Goal: Communication & Community: Participate in discussion

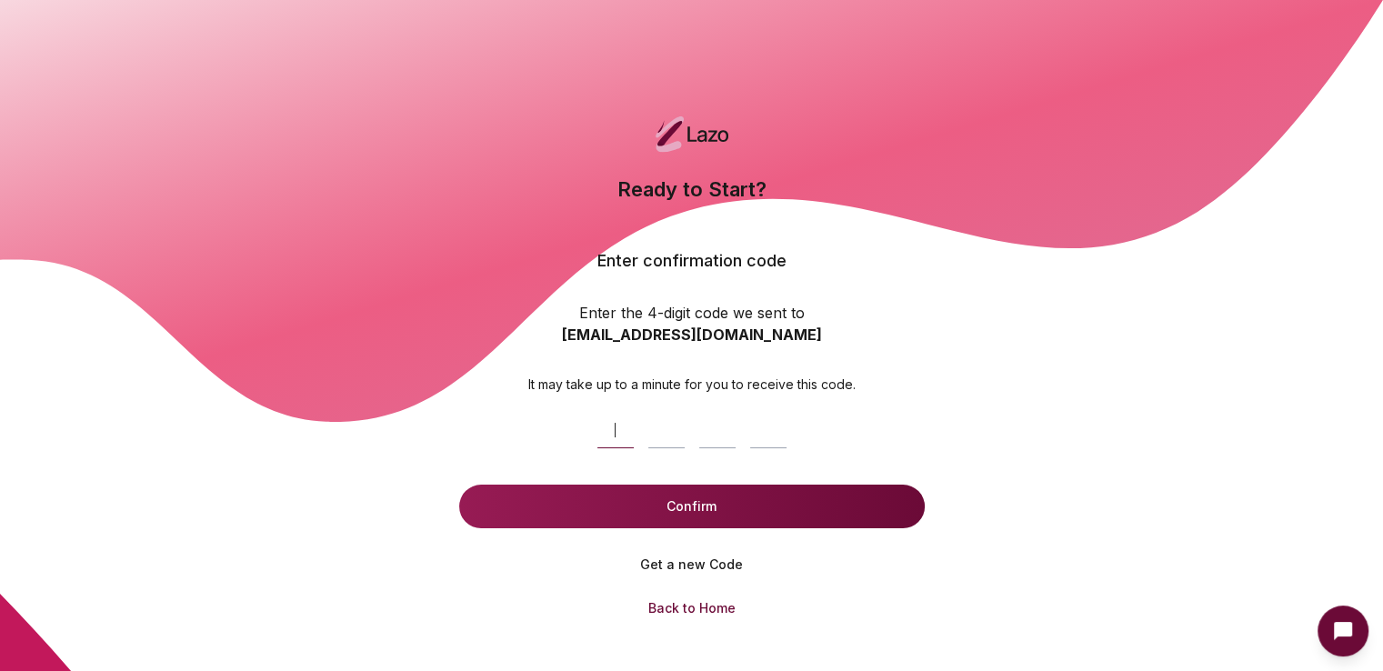
click at [727, 434] on input at bounding box center [710, 426] width 240 height 58
type input "*"
type input "****"
click at [801, 493] on button "Confirm" at bounding box center [691, 507] width 465 height 44
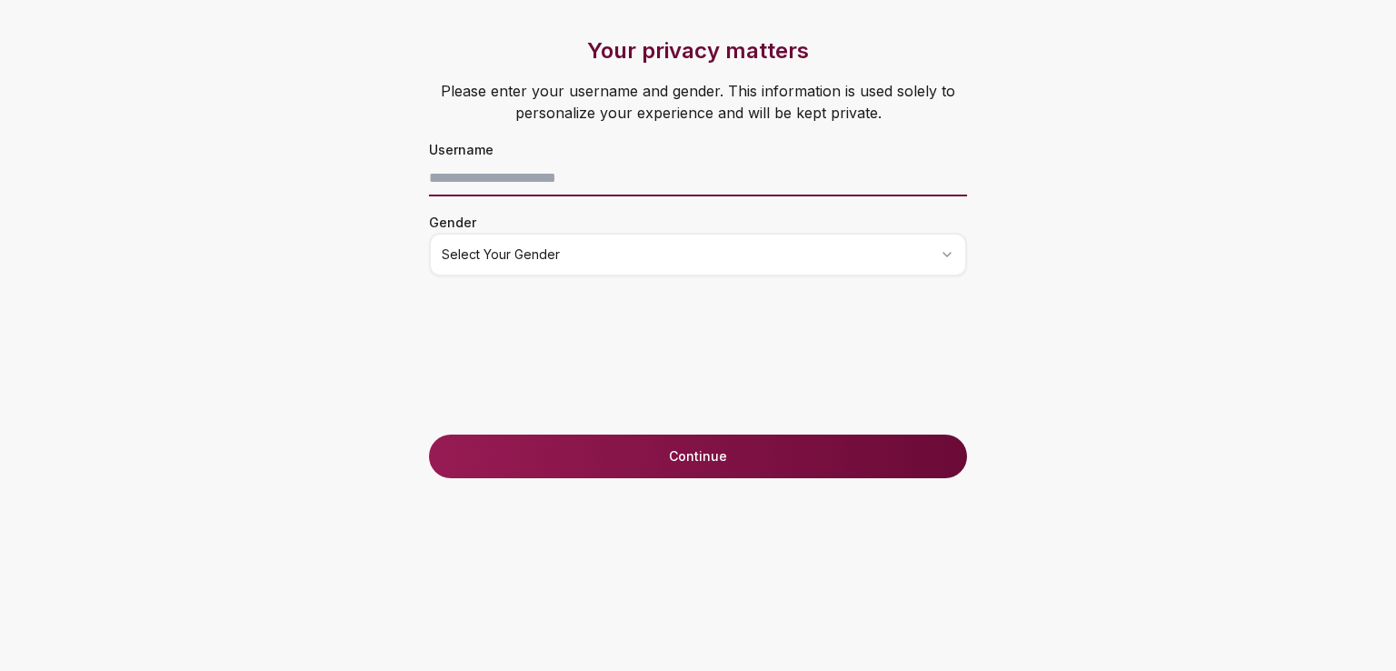
click at [582, 179] on input at bounding box center [698, 178] width 538 height 36
type input "*"
type input "****"
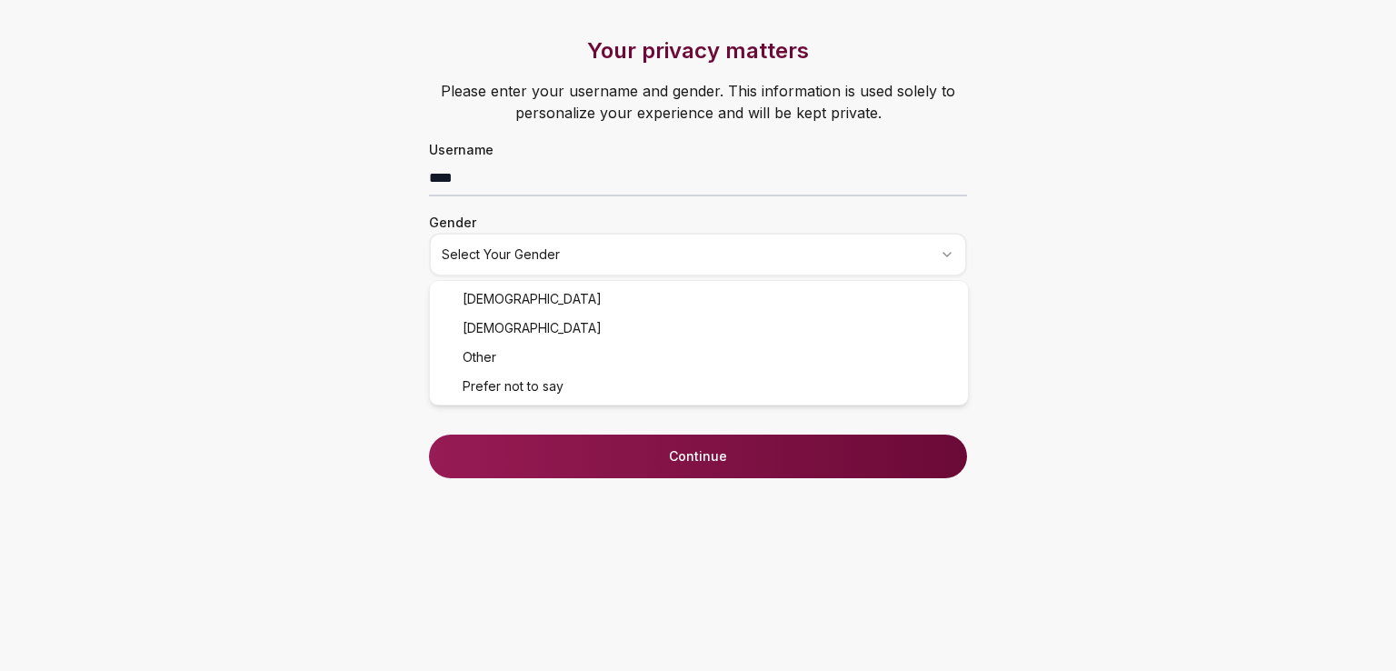
click at [589, 258] on html "Your privacy matters Please enter your username and gender. This information is…" at bounding box center [698, 335] width 1396 height 671
click at [664, 445] on button "Continue" at bounding box center [698, 457] width 538 height 44
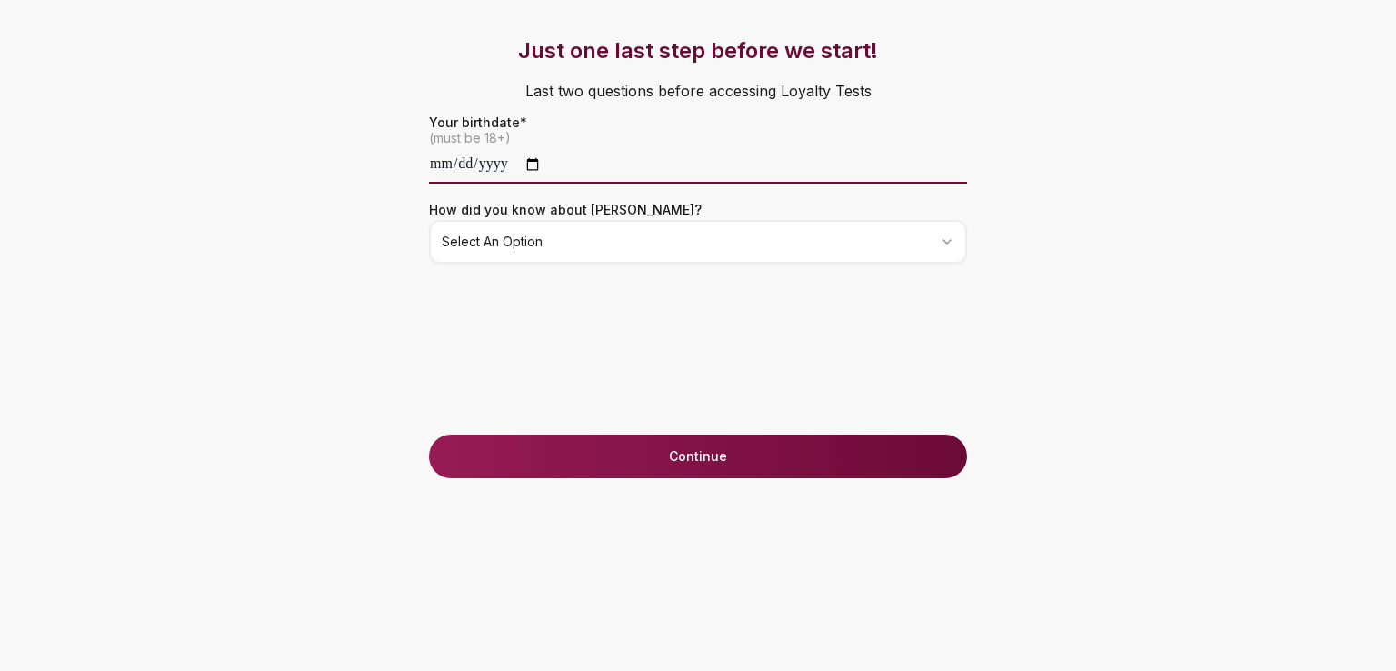
click at [452, 161] on input "date" at bounding box center [698, 165] width 538 height 36
type input "**********"
click at [449, 140] on span "(must be 18+)" at bounding box center [698, 138] width 538 height 18
click at [461, 165] on input "date" at bounding box center [698, 165] width 538 height 36
type input "**********"
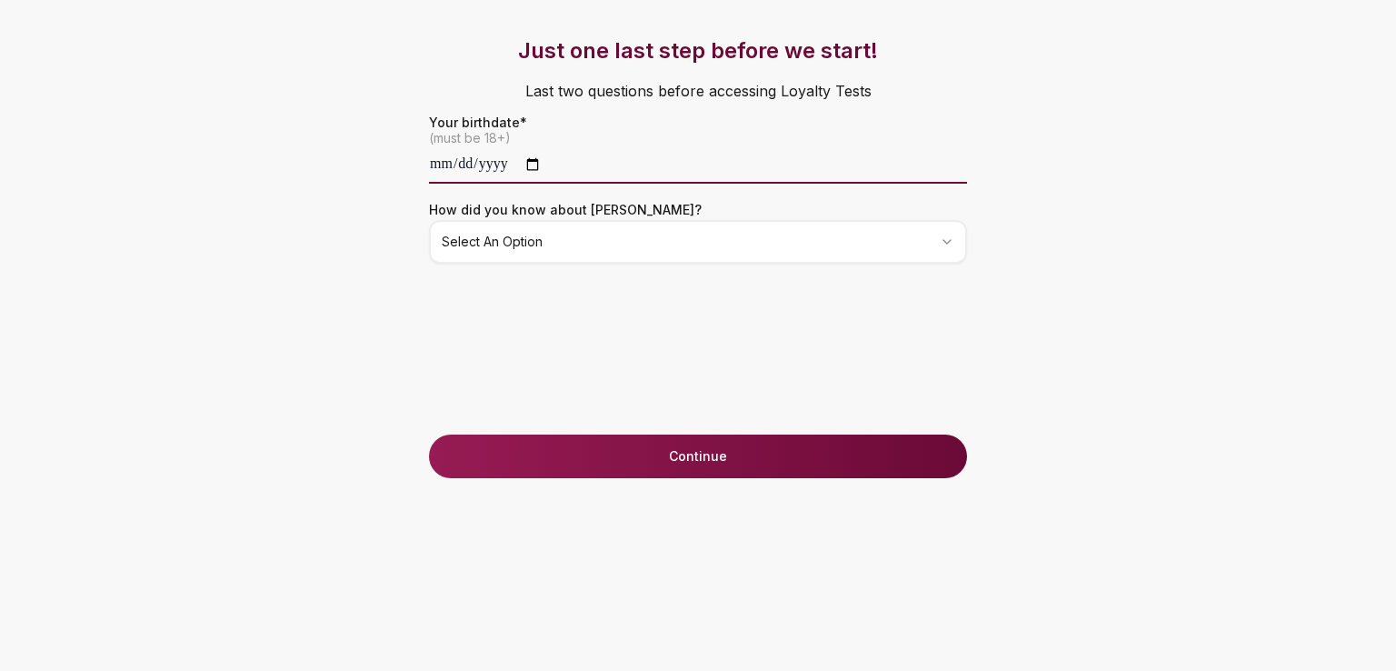
type input "**********"
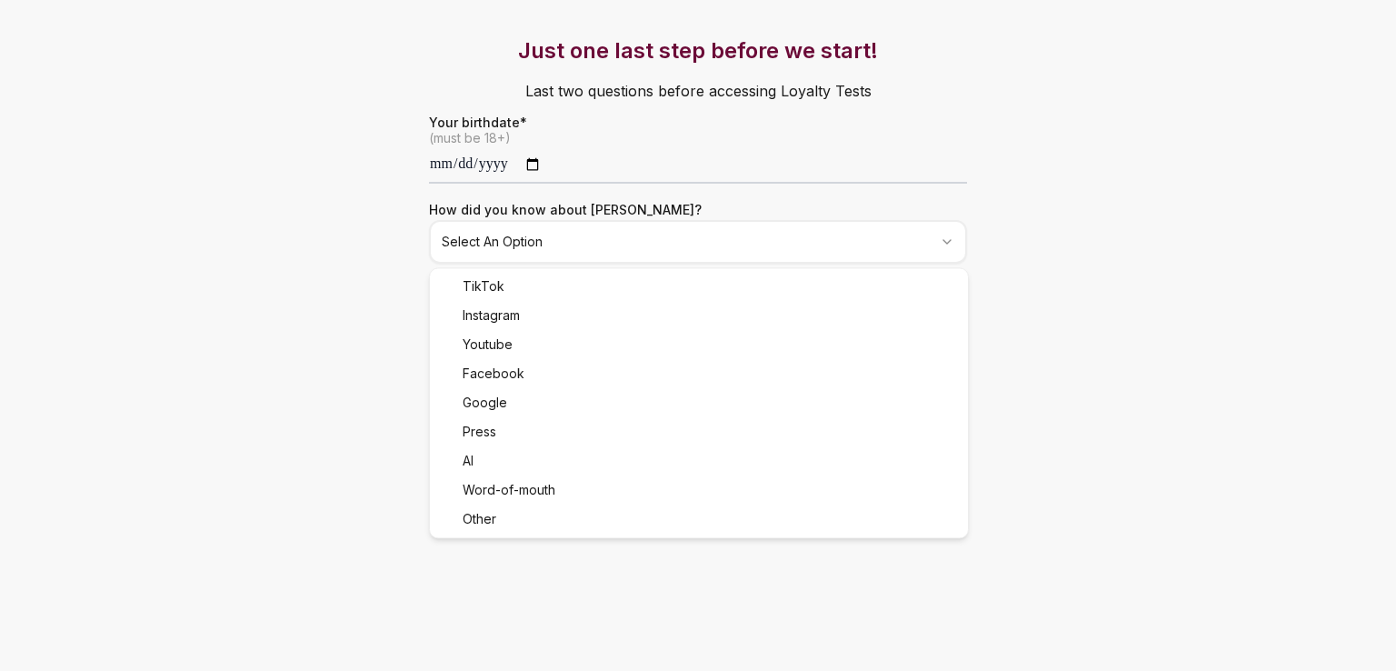
click at [556, 226] on html "**********" at bounding box center [698, 335] width 1396 height 671
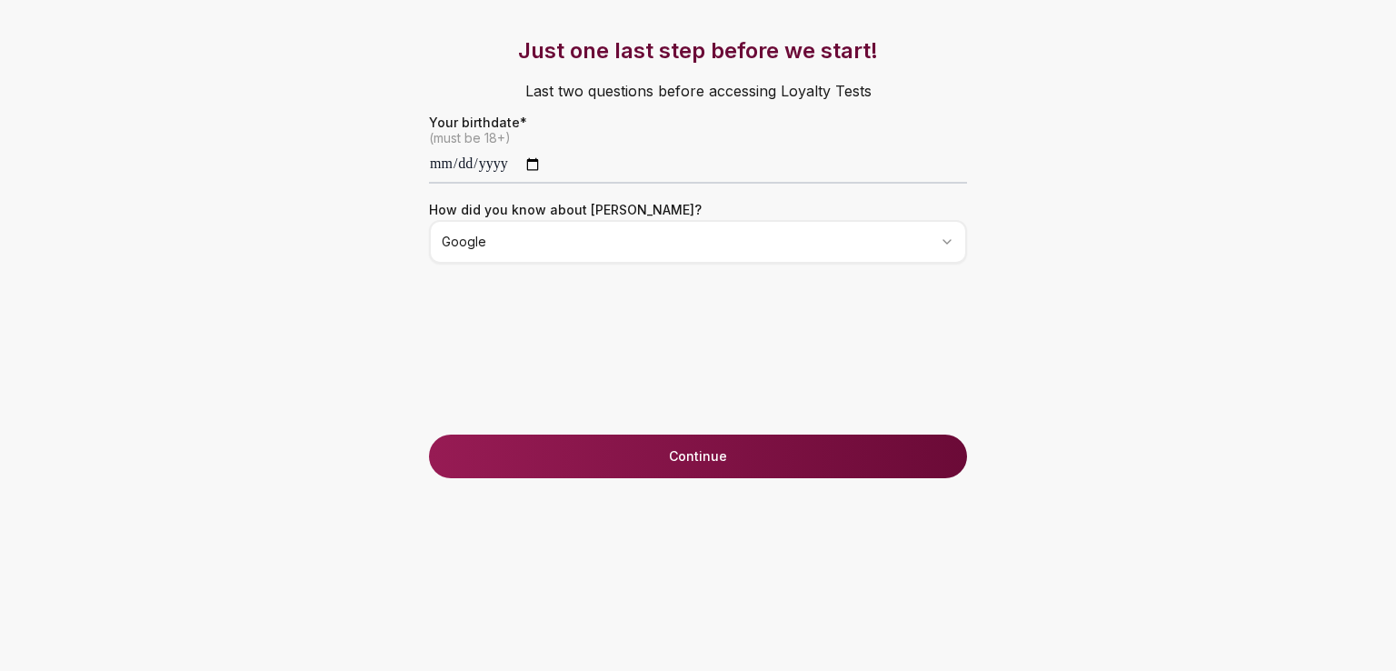
click at [584, 487] on div "**********" at bounding box center [698, 335] width 1396 height 671
click at [591, 457] on button "Continue" at bounding box center [698, 457] width 538 height 44
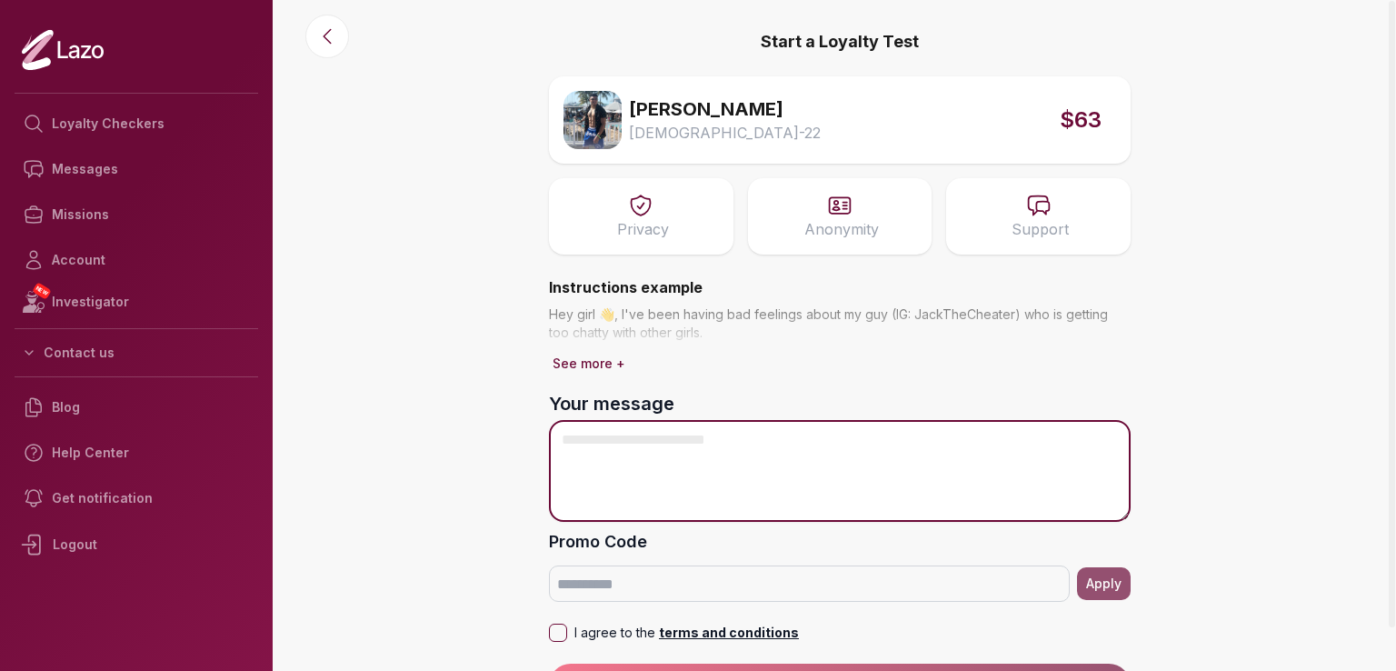
click at [632, 457] on textarea "Your message" at bounding box center [840, 471] width 582 height 102
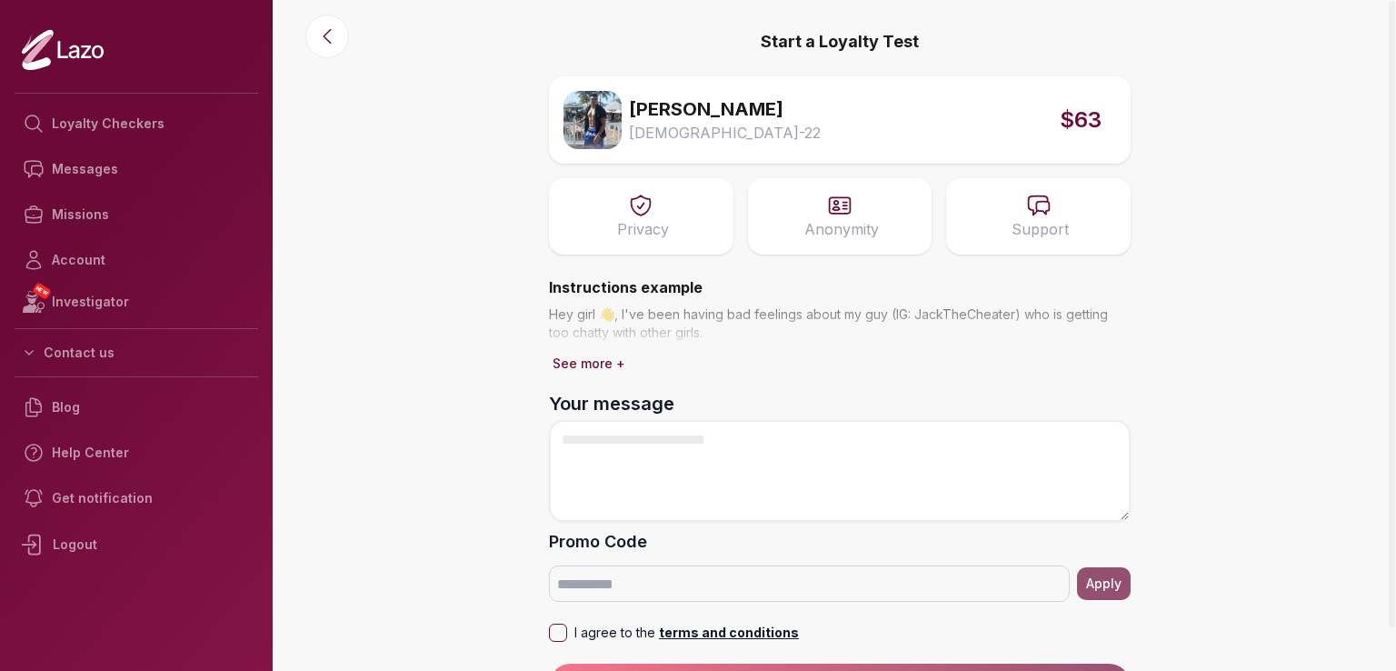
click at [596, 365] on button "See more +" at bounding box center [589, 363] width 80 height 25
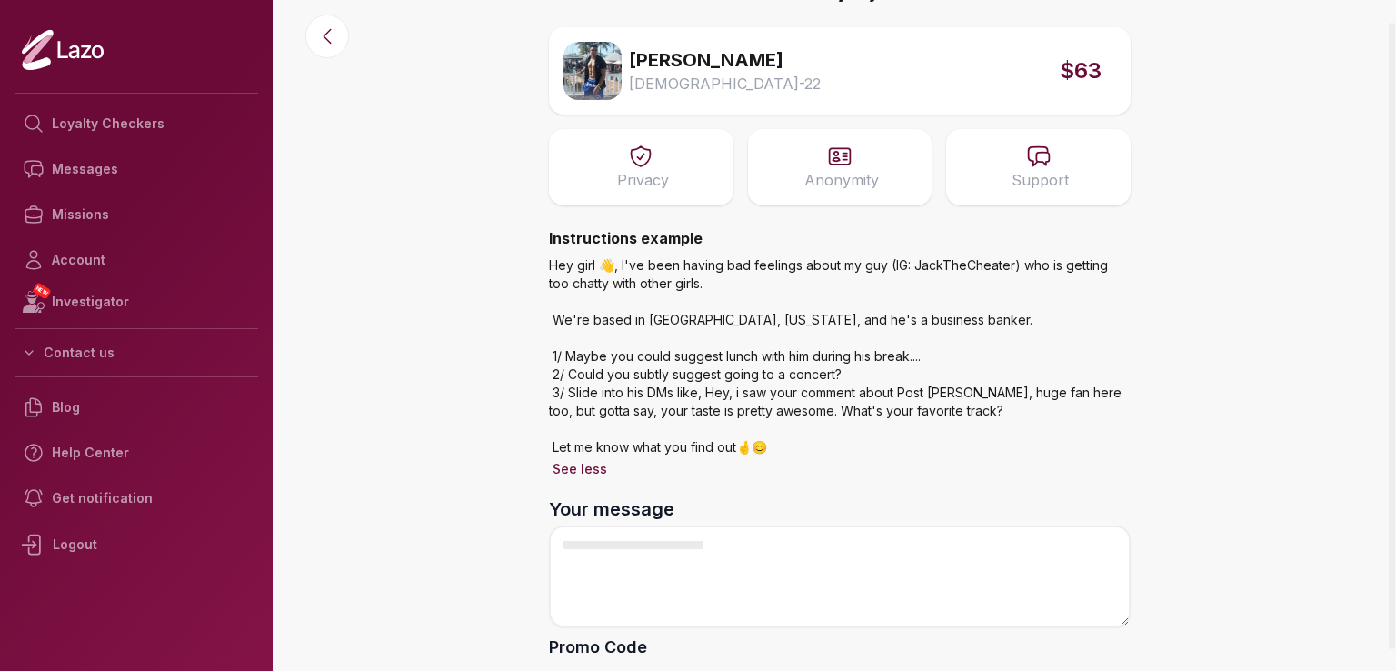
scroll to position [91, 0]
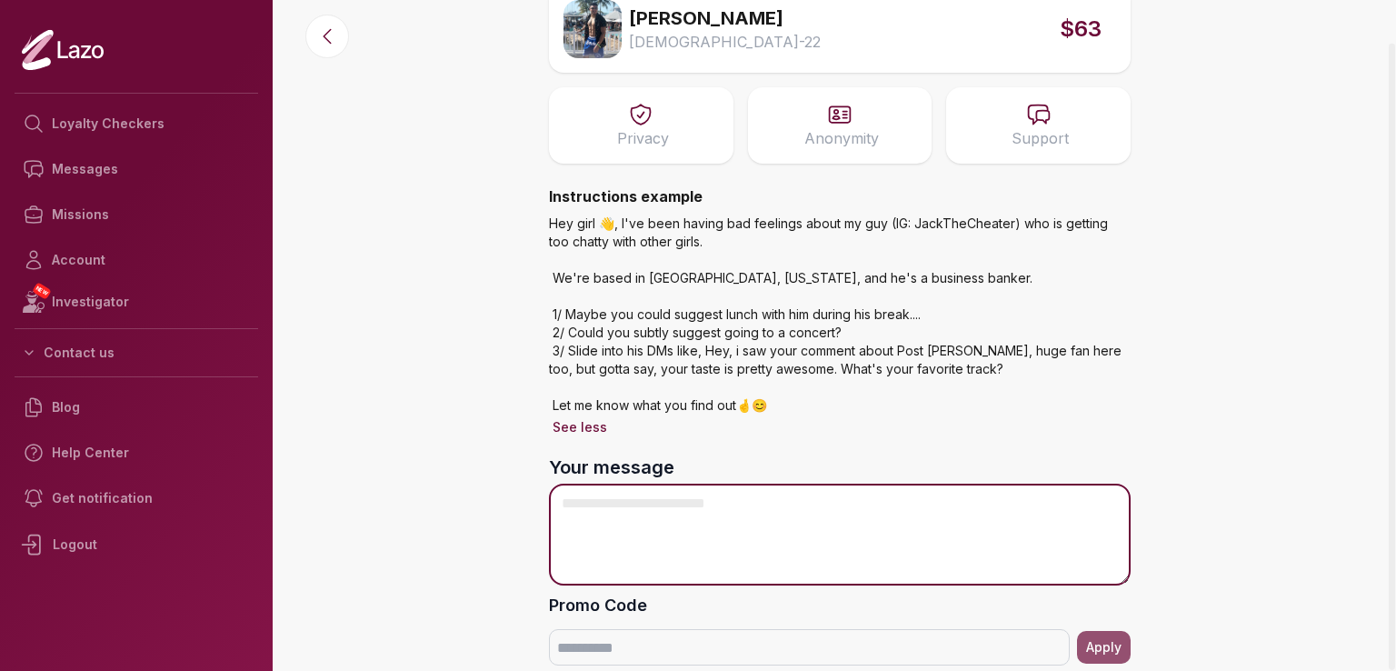
click at [640, 505] on textarea "Your message" at bounding box center [840, 535] width 582 height 102
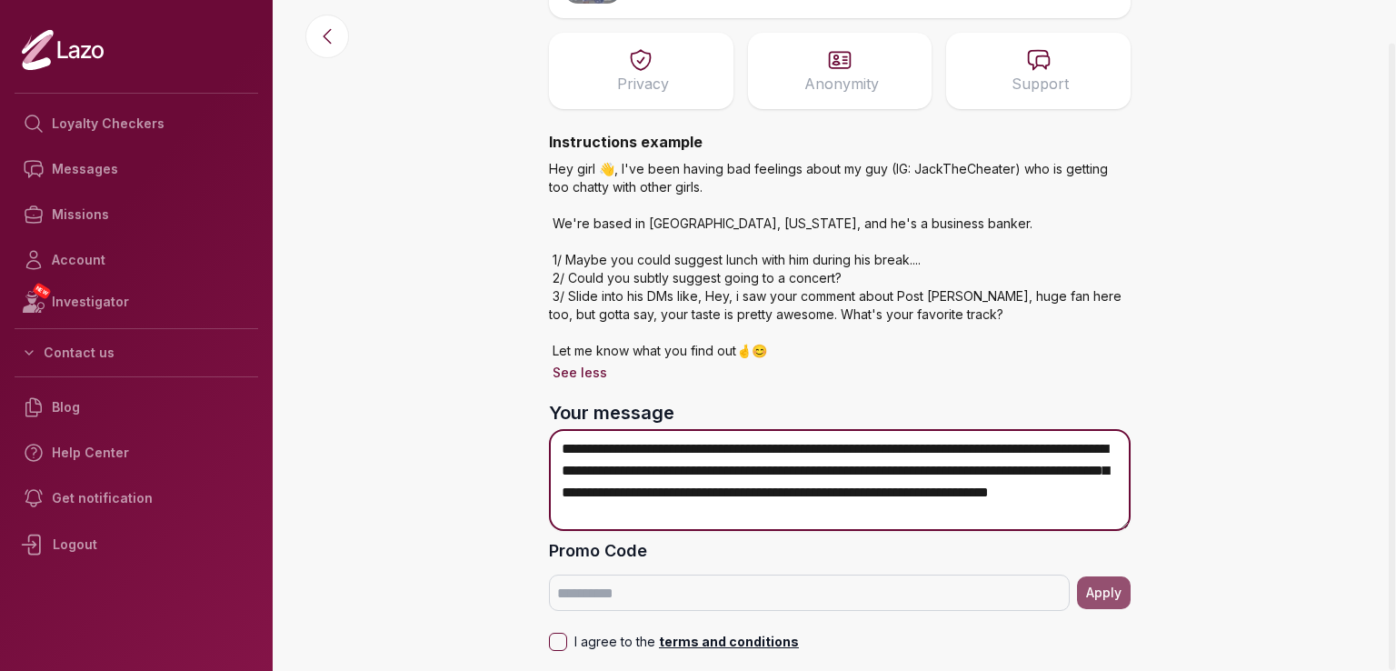
scroll to position [191, 0]
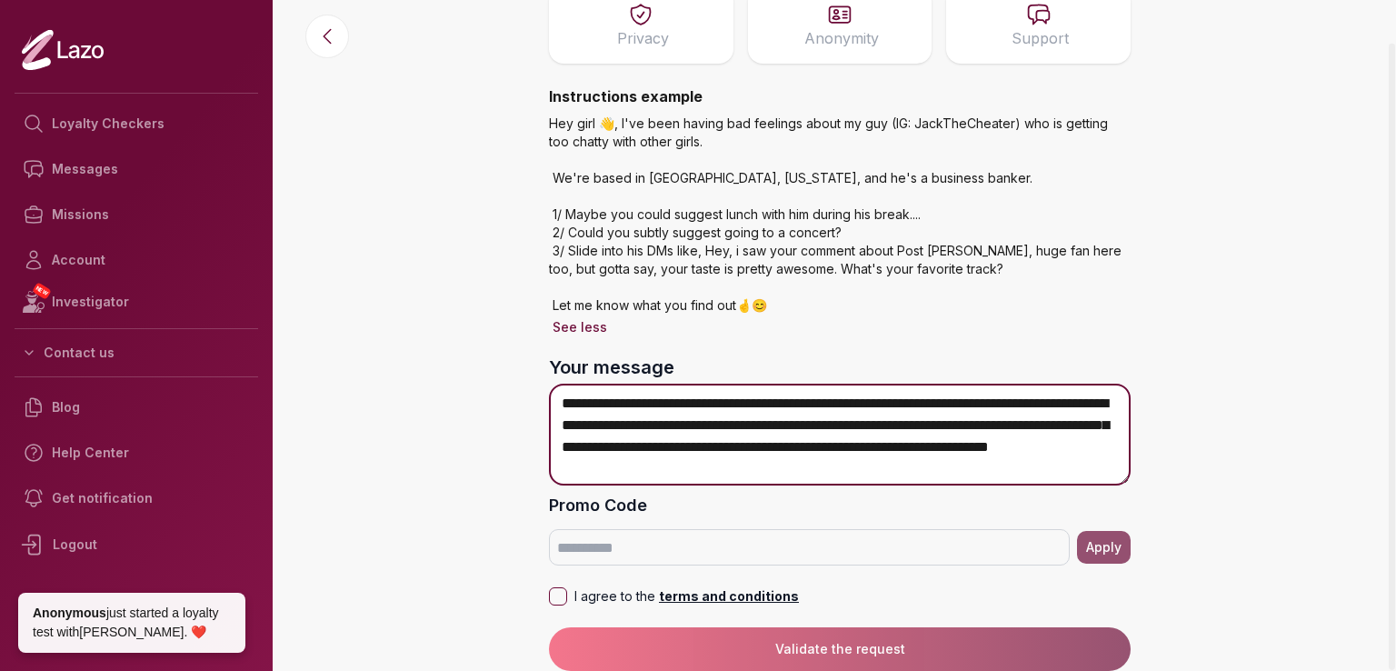
drag, startPoint x: 905, startPoint y: 464, endPoint x: 835, endPoint y: 463, distance: 70.9
click at [835, 463] on textarea "**********" at bounding box center [840, 435] width 582 height 102
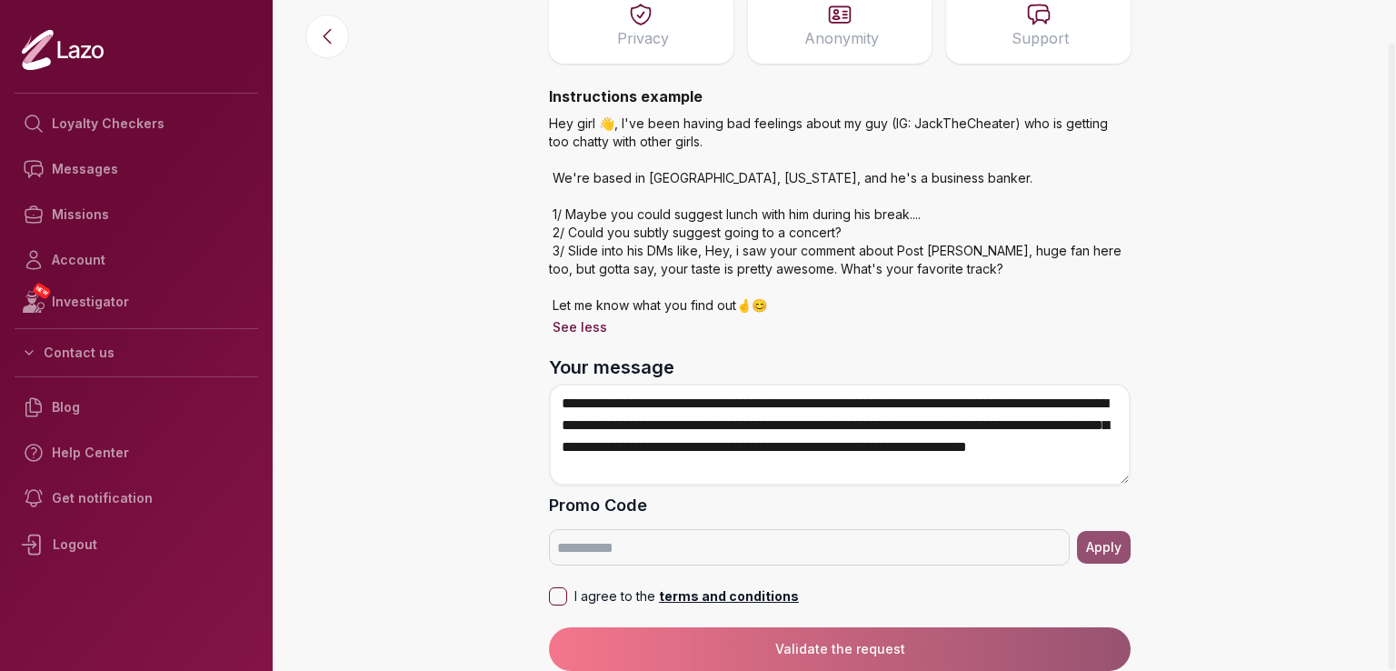
click at [557, 595] on button "I agree to the terms and conditions" at bounding box center [558, 596] width 18 height 18
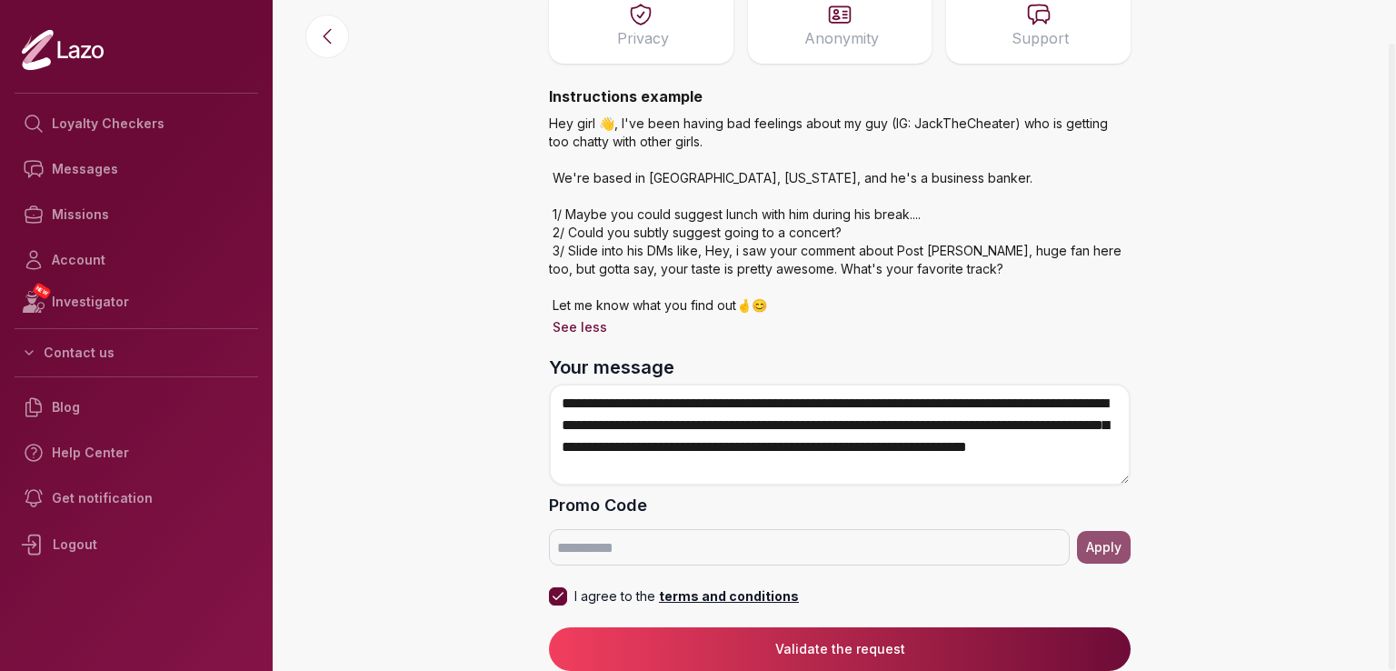
click at [738, 643] on button "Validate the request" at bounding box center [840, 649] width 582 height 44
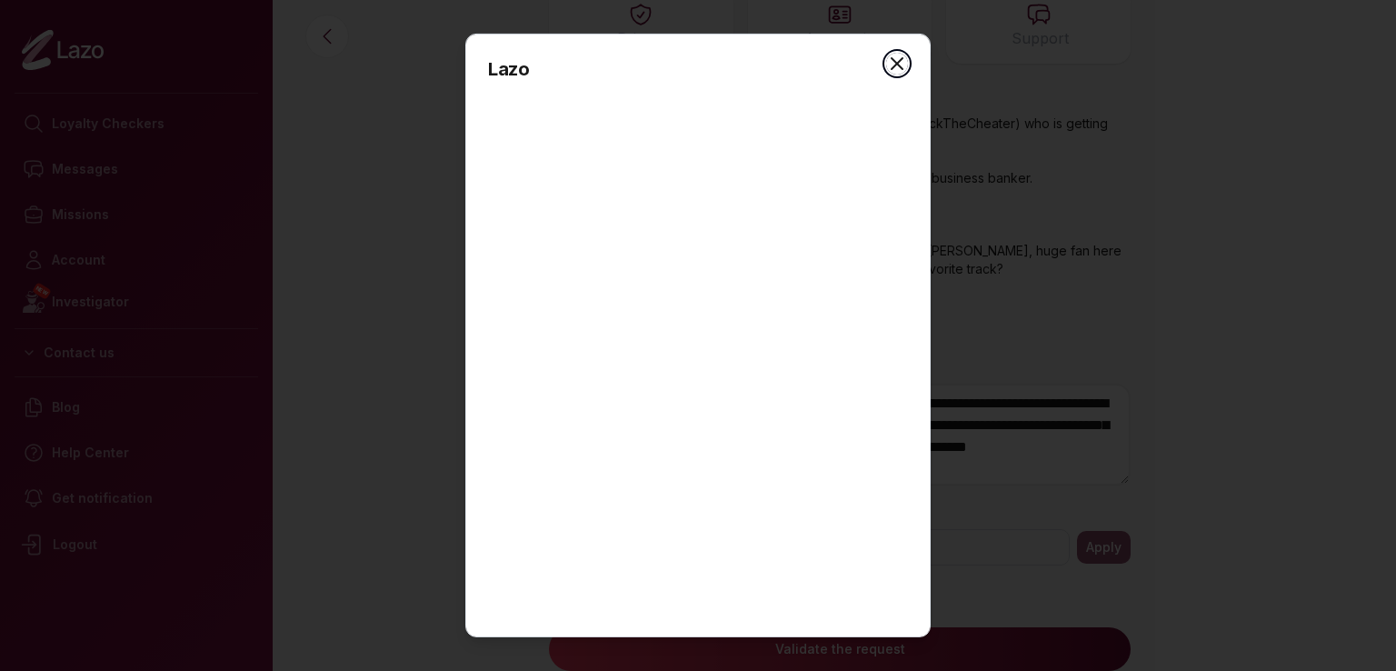
click at [886, 65] on icon "button" at bounding box center [897, 64] width 22 height 22
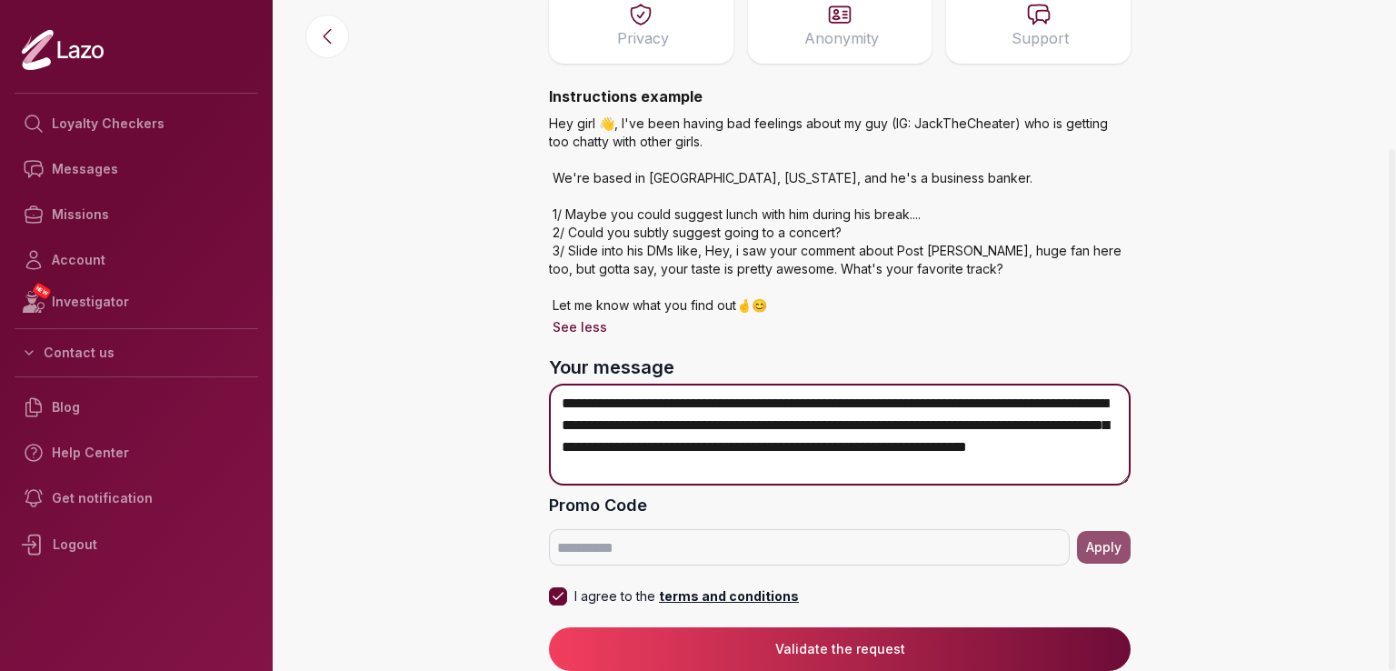
click at [739, 440] on textarea "**********" at bounding box center [840, 435] width 582 height 102
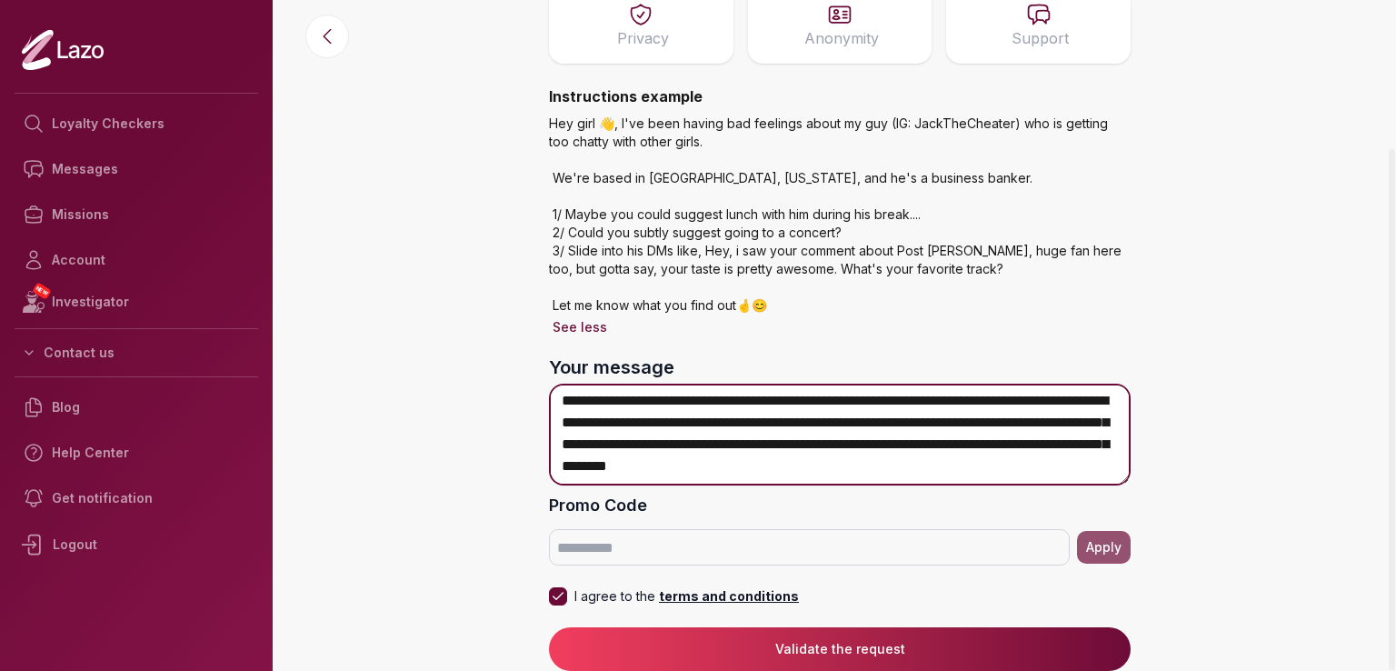
click at [1000, 420] on textarea "**********" at bounding box center [840, 435] width 582 height 102
click at [996, 426] on textarea "**********" at bounding box center [840, 435] width 582 height 102
click at [595, 442] on textarea "**********" at bounding box center [840, 435] width 582 height 102
type textarea "**********"
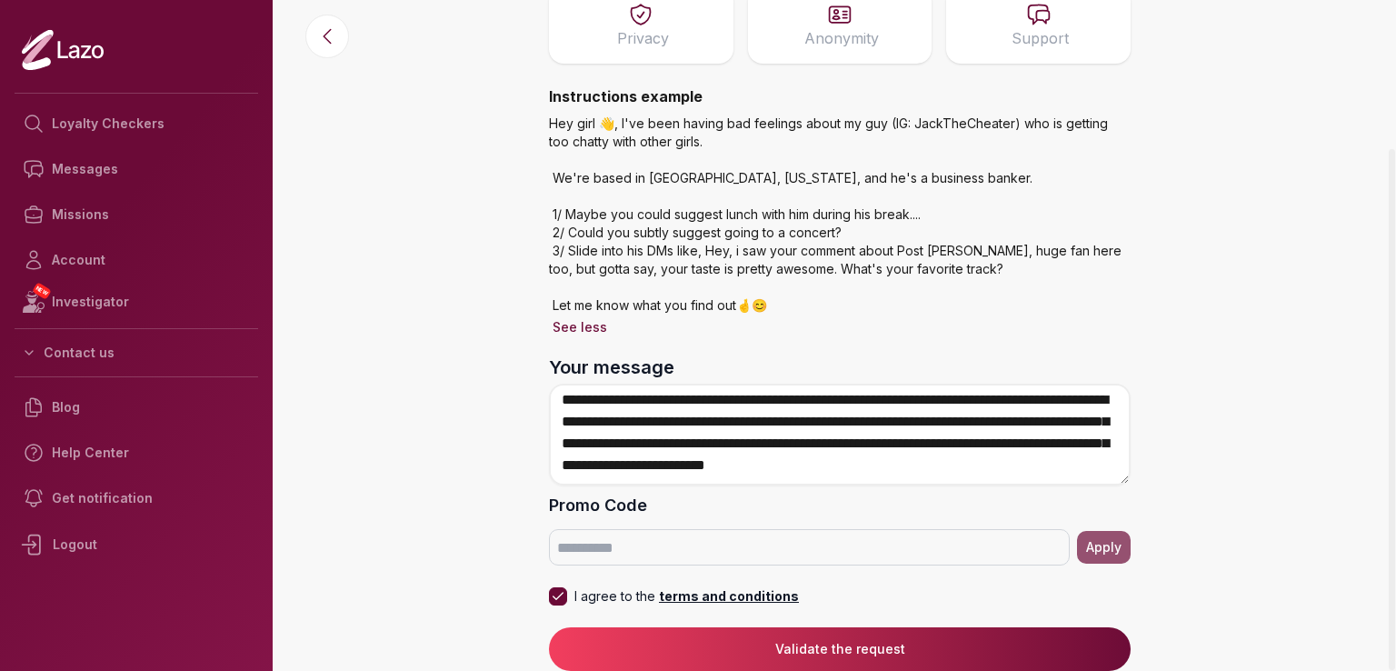
click at [720, 650] on button "Validate the request" at bounding box center [840, 649] width 582 height 44
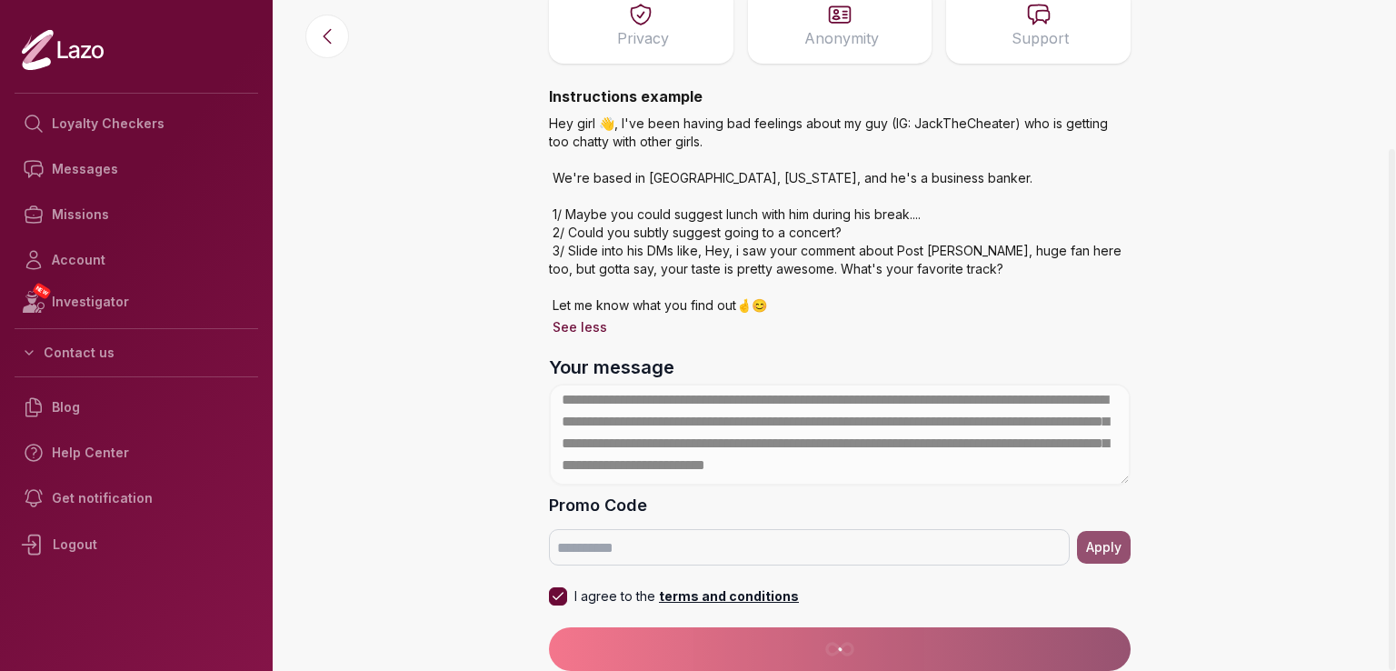
click at [778, 639] on form "**********" at bounding box center [840, 513] width 582 height 316
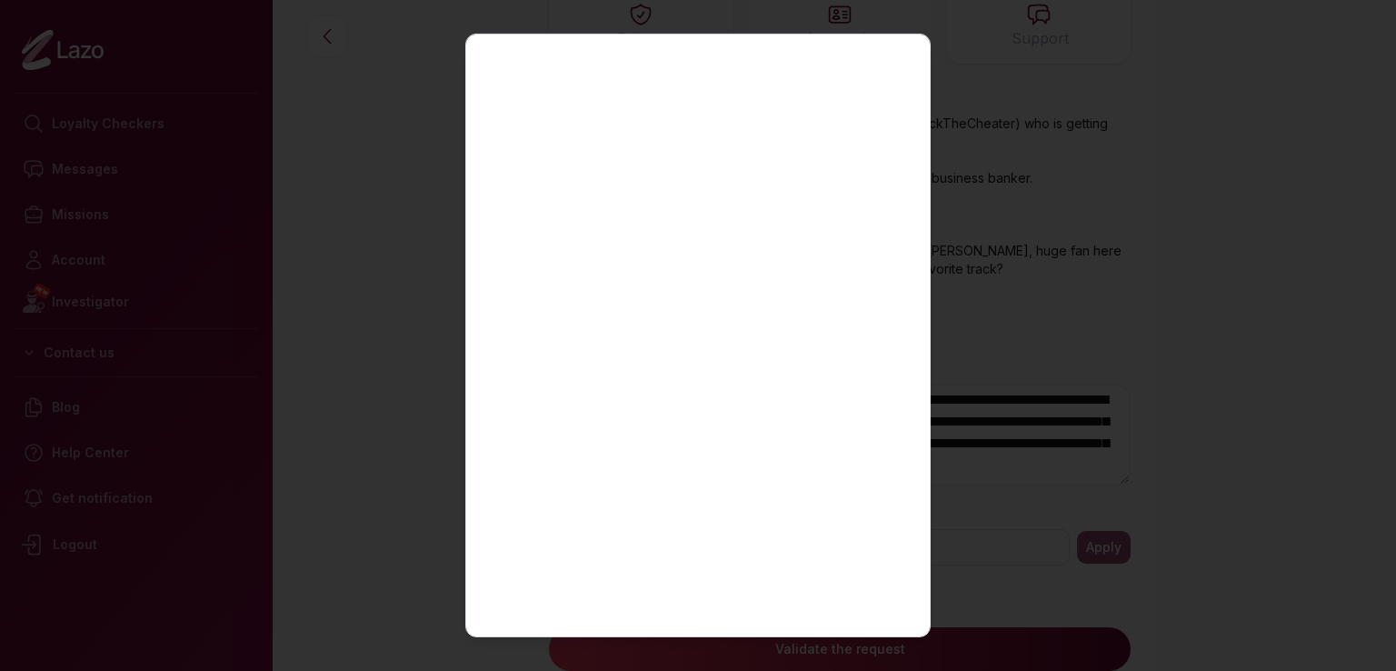
scroll to position [182, 0]
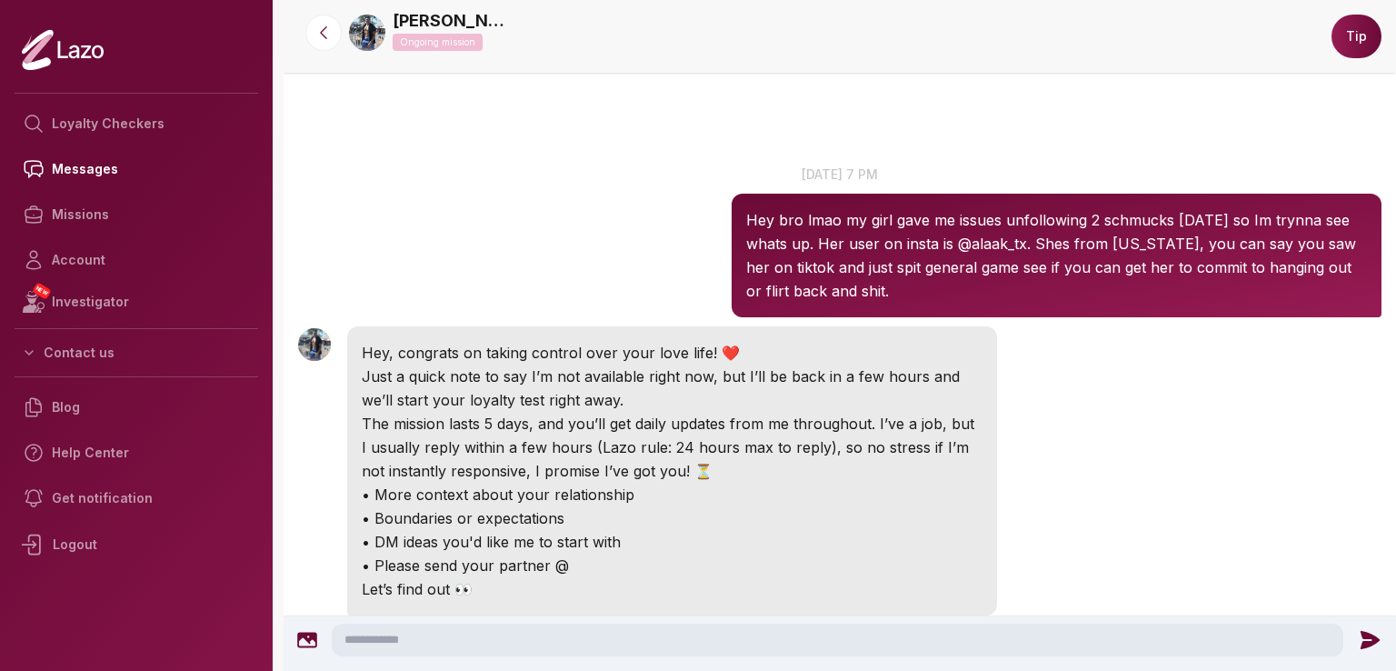
scroll to position [95, 0]
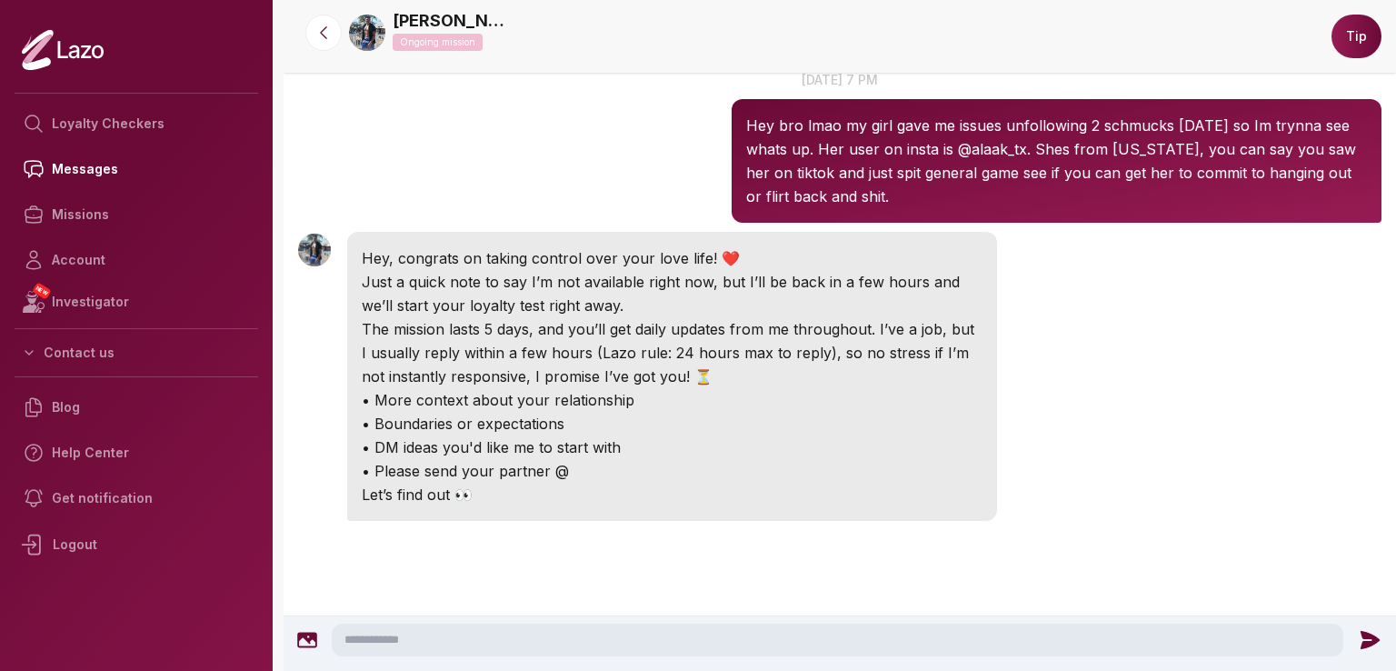
click at [647, 641] on textarea at bounding box center [838, 640] width 1012 height 33
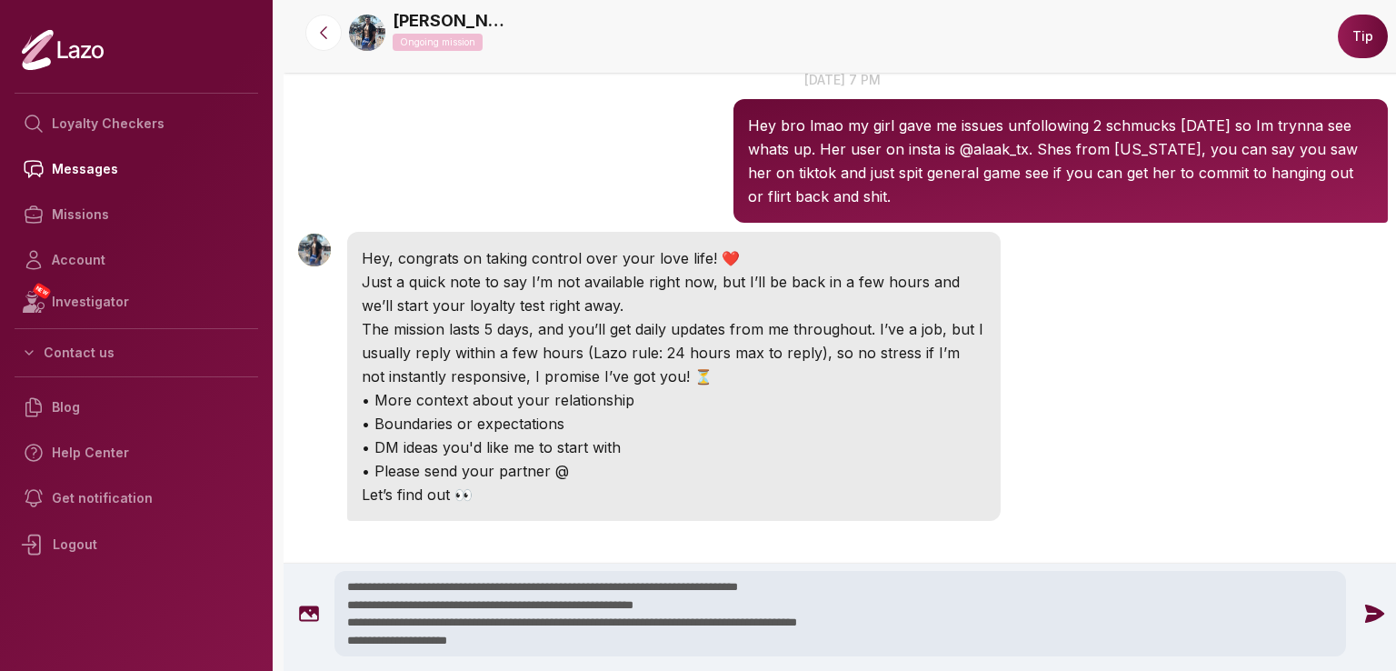
scroll to position [8, 0]
type textarea "**********"
click at [1373, 611] on icon at bounding box center [1373, 614] width 19 height 18
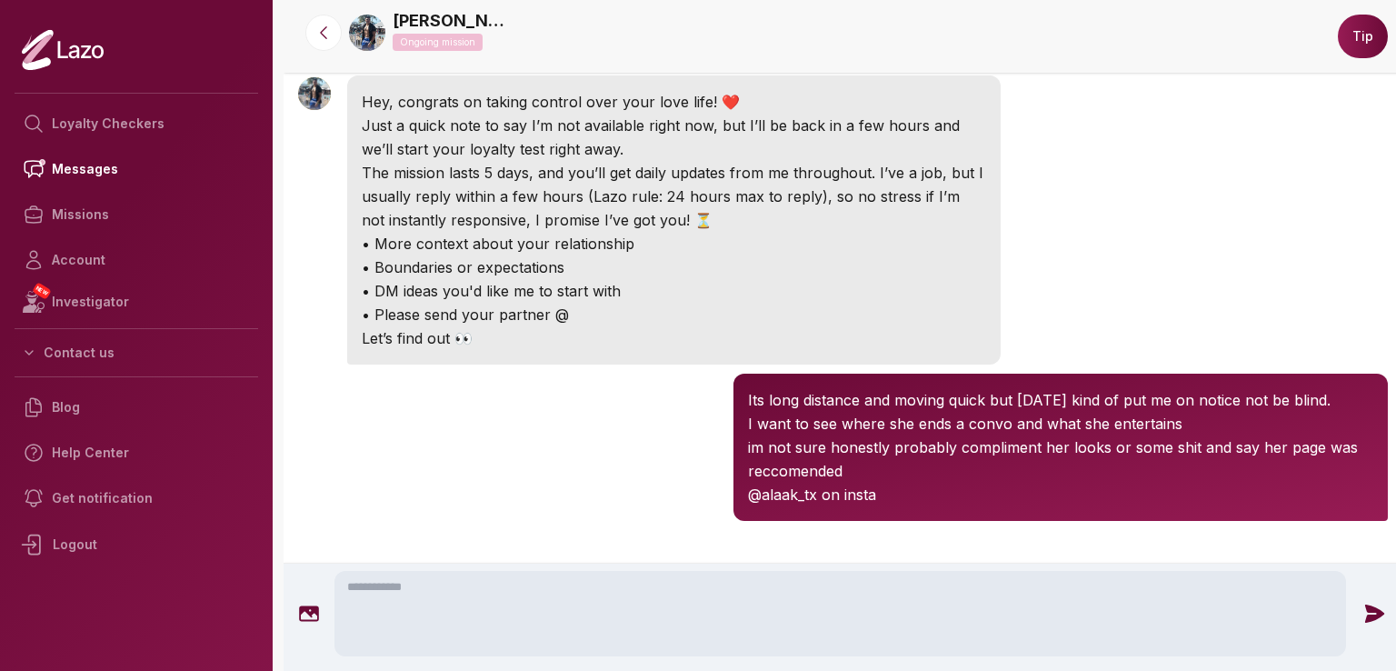
scroll to position [0, 0]
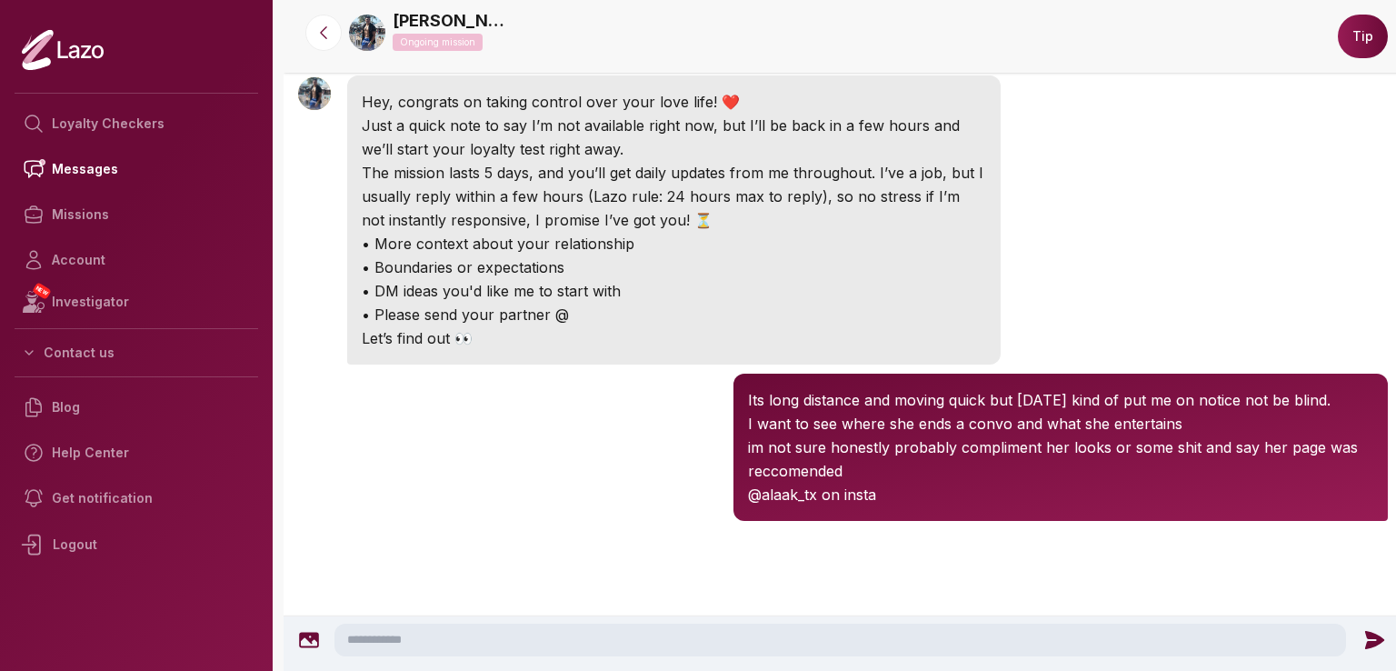
click at [362, 34] on img at bounding box center [367, 33] width 36 height 36
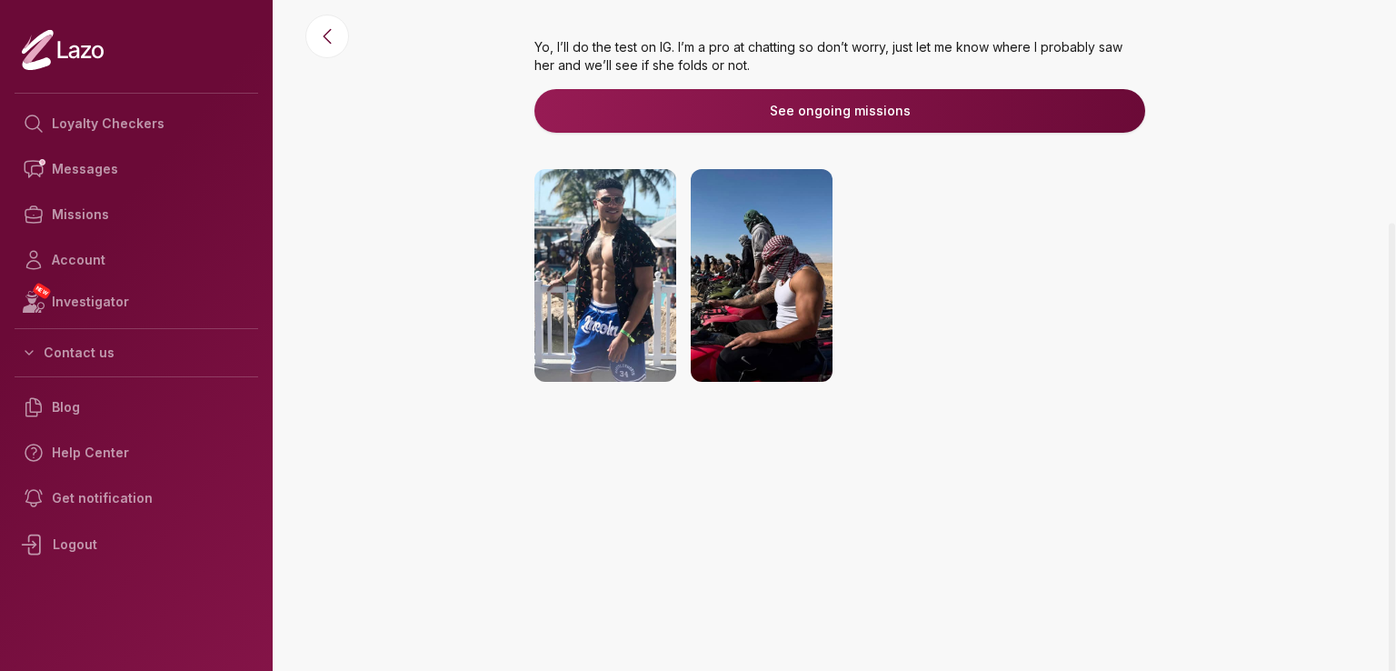
scroll to position [273, 0]
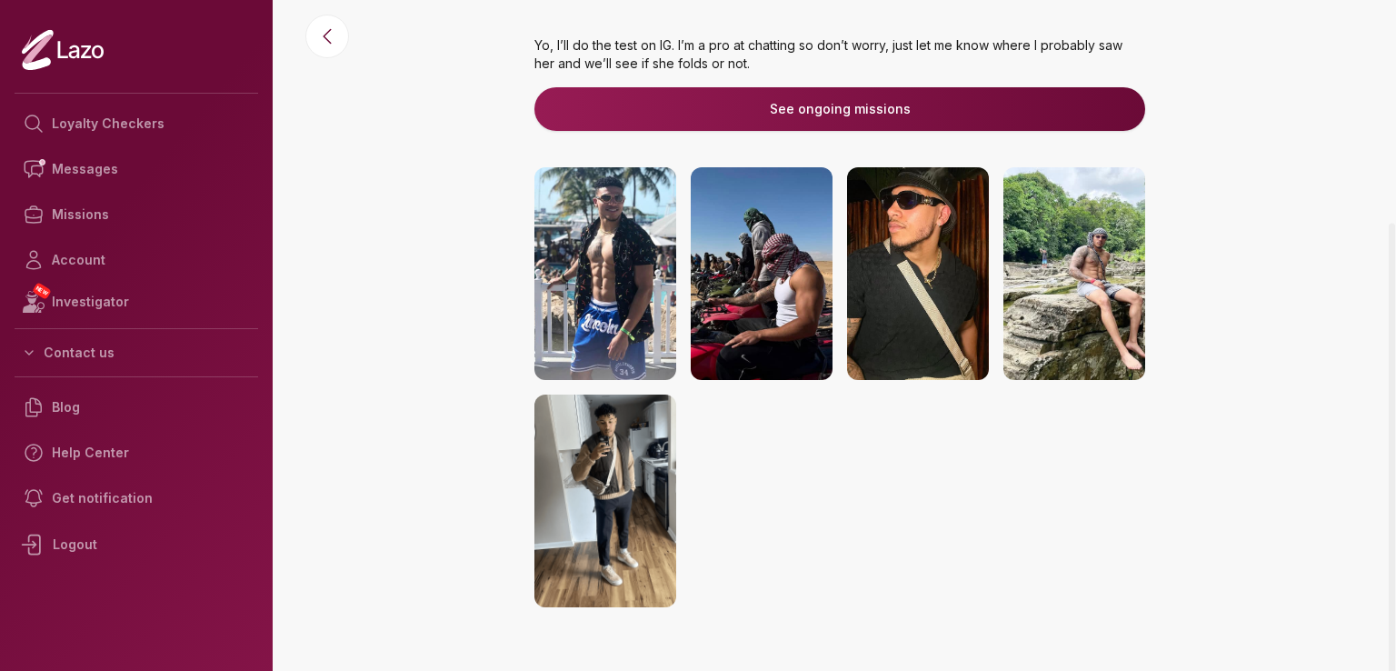
click at [622, 339] on img at bounding box center [606, 273] width 142 height 213
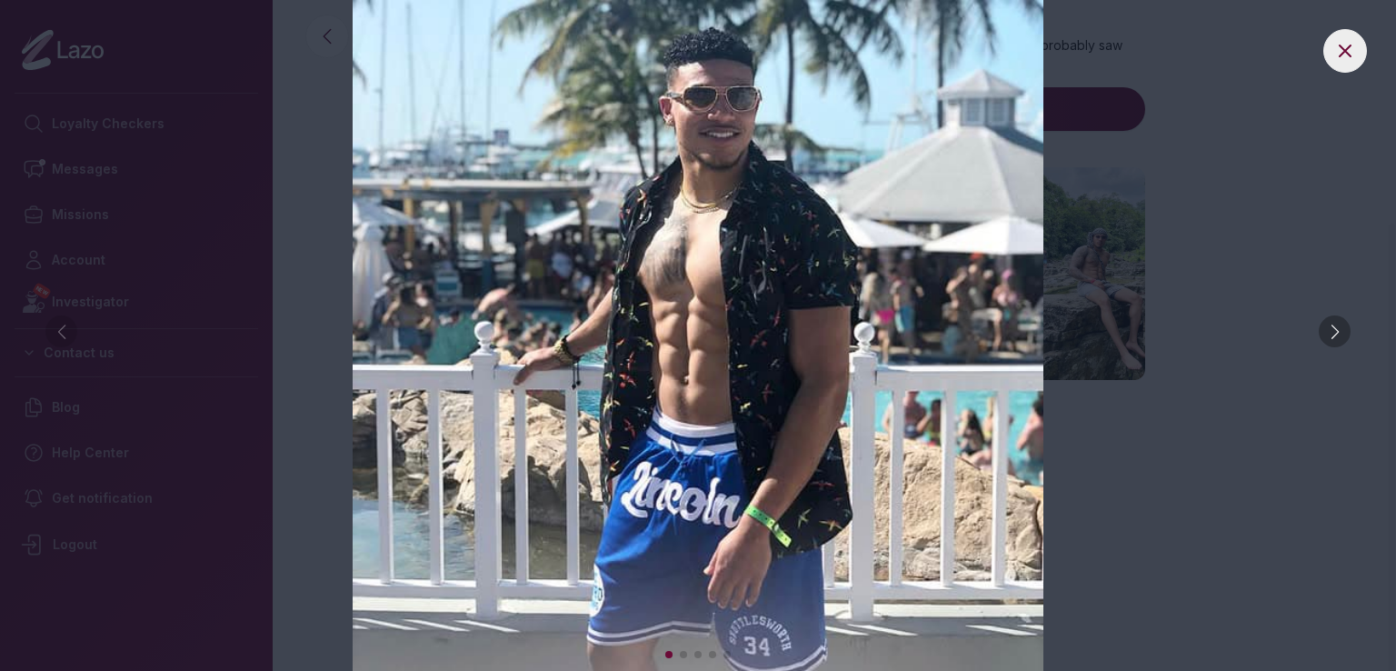
click at [1338, 328] on div at bounding box center [1335, 331] width 32 height 32
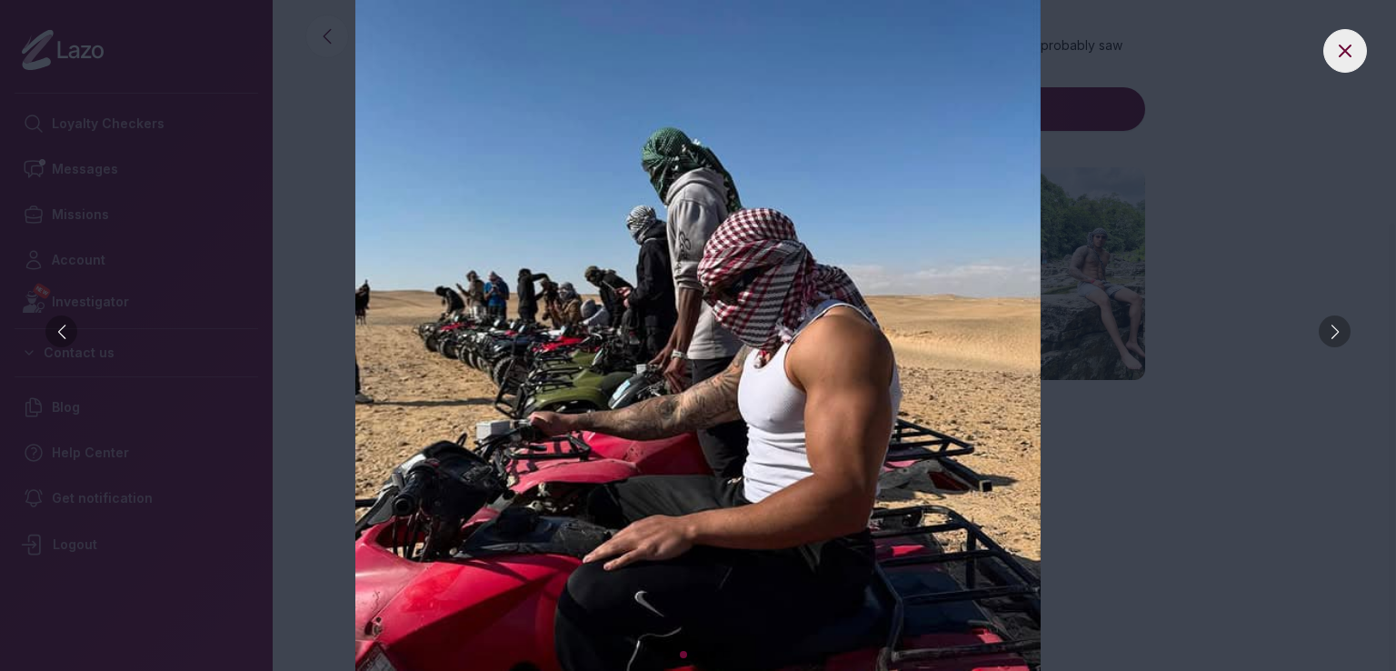
click at [1338, 328] on div at bounding box center [1335, 331] width 32 height 32
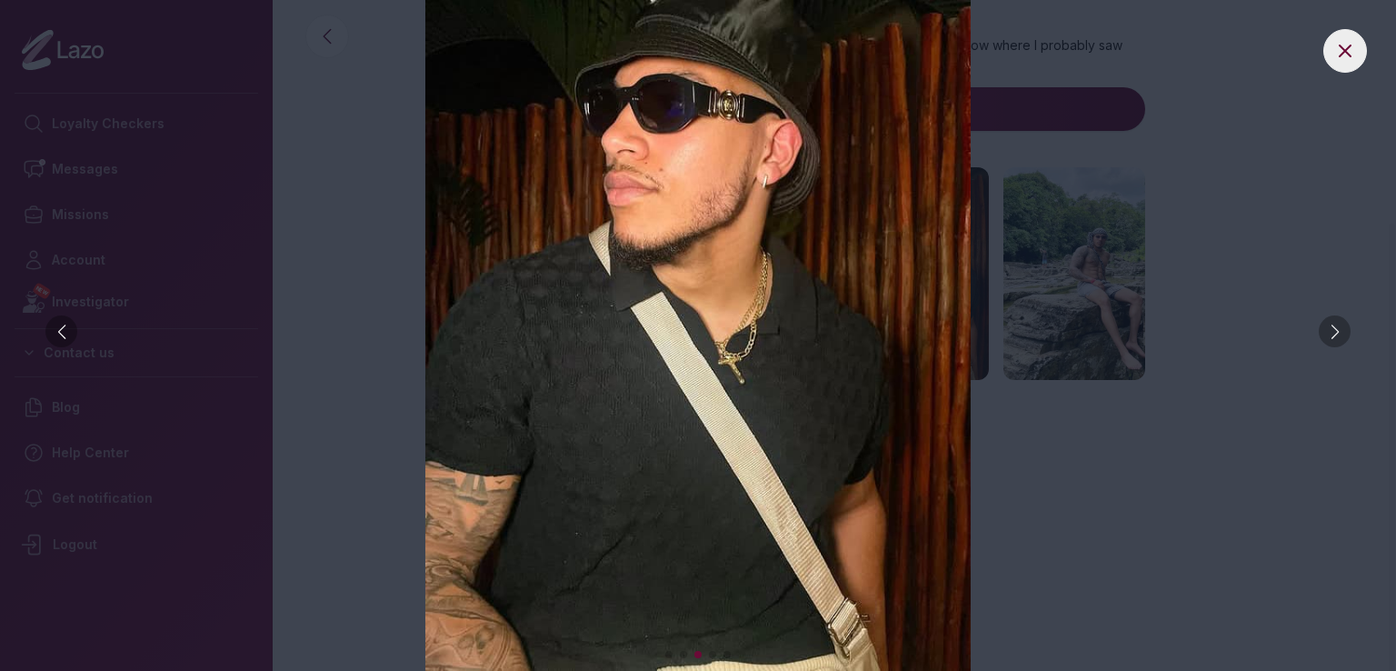
click at [1338, 328] on div at bounding box center [1335, 331] width 32 height 32
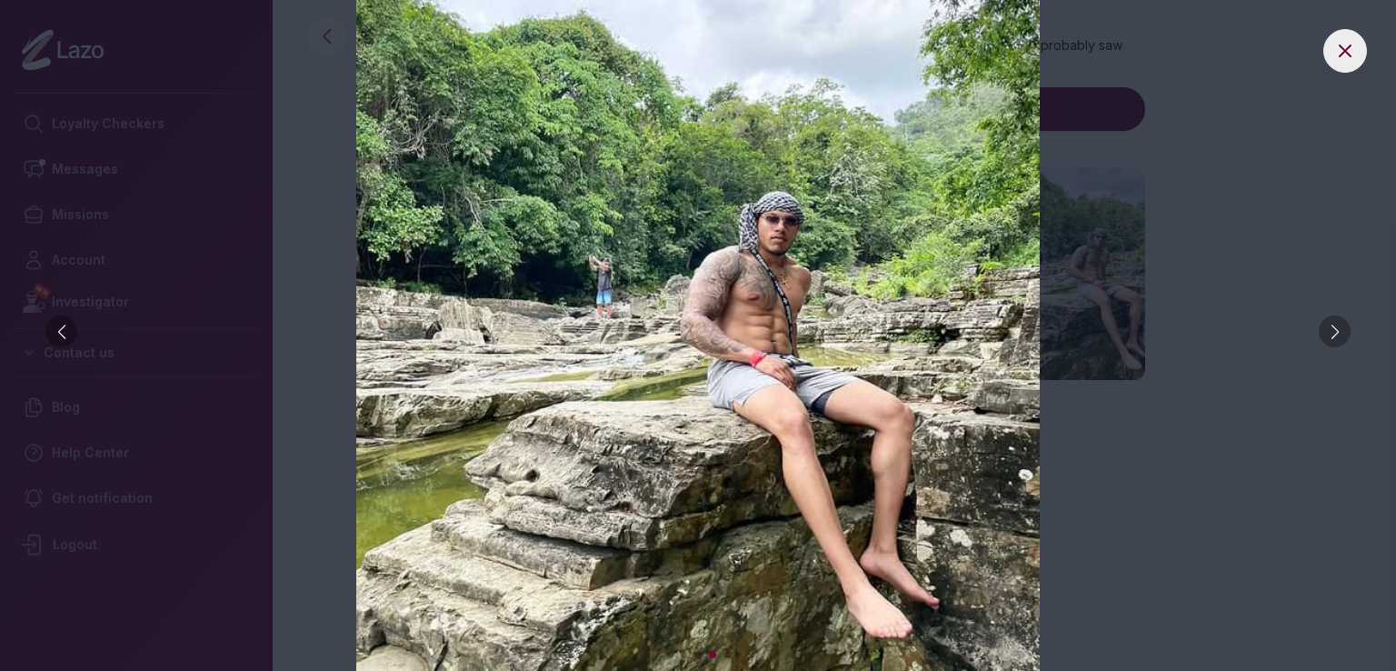
click at [1338, 328] on div at bounding box center [1335, 331] width 32 height 32
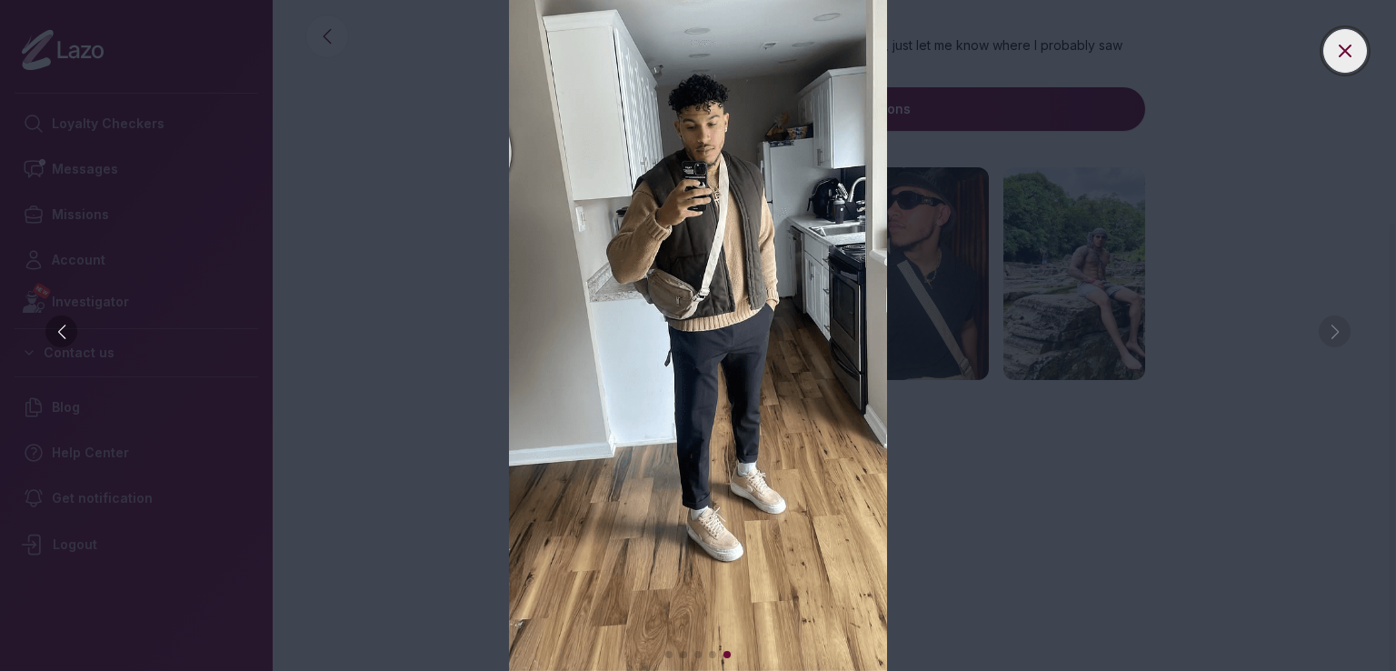
click at [1349, 50] on icon at bounding box center [1345, 51] width 22 height 22
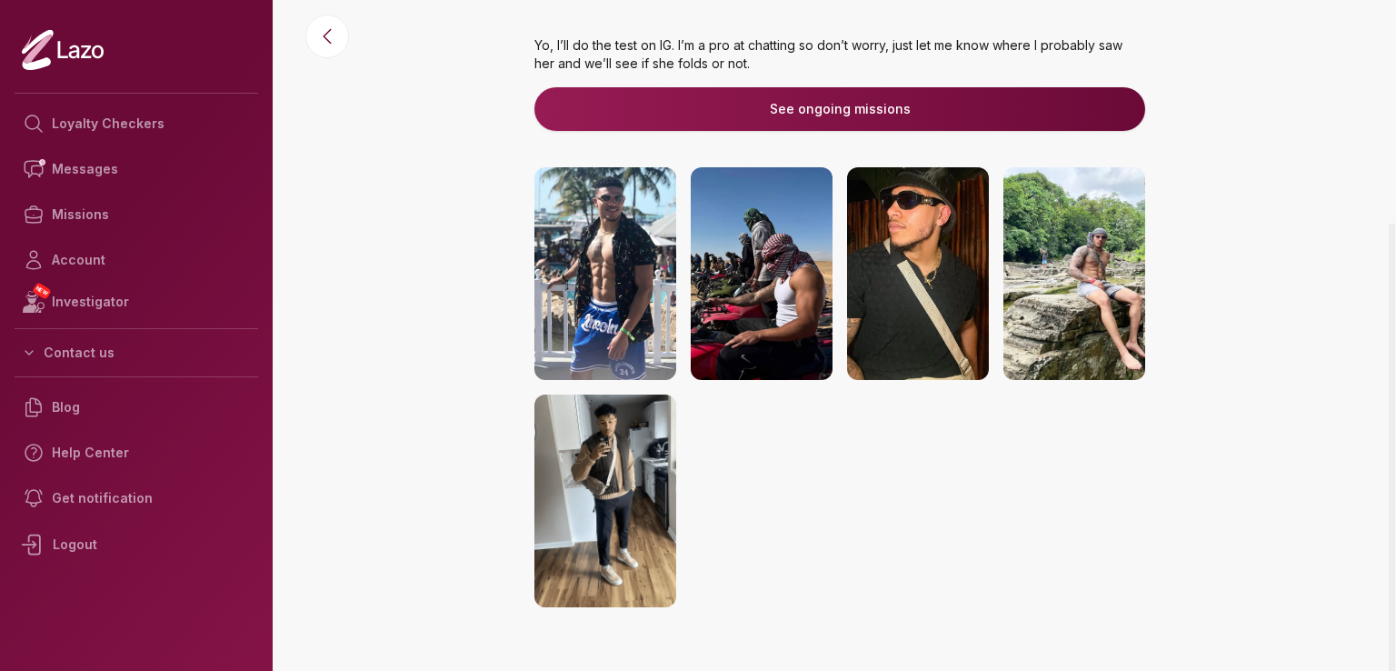
click at [620, 278] on img at bounding box center [606, 273] width 142 height 213
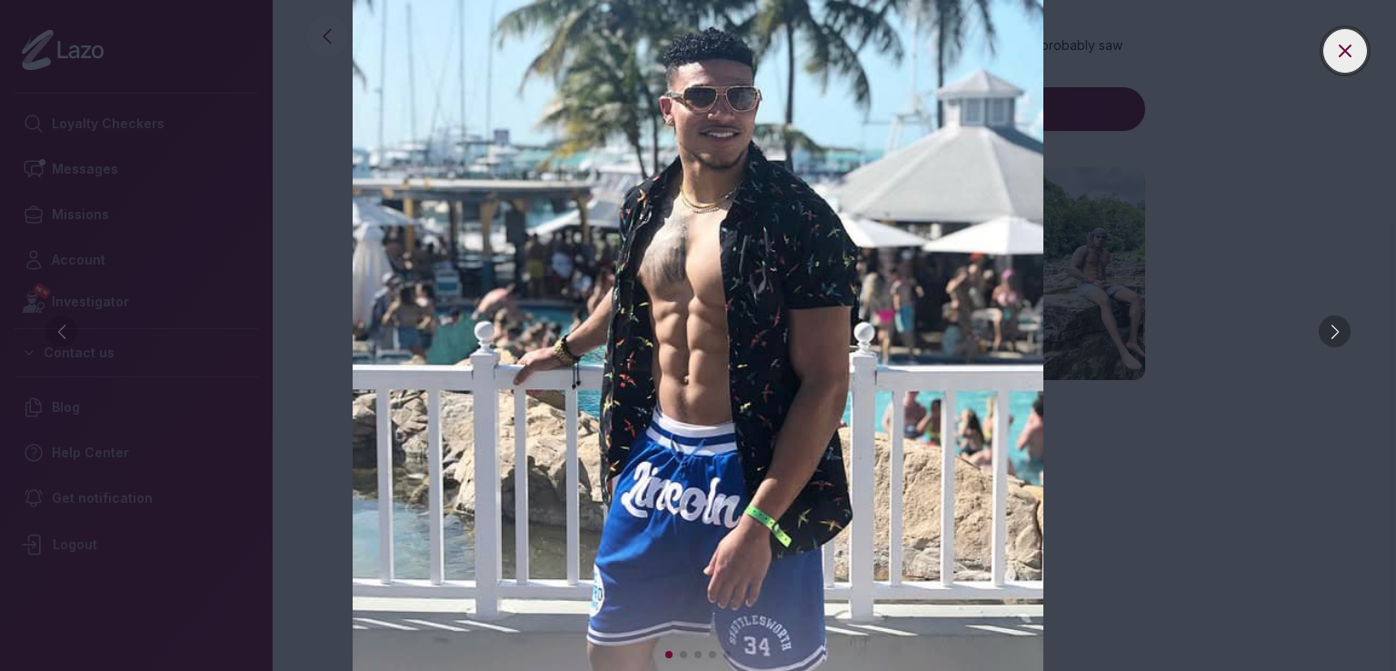
click at [1354, 46] on icon at bounding box center [1345, 51] width 22 height 22
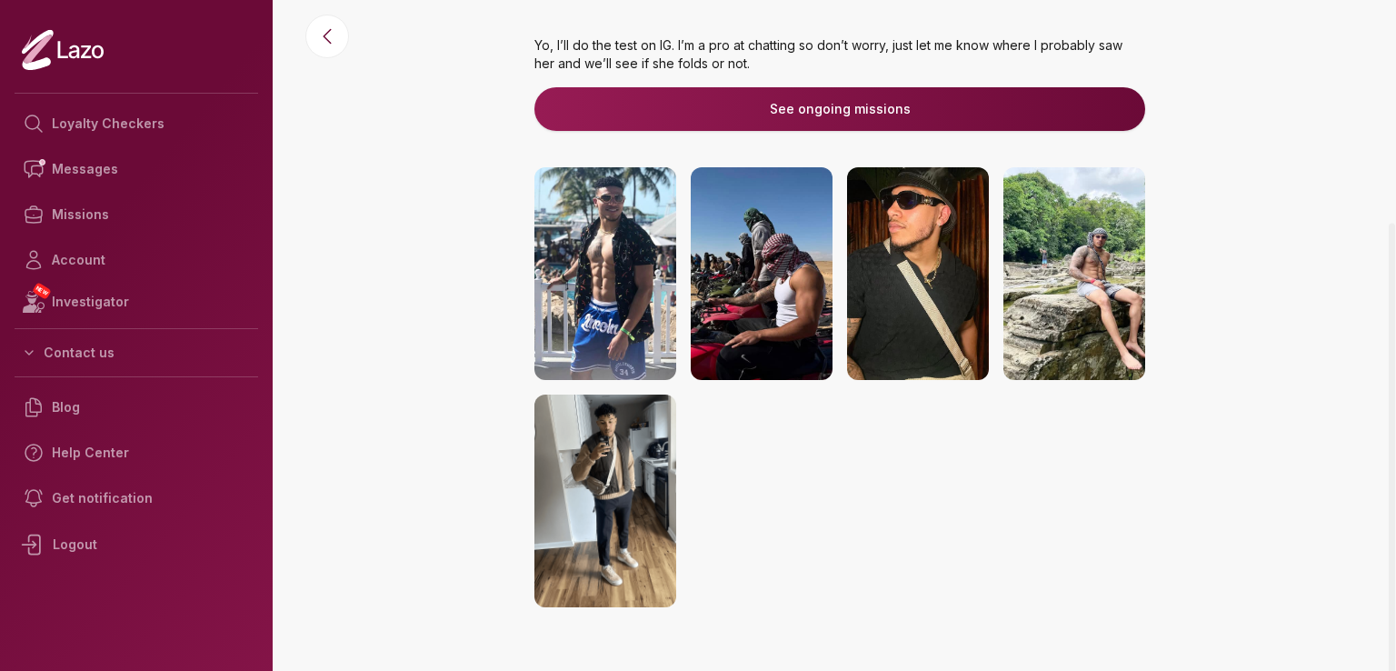
scroll to position [0, 0]
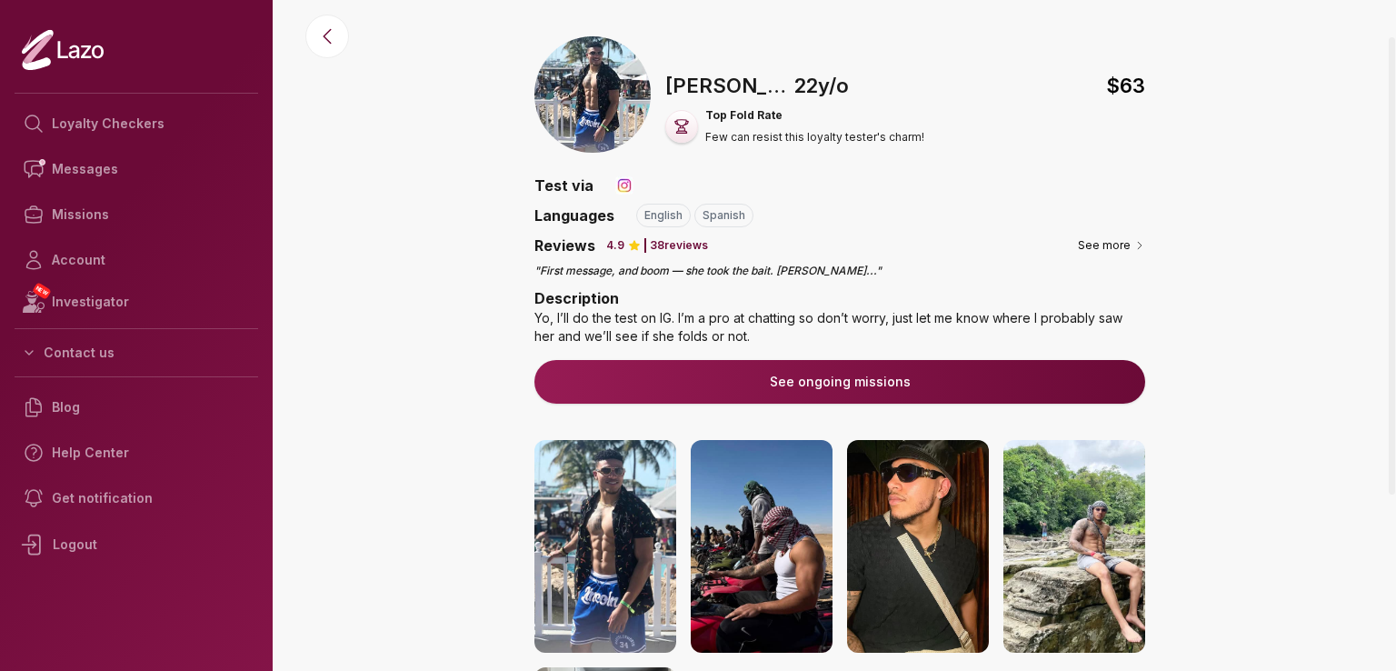
click at [673, 243] on p "38 reviews" at bounding box center [679, 245] width 58 height 15
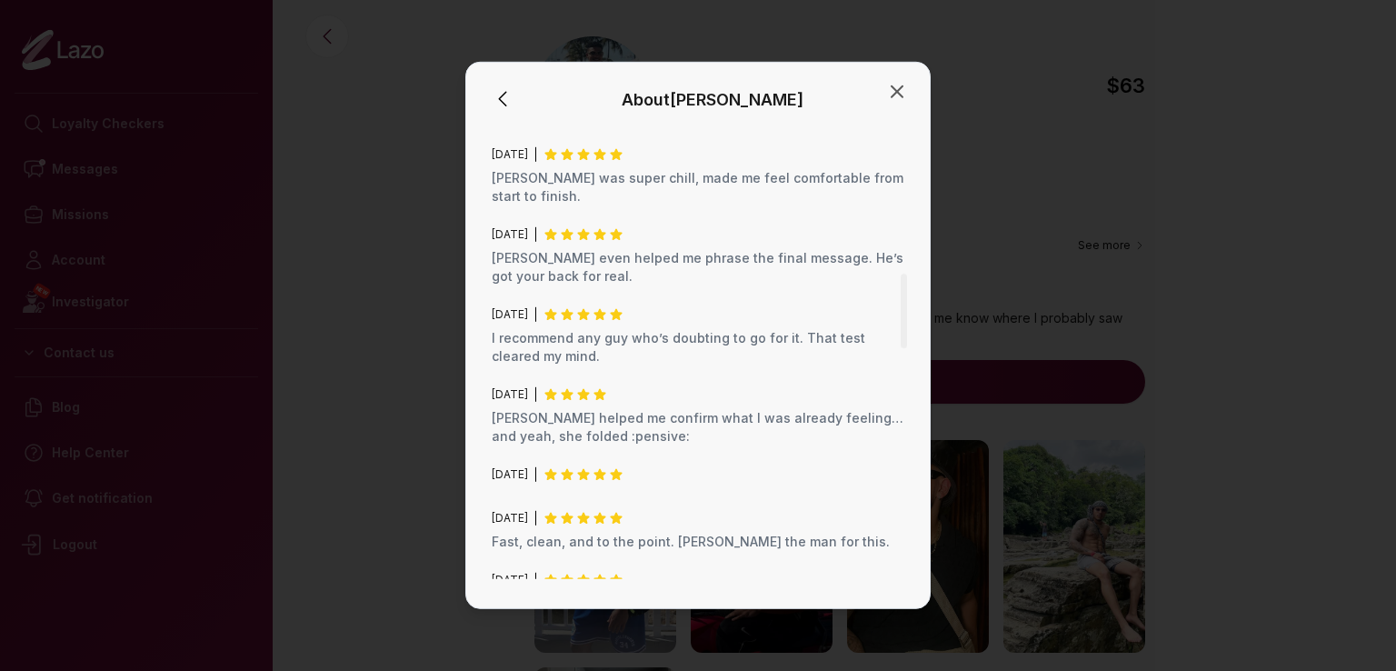
scroll to position [909, 0]
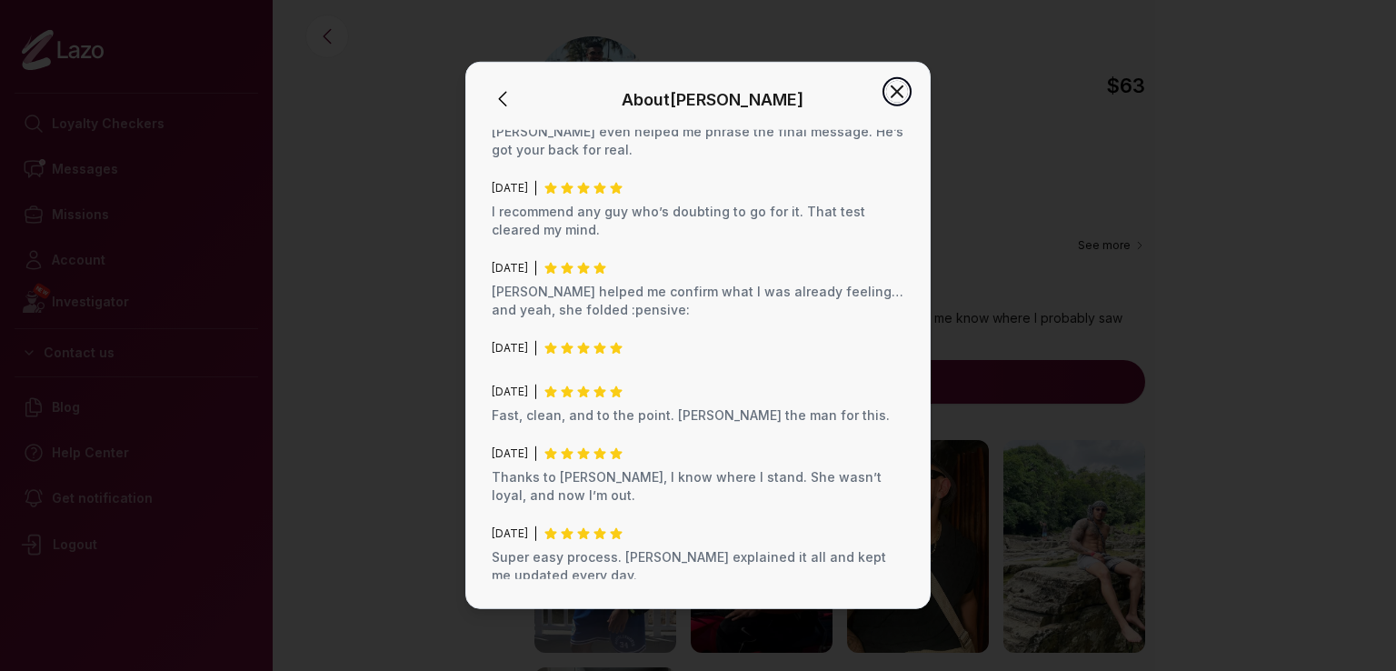
click at [898, 94] on icon "button" at bounding box center [897, 91] width 11 height 11
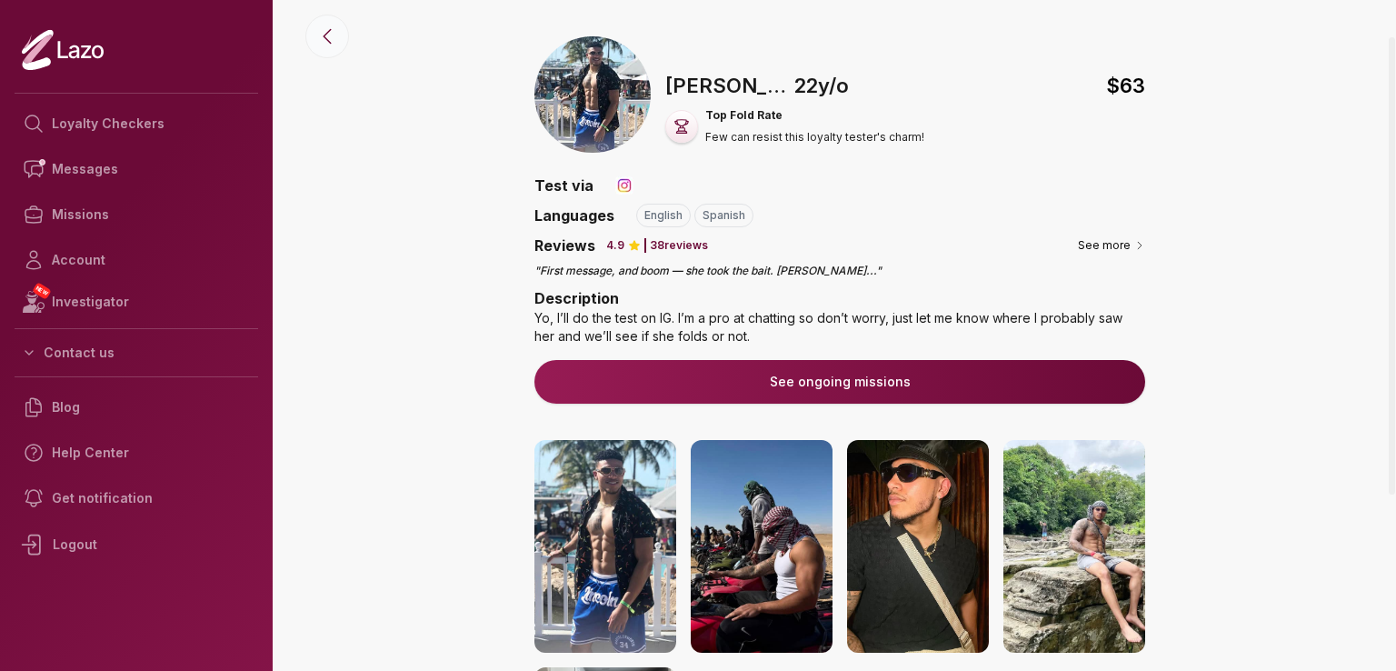
click at [342, 45] on button at bounding box center [327, 37] width 44 height 44
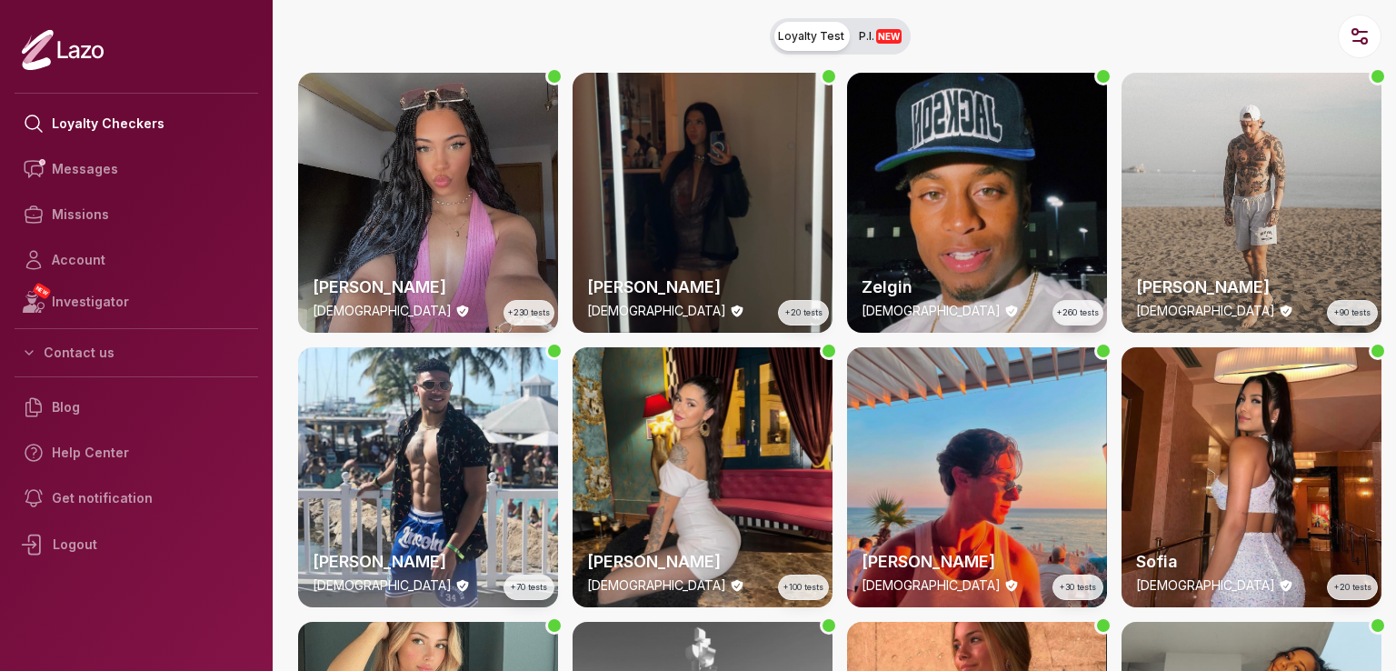
click at [868, 34] on span "P.I. NEW" at bounding box center [880, 36] width 43 height 15
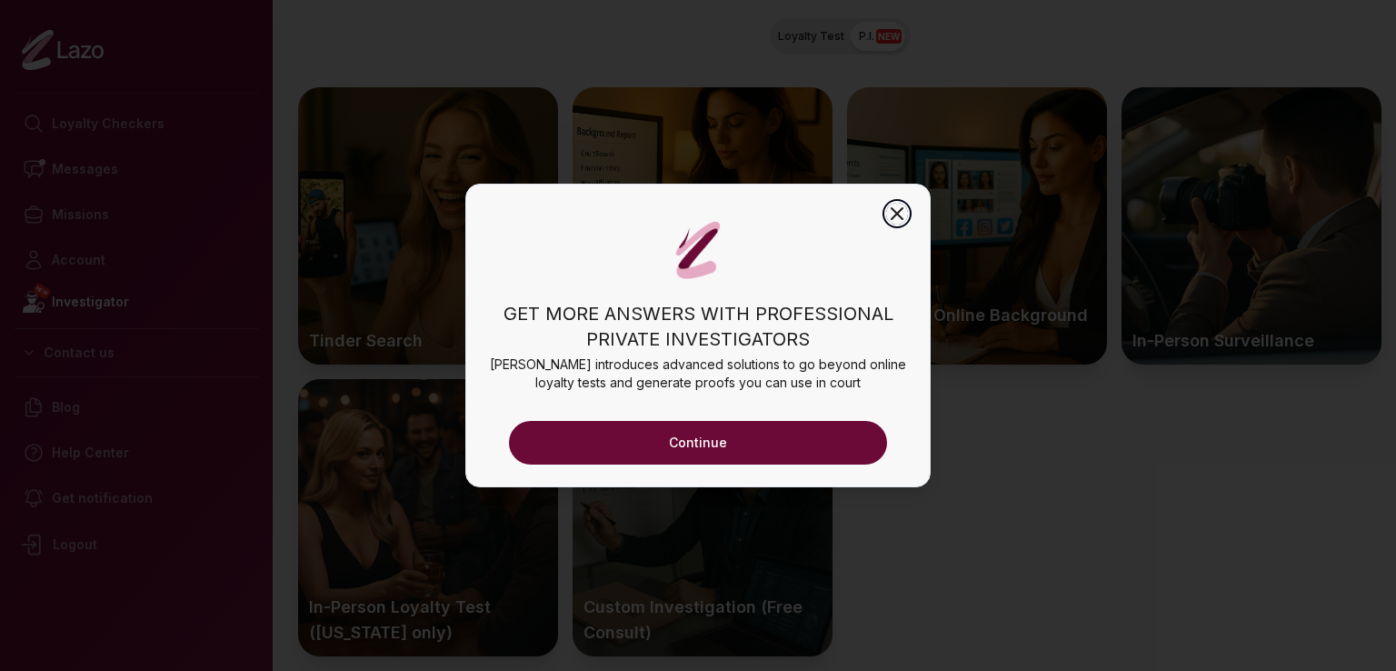
click at [898, 205] on icon "button" at bounding box center [897, 214] width 22 height 22
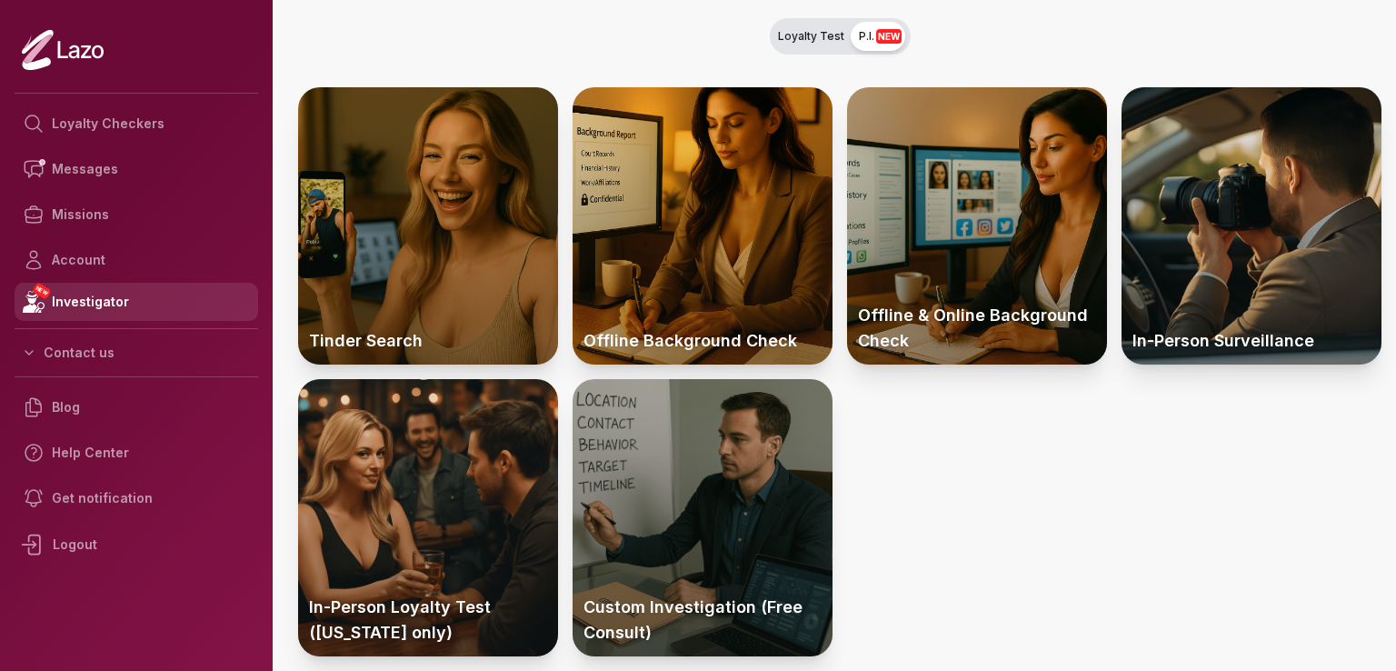
click at [98, 299] on link "NEW Investigator" at bounding box center [137, 302] width 244 height 38
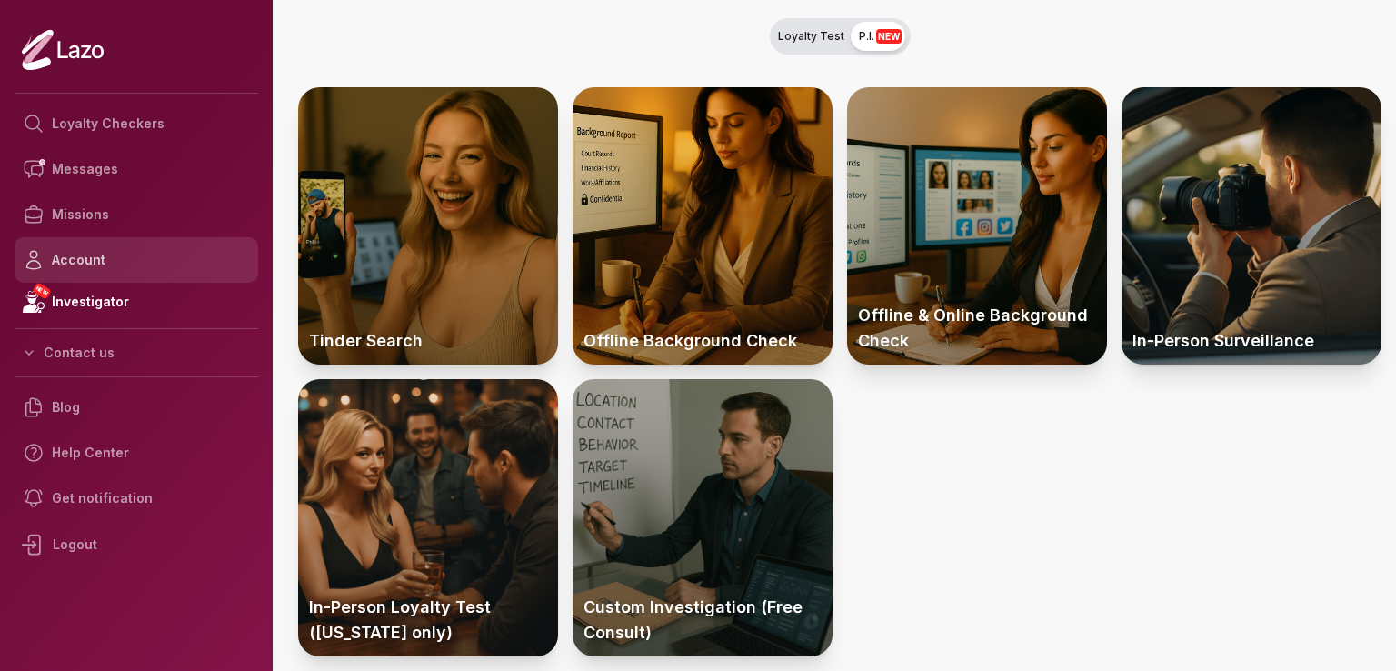
click at [104, 264] on link "Account" at bounding box center [137, 259] width 244 height 45
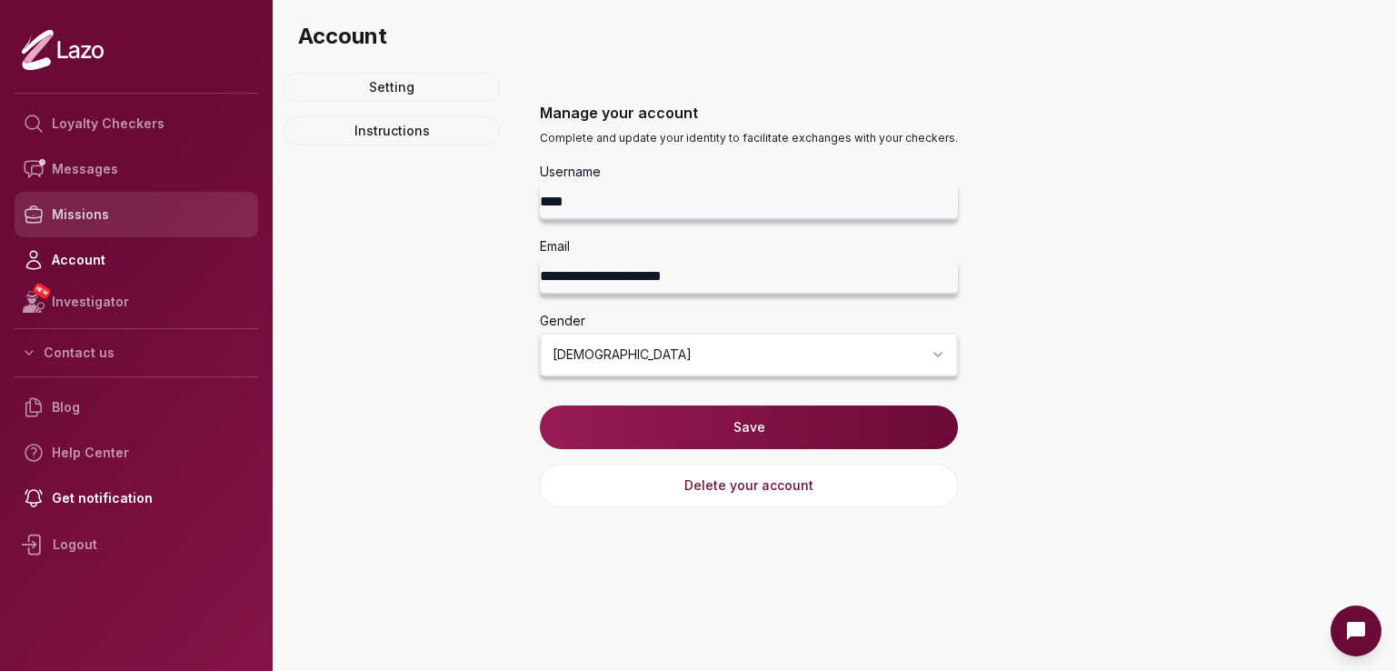
click at [95, 205] on link "Missions" at bounding box center [137, 214] width 244 height 45
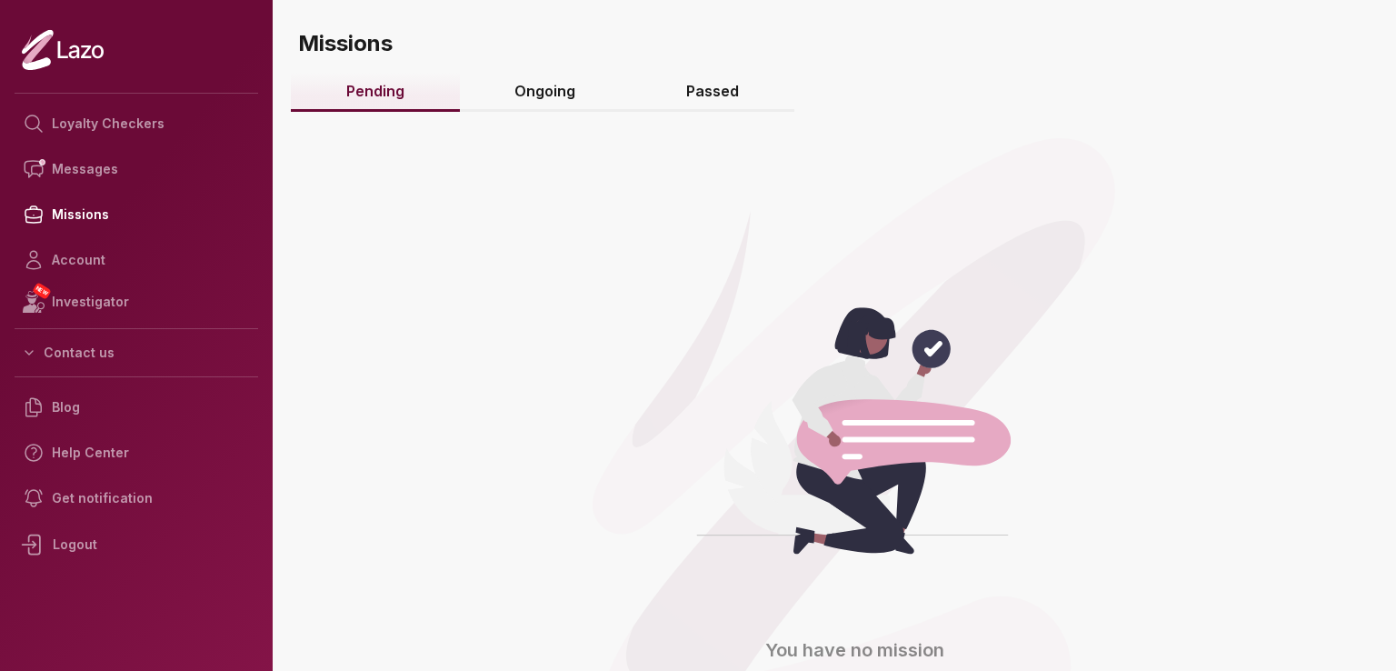
click at [553, 89] on link "Ongoing" at bounding box center [546, 92] width 172 height 39
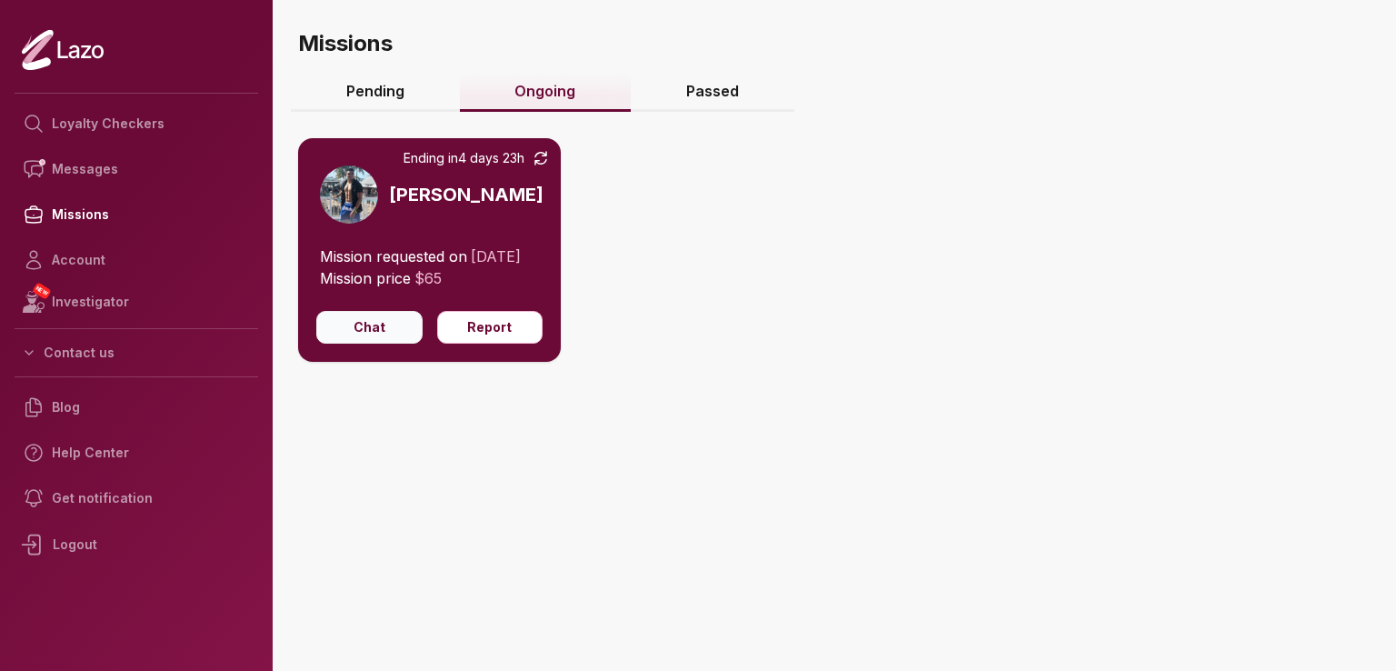
click at [365, 339] on button "Chat" at bounding box center [369, 327] width 106 height 33
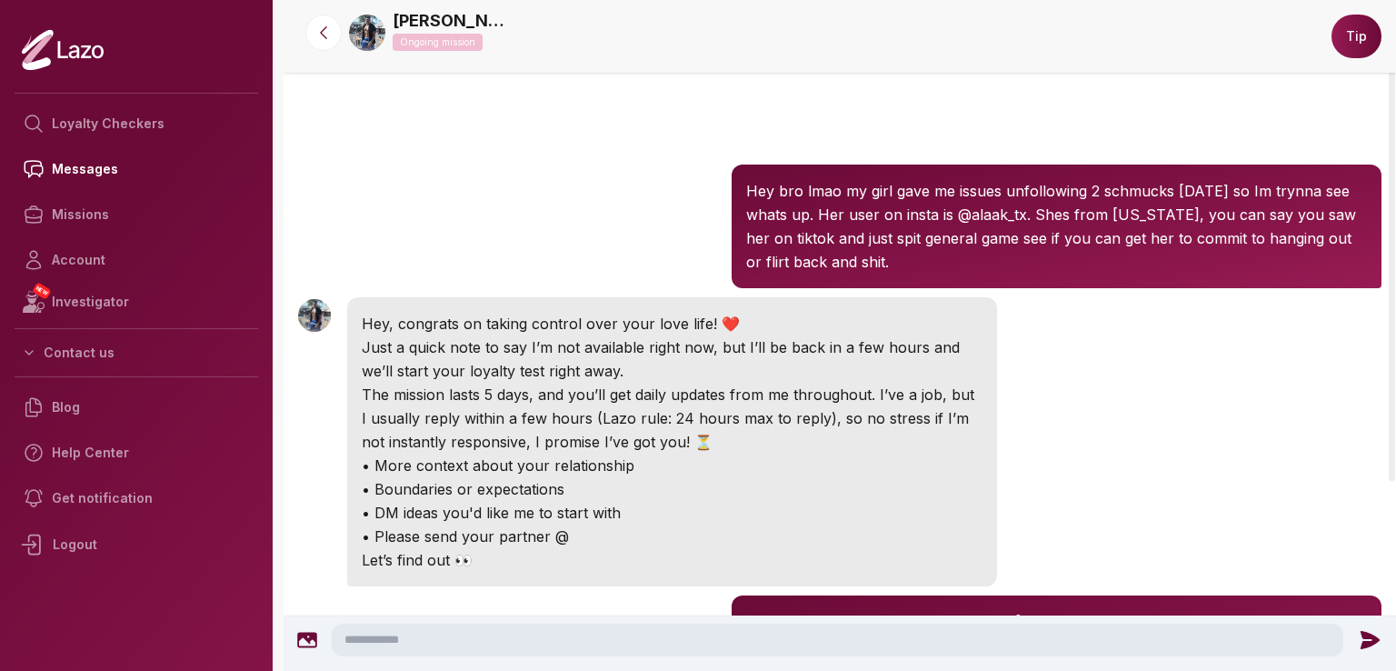
scroll to position [415, 0]
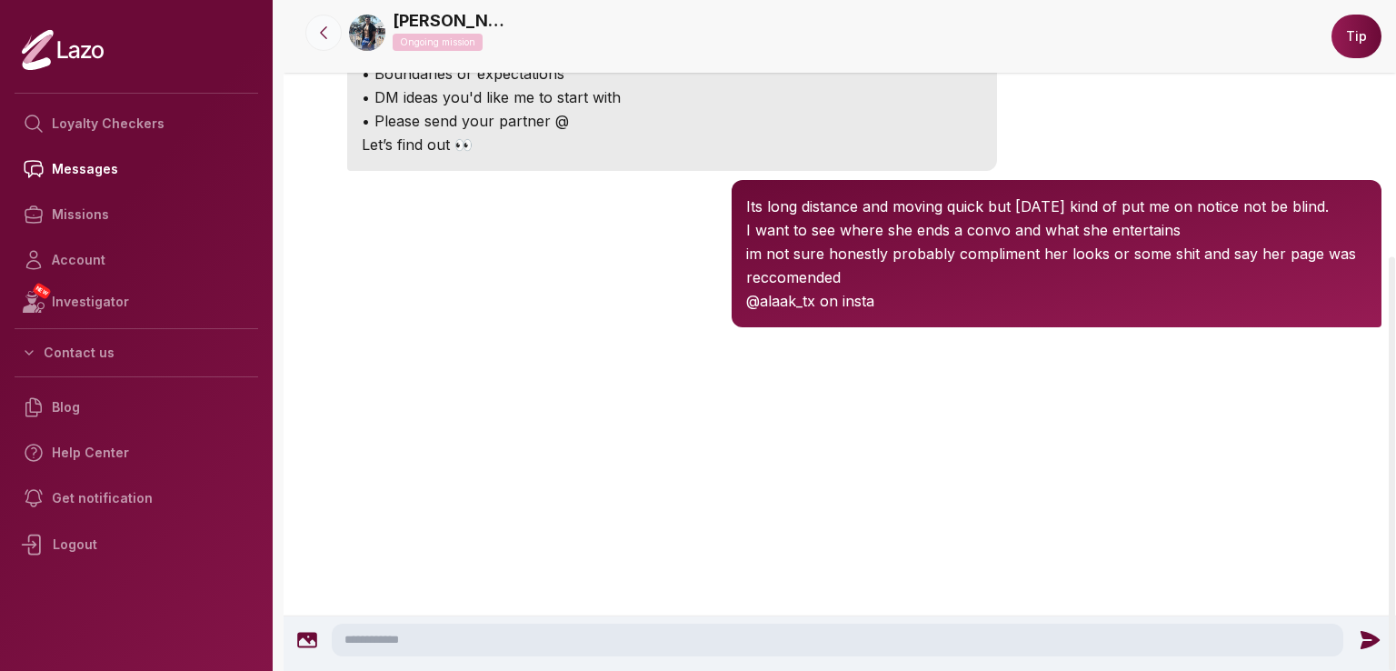
click at [329, 38] on icon at bounding box center [324, 33] width 18 height 18
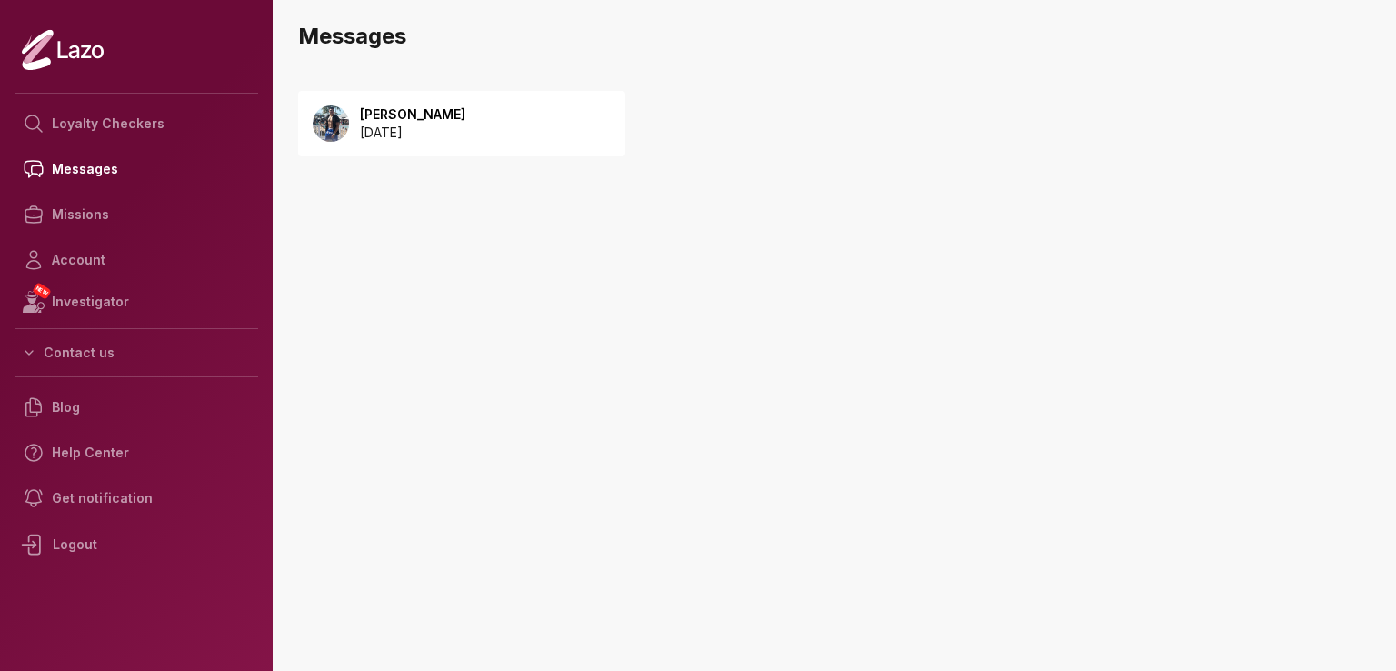
click at [340, 118] on img at bounding box center [331, 123] width 36 height 36
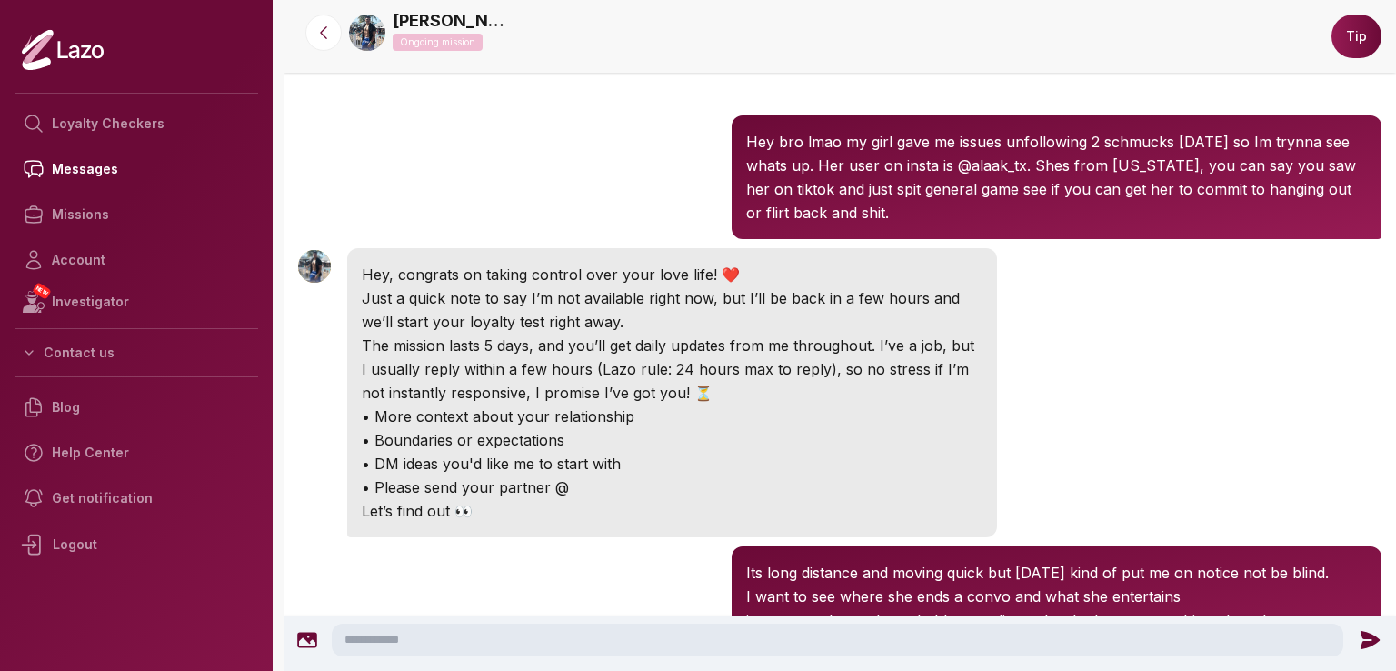
scroll to position [91, 0]
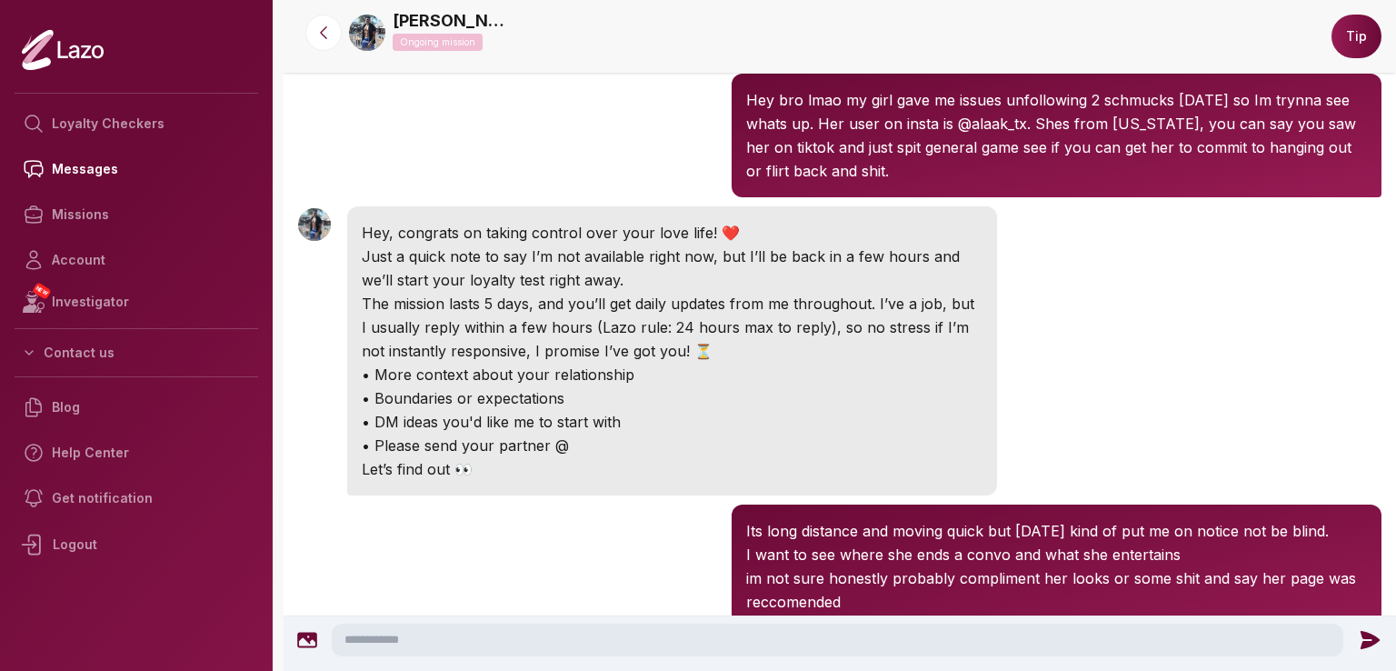
click at [350, 25] on div at bounding box center [323, 33] width 65 height 36
click at [375, 28] on img at bounding box center [367, 33] width 36 height 36
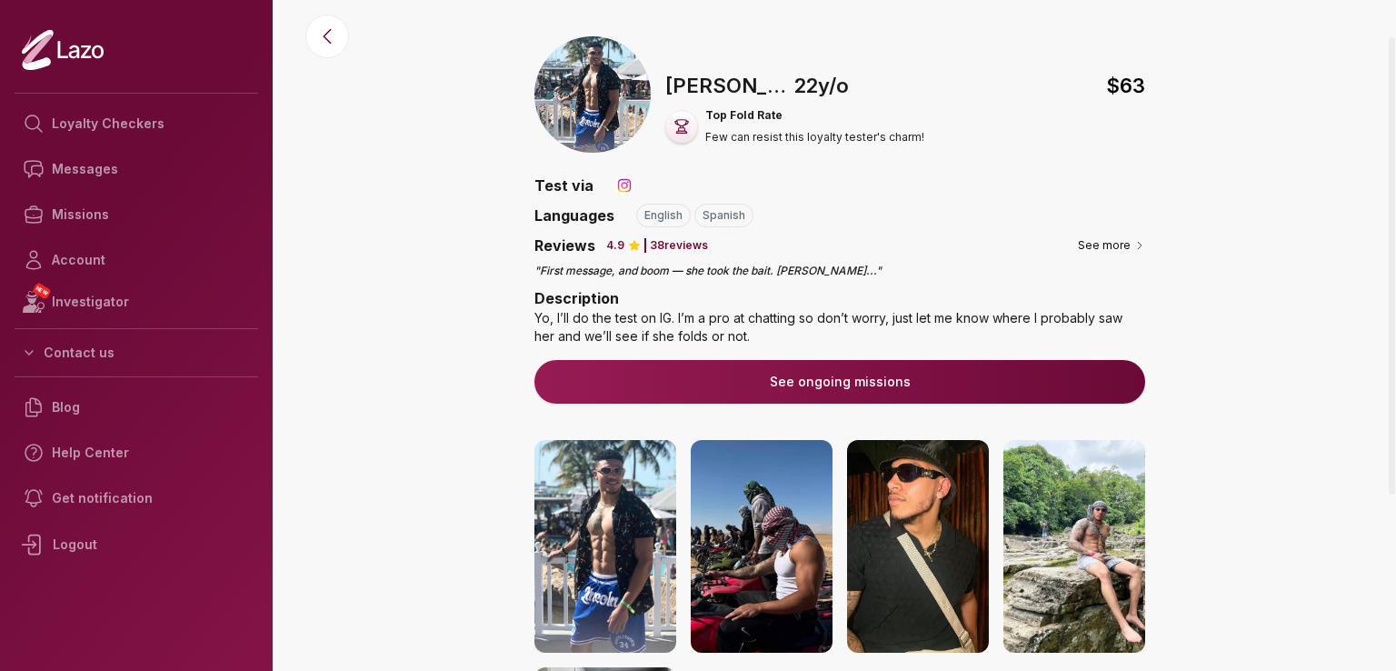
click at [710, 384] on button "See ongoing missions" at bounding box center [840, 382] width 611 height 44
click at [1122, 245] on button "See more" at bounding box center [1111, 245] width 67 height 18
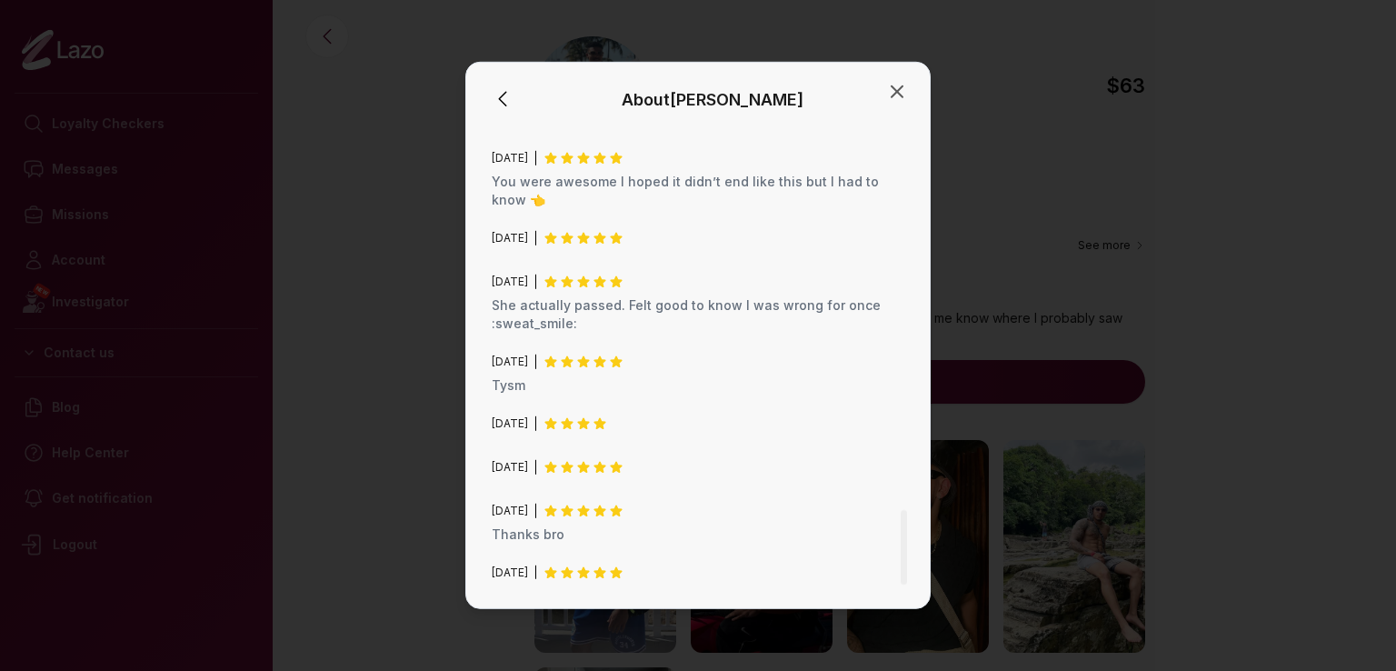
scroll to position [2339, 0]
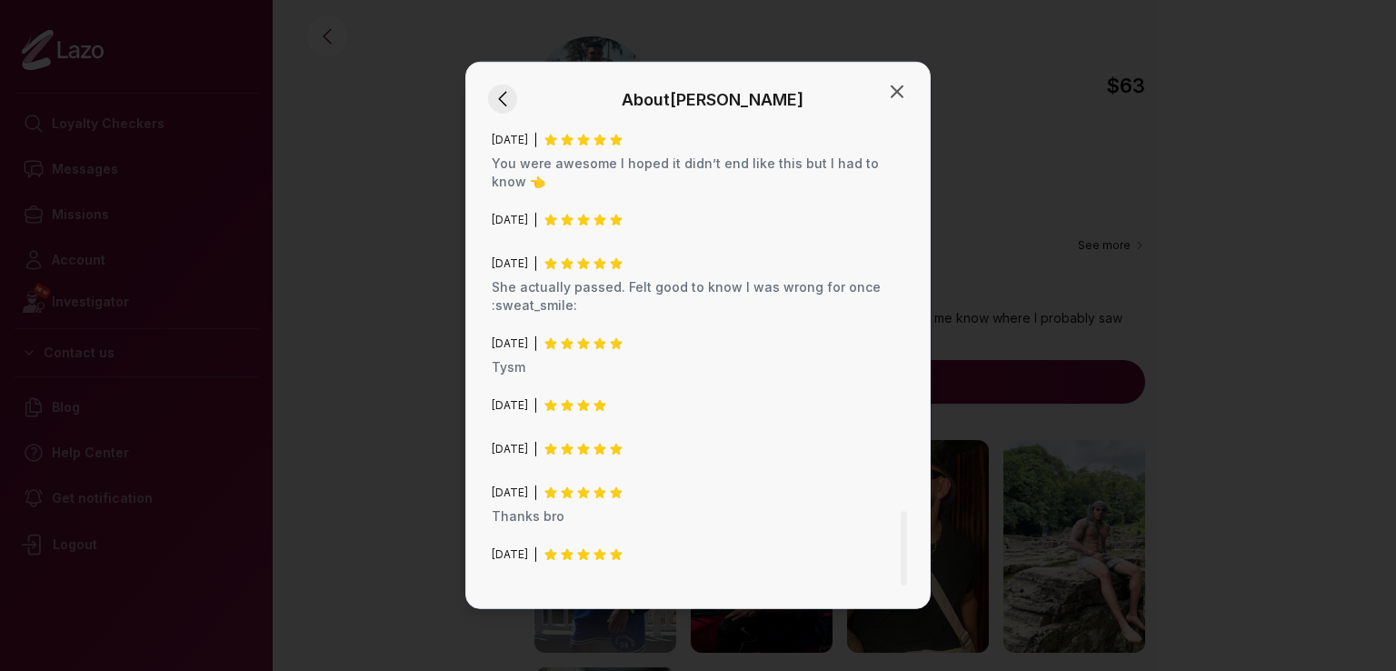
click at [513, 99] on icon at bounding box center [503, 99] width 22 height 22
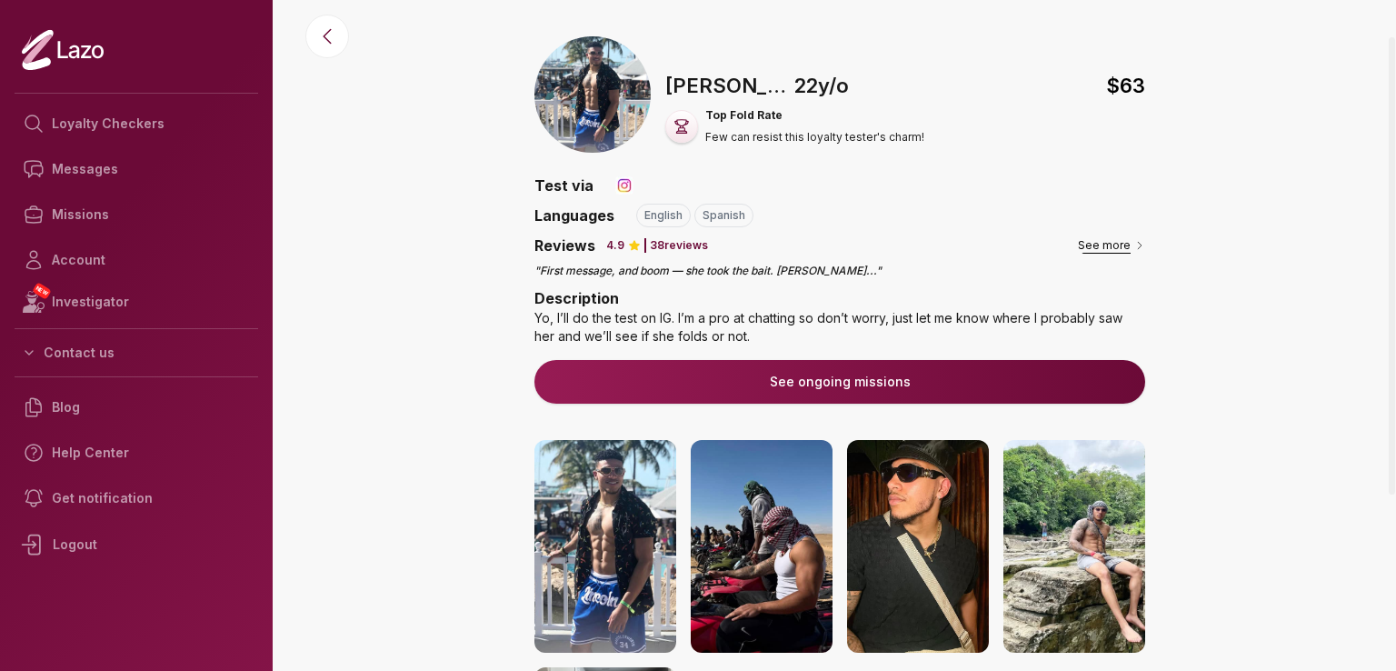
click at [1104, 244] on button "See more" at bounding box center [1111, 245] width 67 height 18
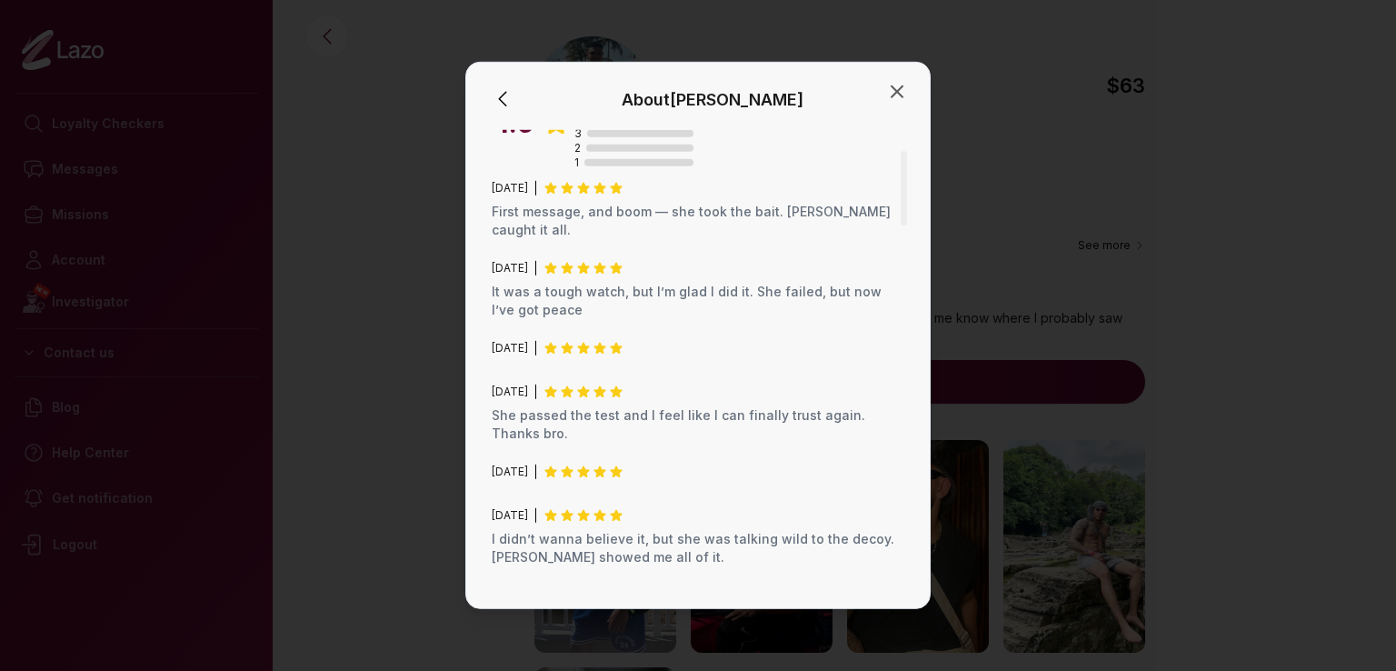
scroll to position [0, 0]
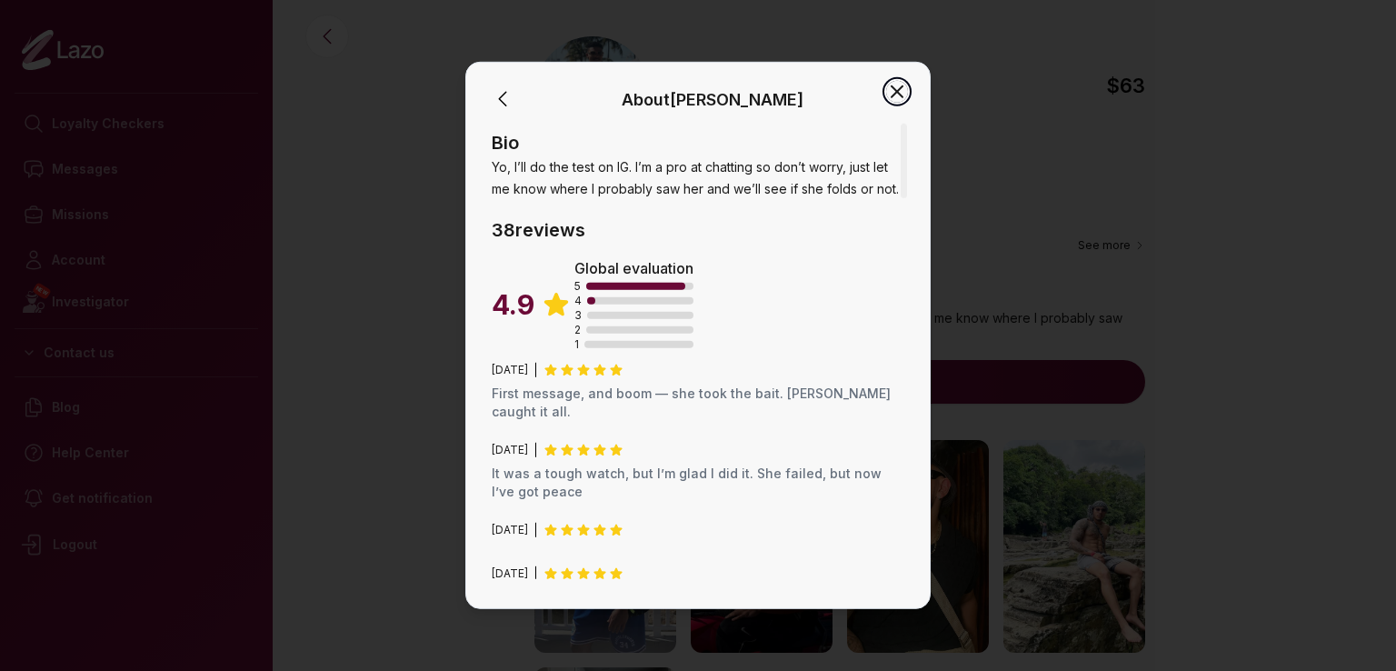
click at [902, 91] on icon "button" at bounding box center [897, 92] width 22 height 22
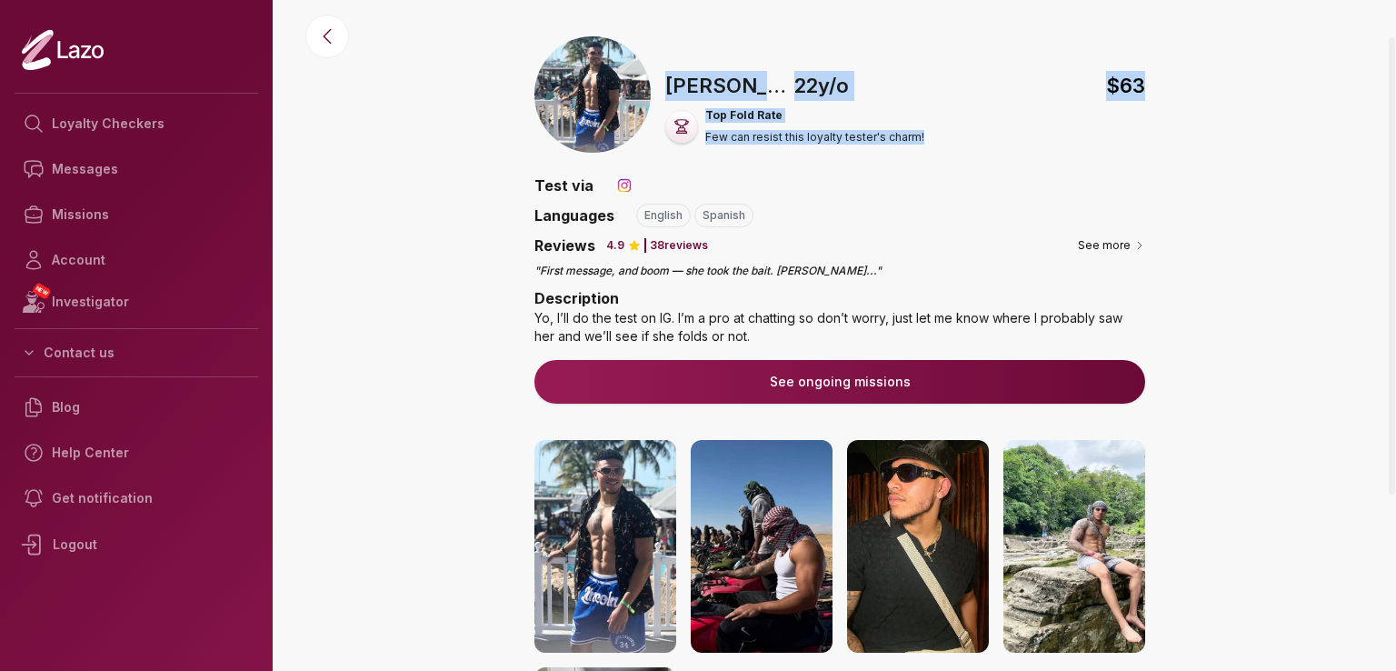
drag, startPoint x: 918, startPoint y: 139, endPoint x: 669, endPoint y: 86, distance: 254.6
click at [669, 86] on div "🇨🇦 Malik , 22 y/o $ 63 Top Fold Rate Few can resist this loyalty tester's charm!" at bounding box center [905, 108] width 480 height 74
click at [748, 45] on div "🇨🇦 Malik , 22 y/o $ 63 Top Fold Rate Few can resist this loyalty tester's charm!" at bounding box center [840, 101] width 611 height 131
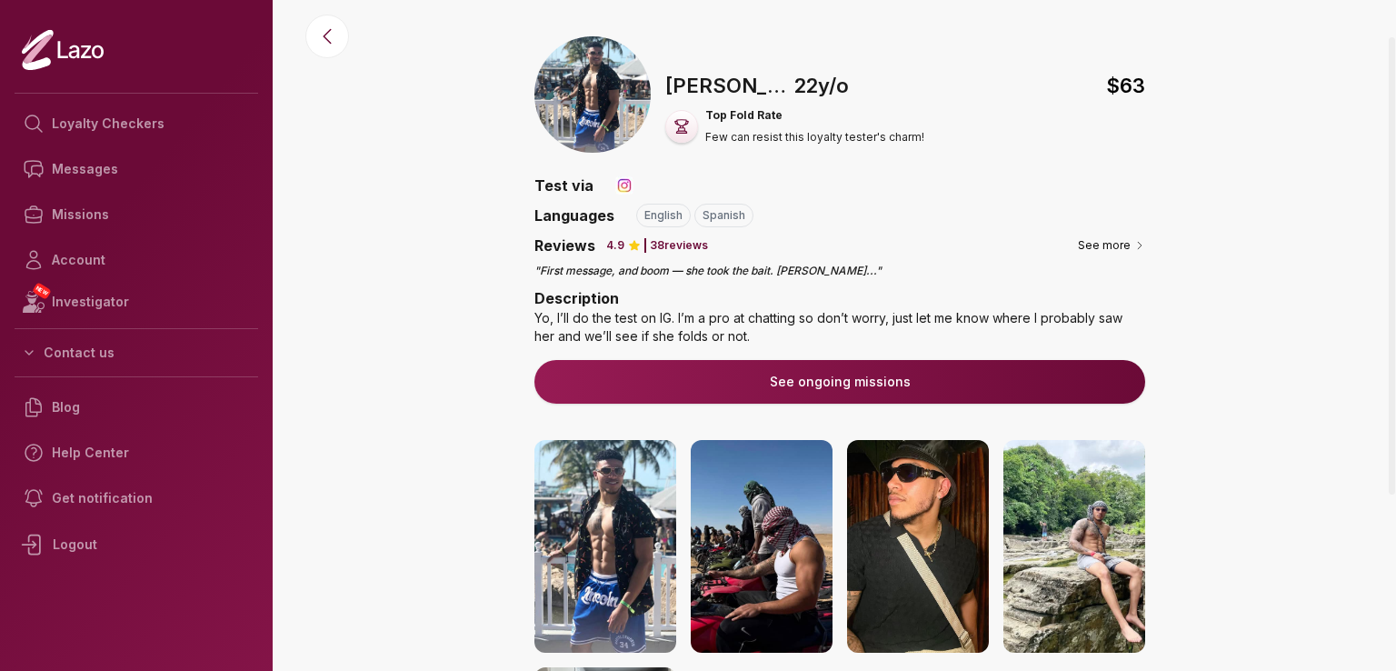
click at [693, 379] on button "See ongoing missions" at bounding box center [840, 382] width 611 height 44
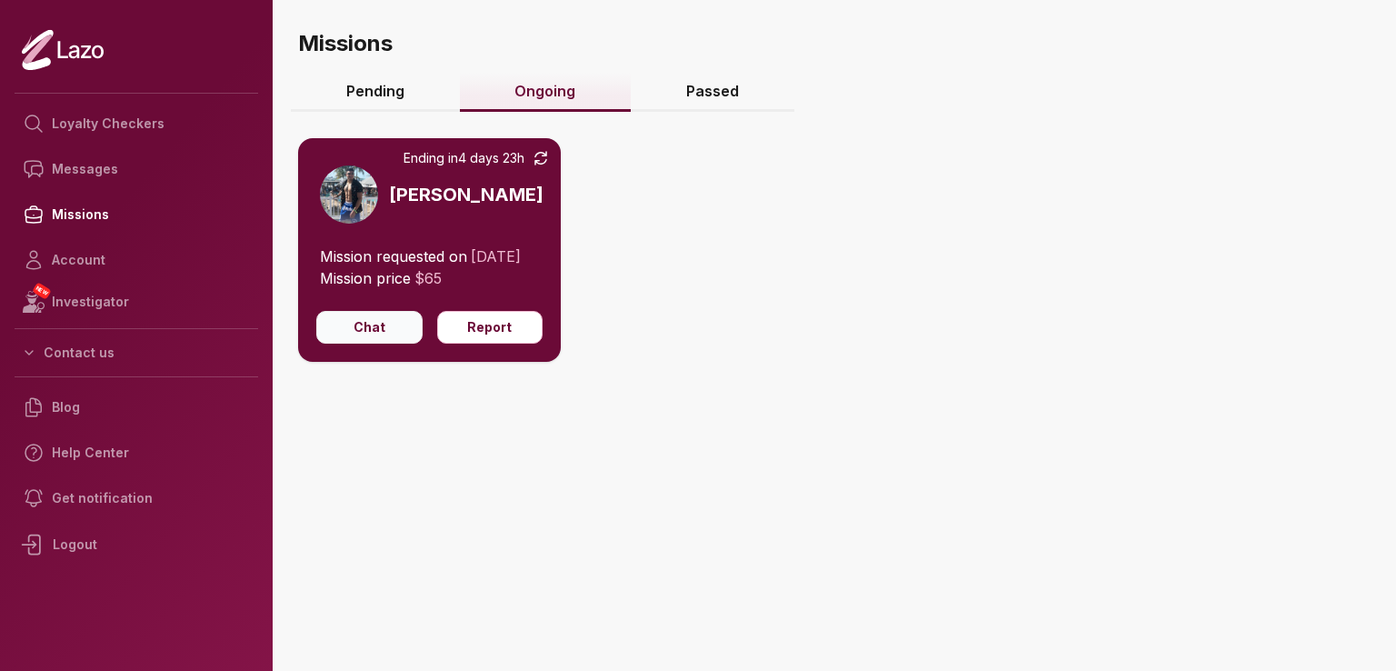
click at [376, 344] on button "Chat" at bounding box center [369, 327] width 106 height 33
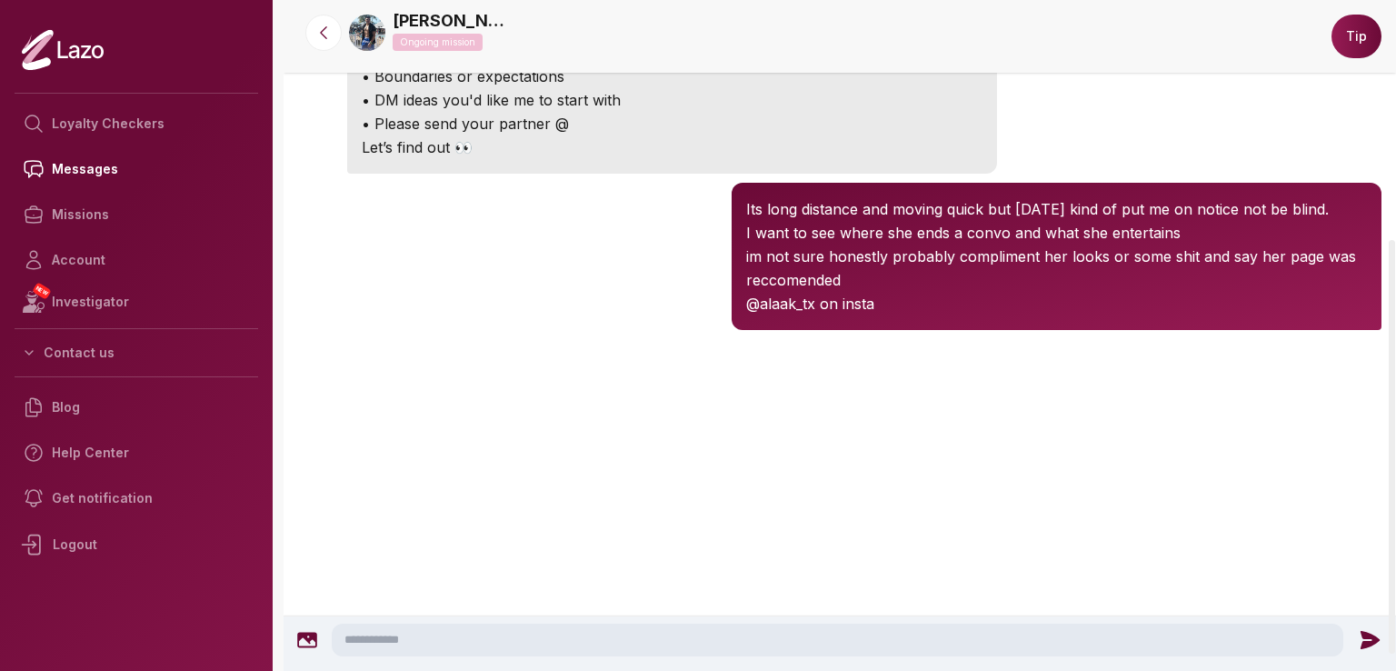
scroll to position [415, 0]
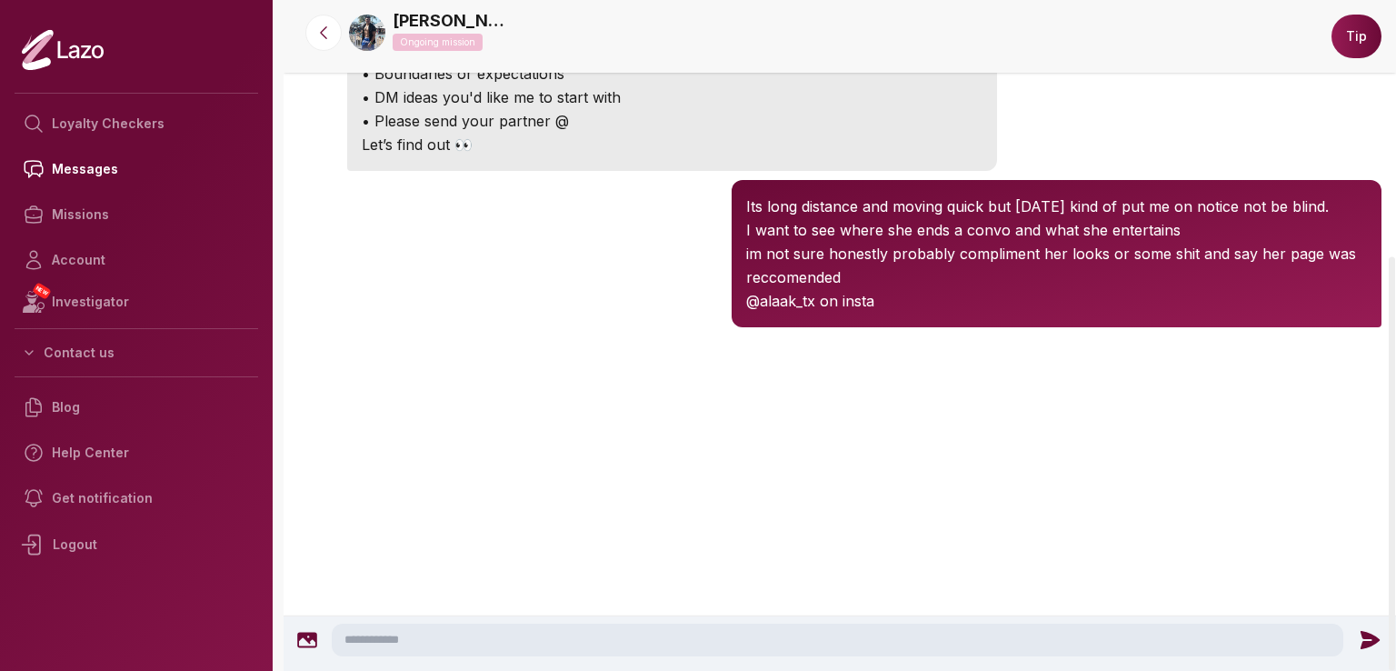
click at [448, 415] on div at bounding box center [840, 404] width 1113 height 145
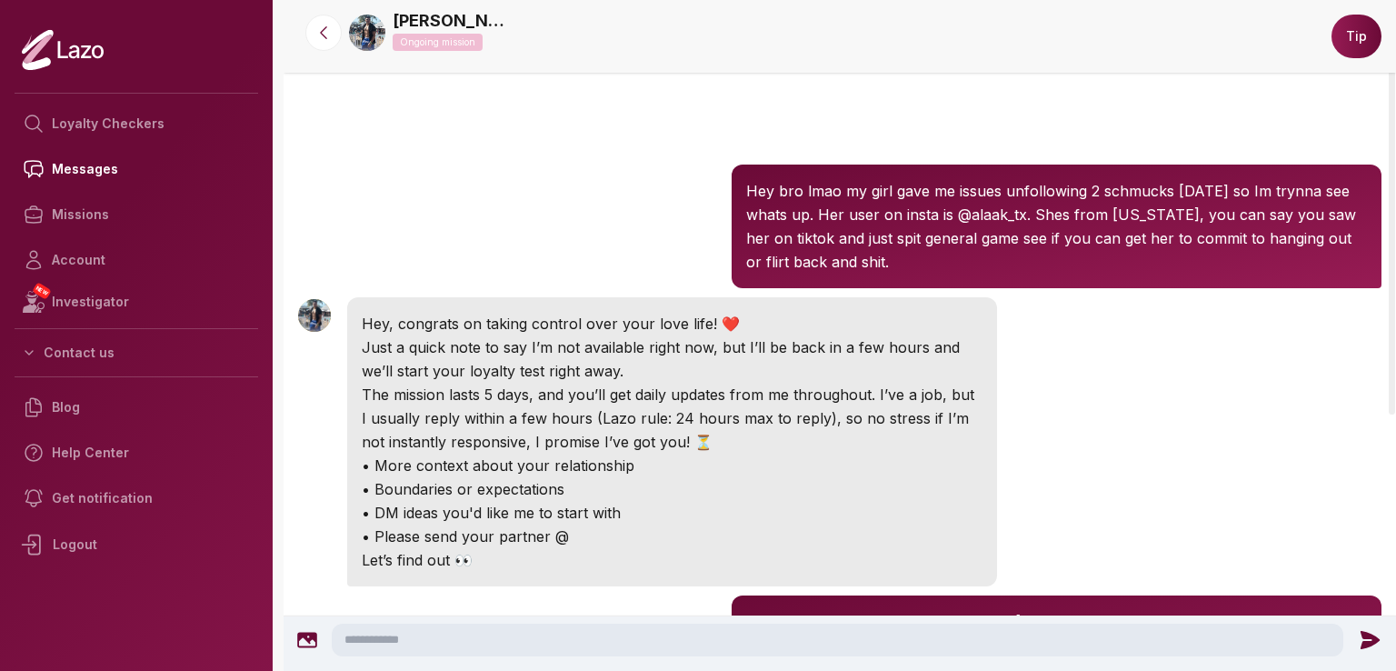
click at [403, 26] on link "[PERSON_NAME]" at bounding box center [452, 20] width 118 height 25
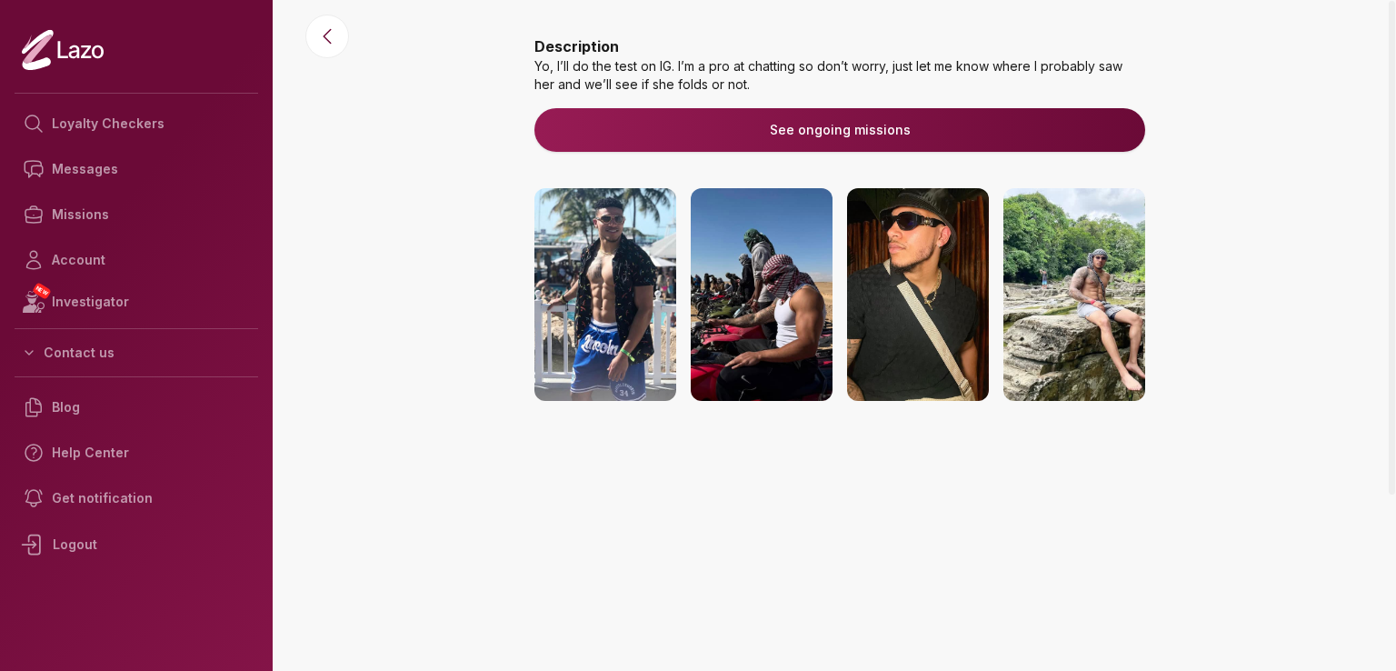
scroll to position [311, 0]
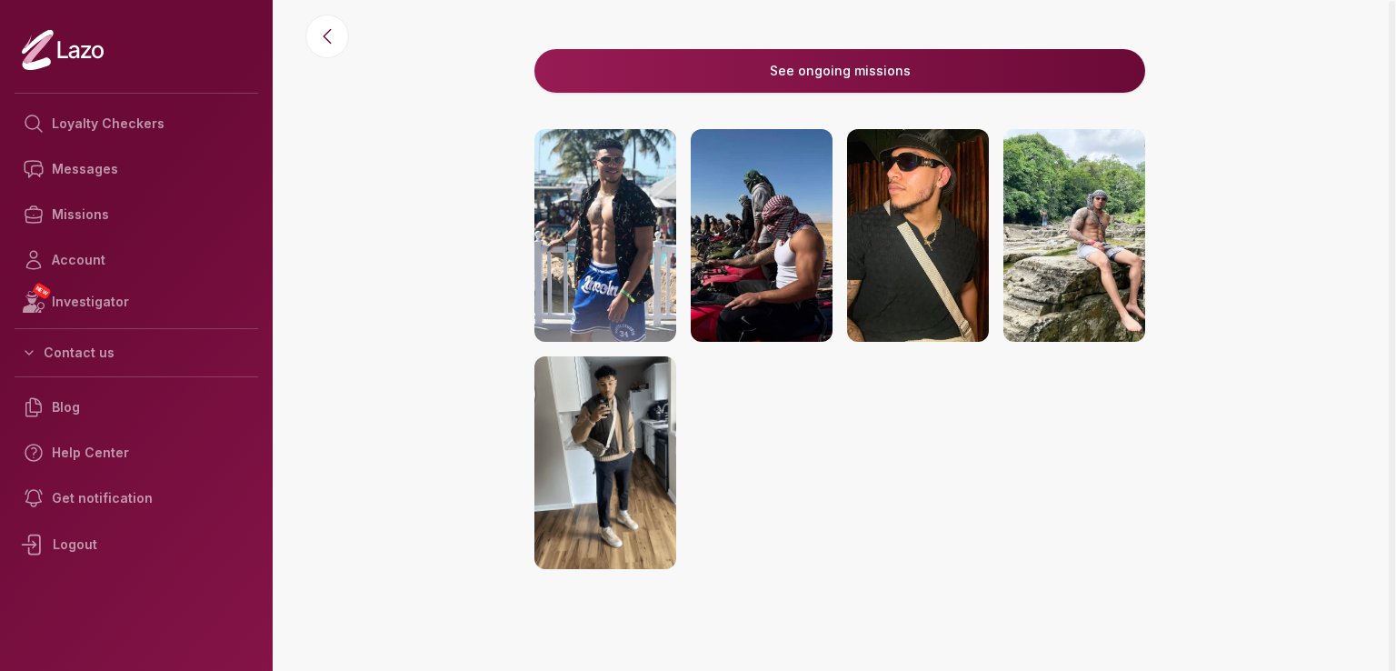
click at [769, 224] on img at bounding box center [762, 235] width 142 height 213
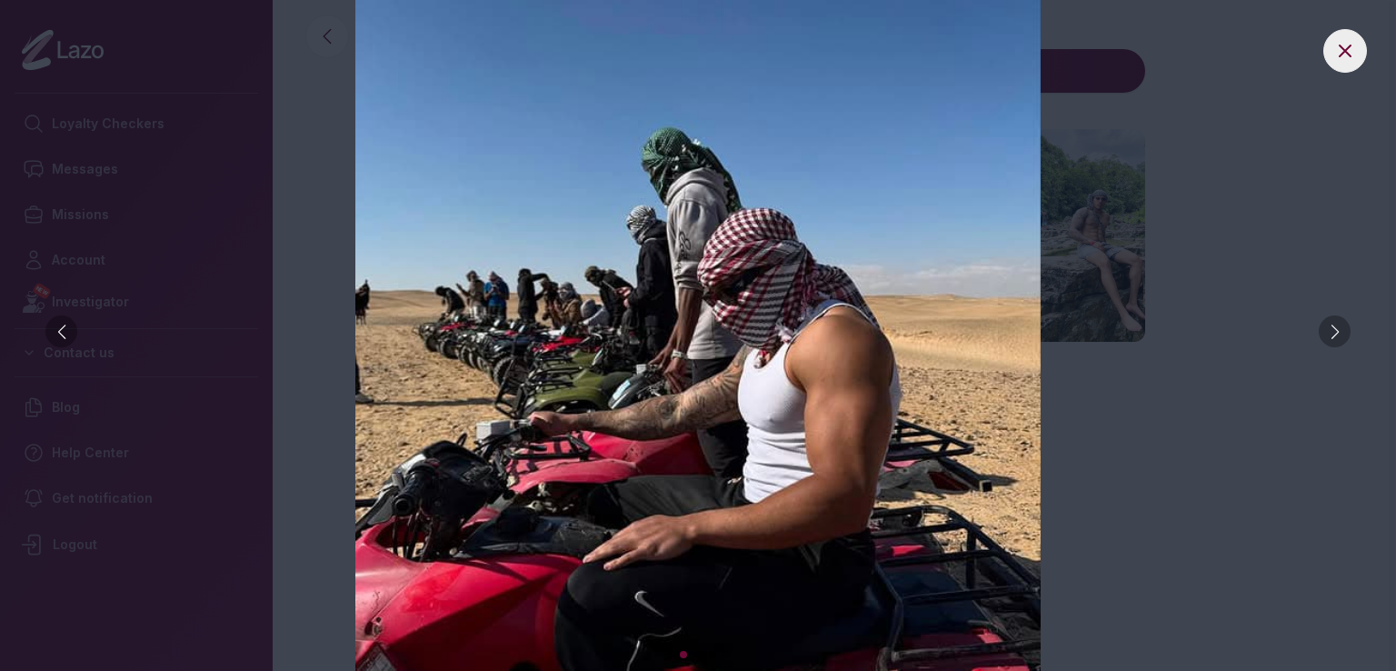
click at [319, 336] on img at bounding box center [698, 335] width 1324 height 671
click at [1341, 55] on icon at bounding box center [1345, 50] width 11 height 11
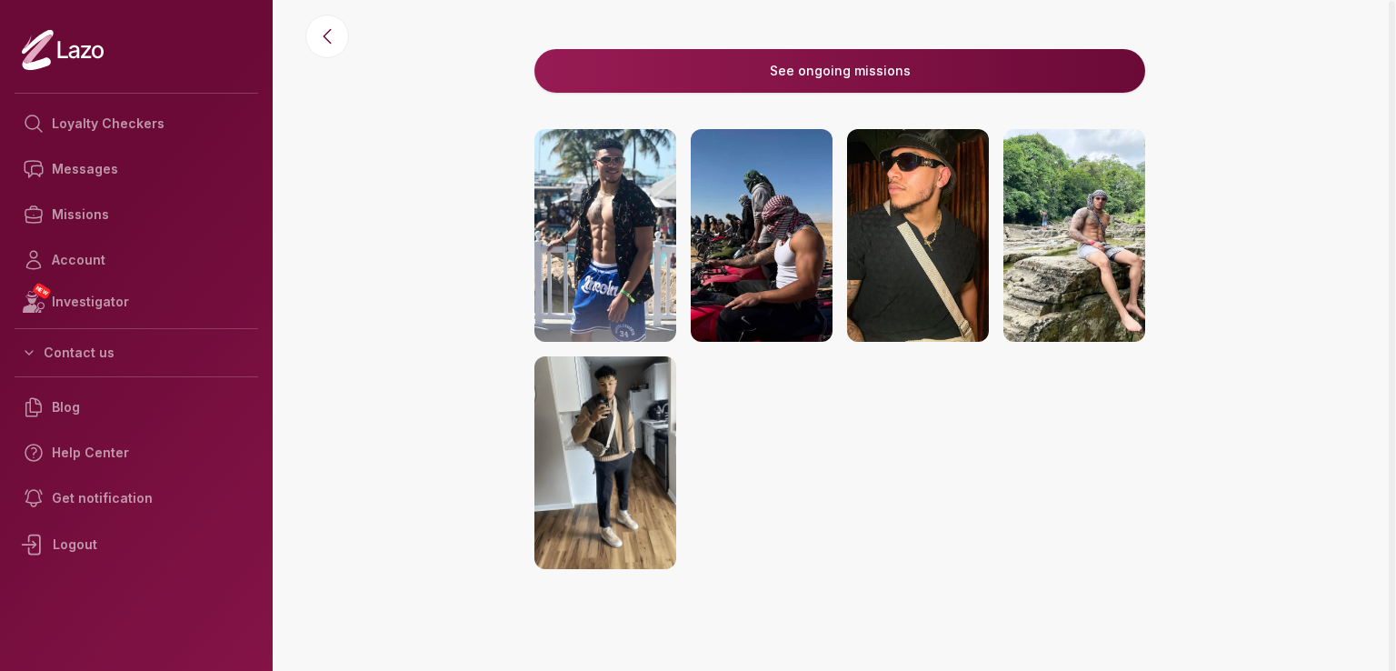
click at [616, 235] on img at bounding box center [606, 235] width 142 height 213
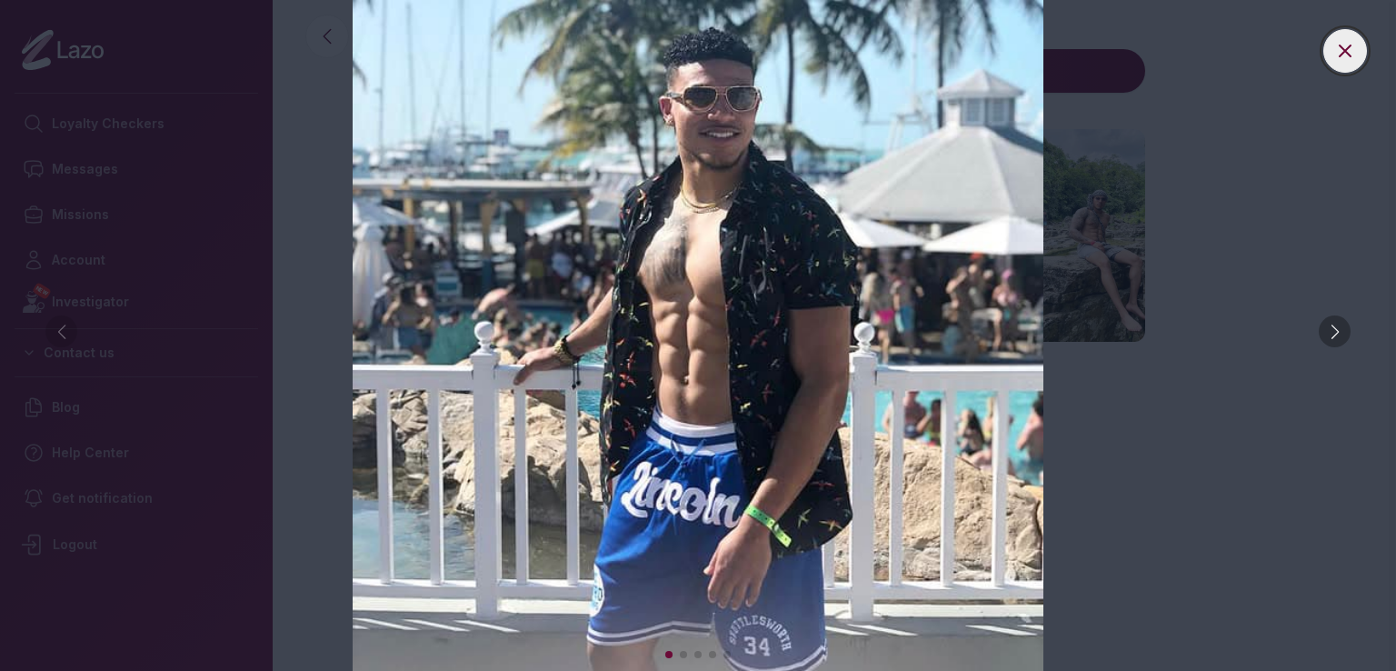
click at [1349, 59] on icon at bounding box center [1345, 51] width 22 height 22
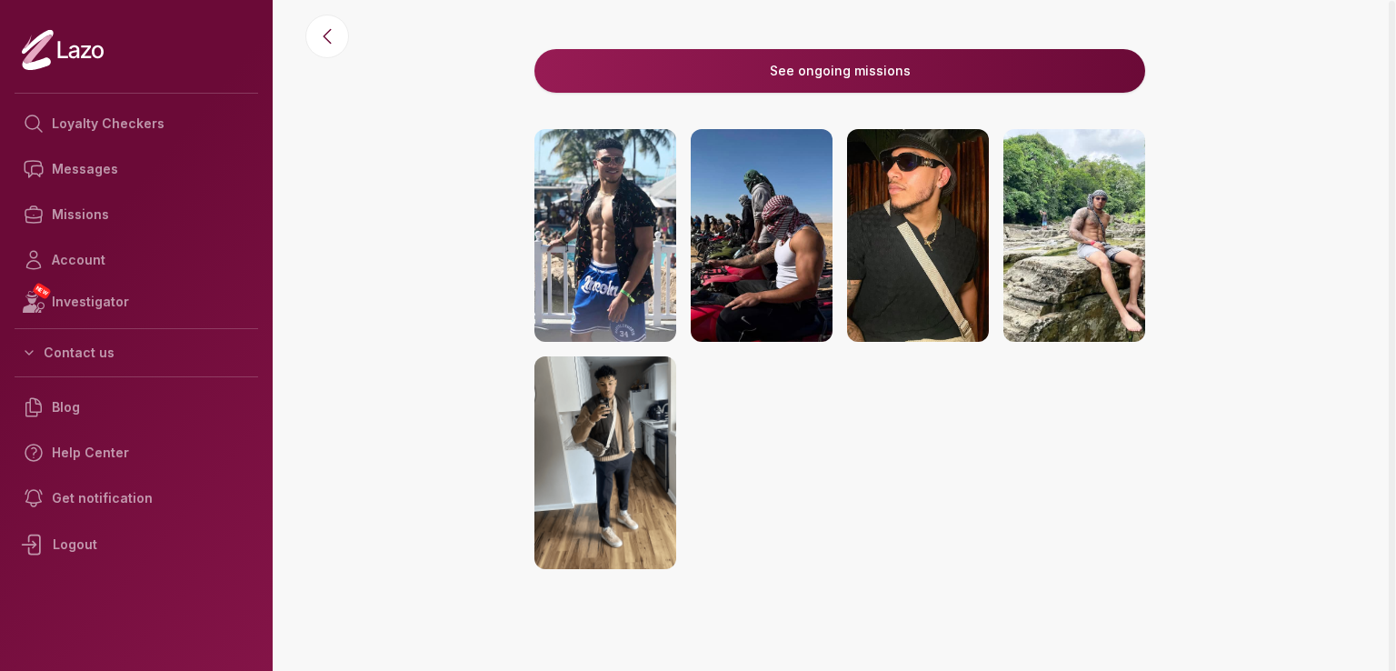
click at [1084, 196] on img at bounding box center [1075, 235] width 142 height 213
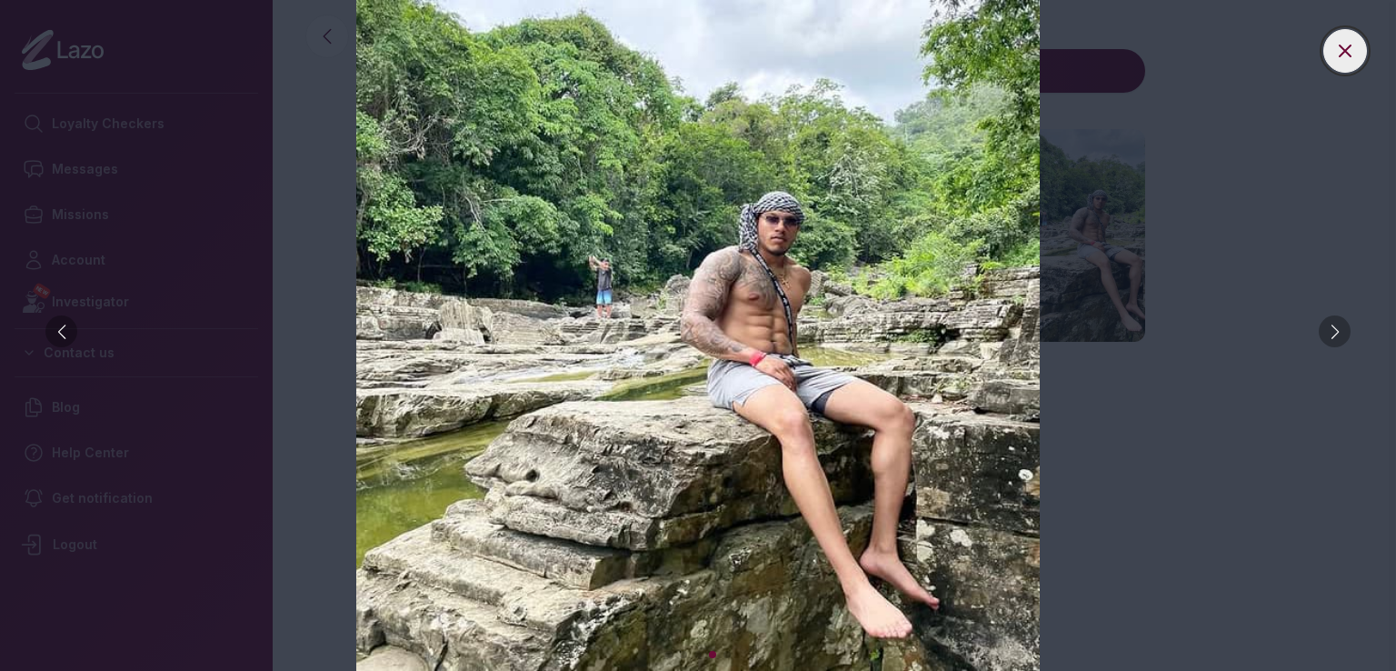
click at [1355, 63] on button at bounding box center [1346, 51] width 44 height 44
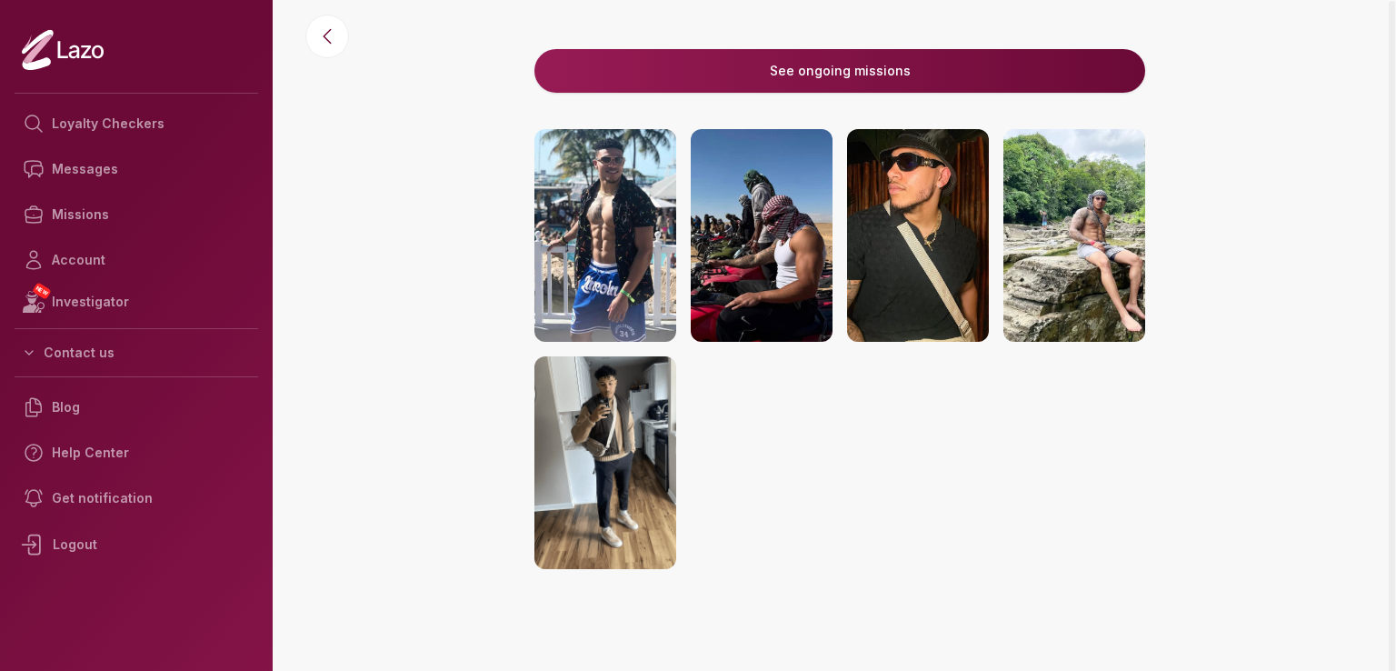
click at [622, 389] on img at bounding box center [606, 462] width 142 height 213
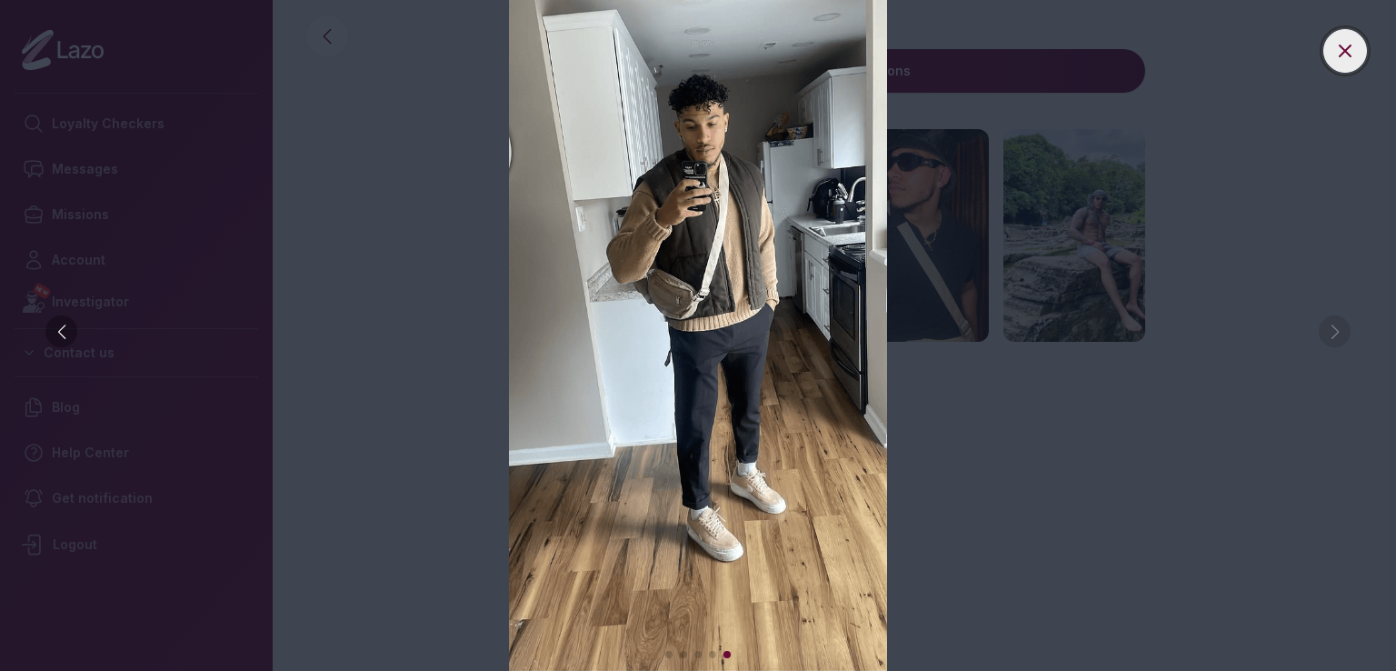
click at [1360, 45] on button at bounding box center [1346, 51] width 44 height 44
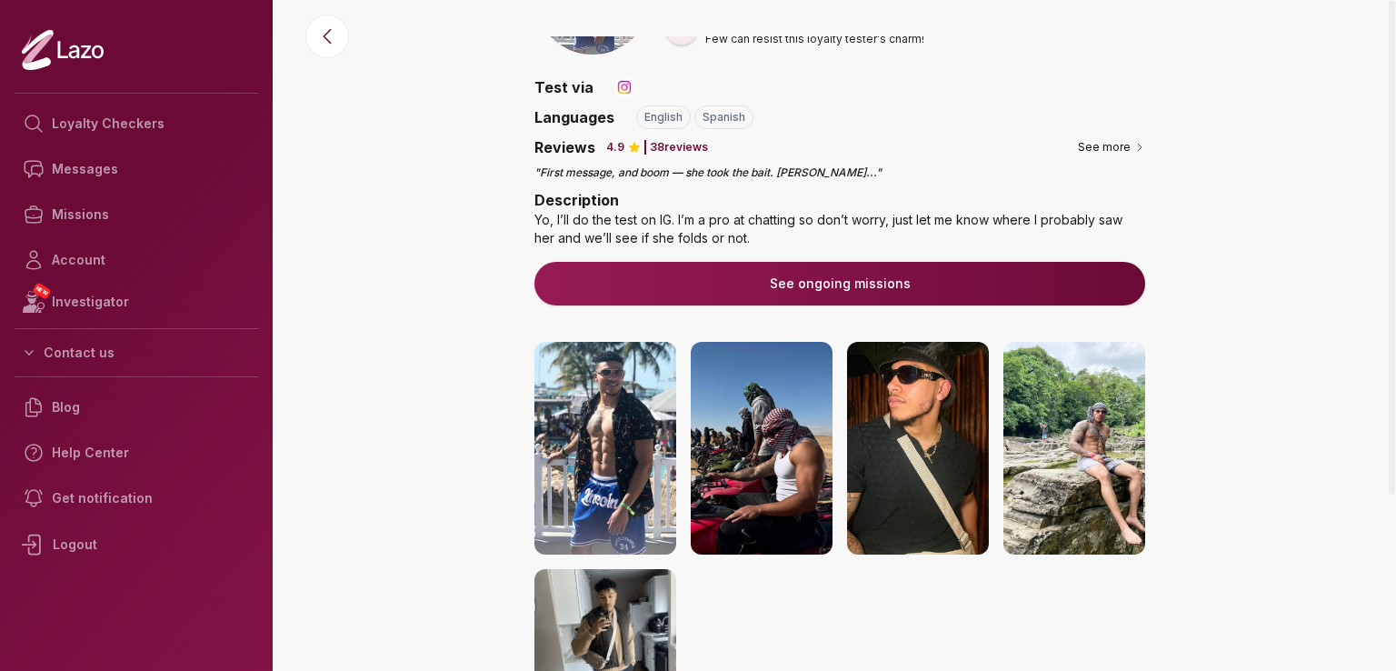
scroll to position [0, 0]
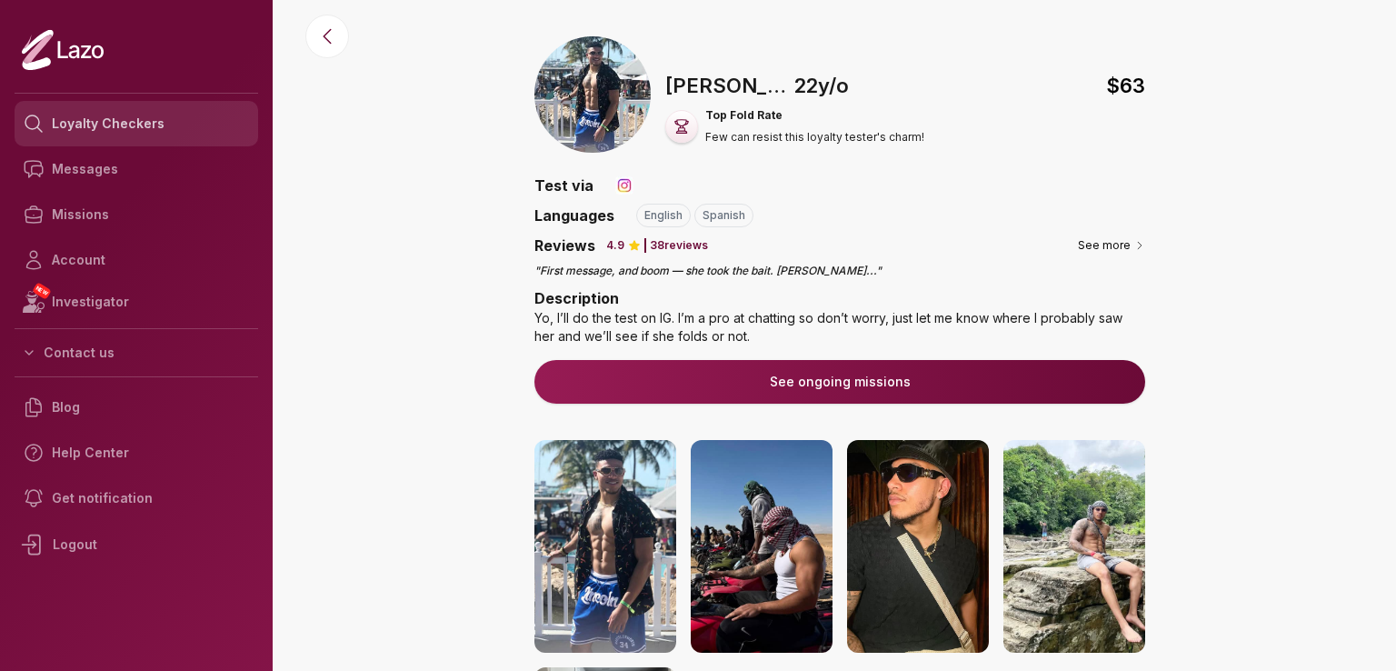
click at [125, 117] on link "Loyalty Checkers" at bounding box center [137, 123] width 244 height 45
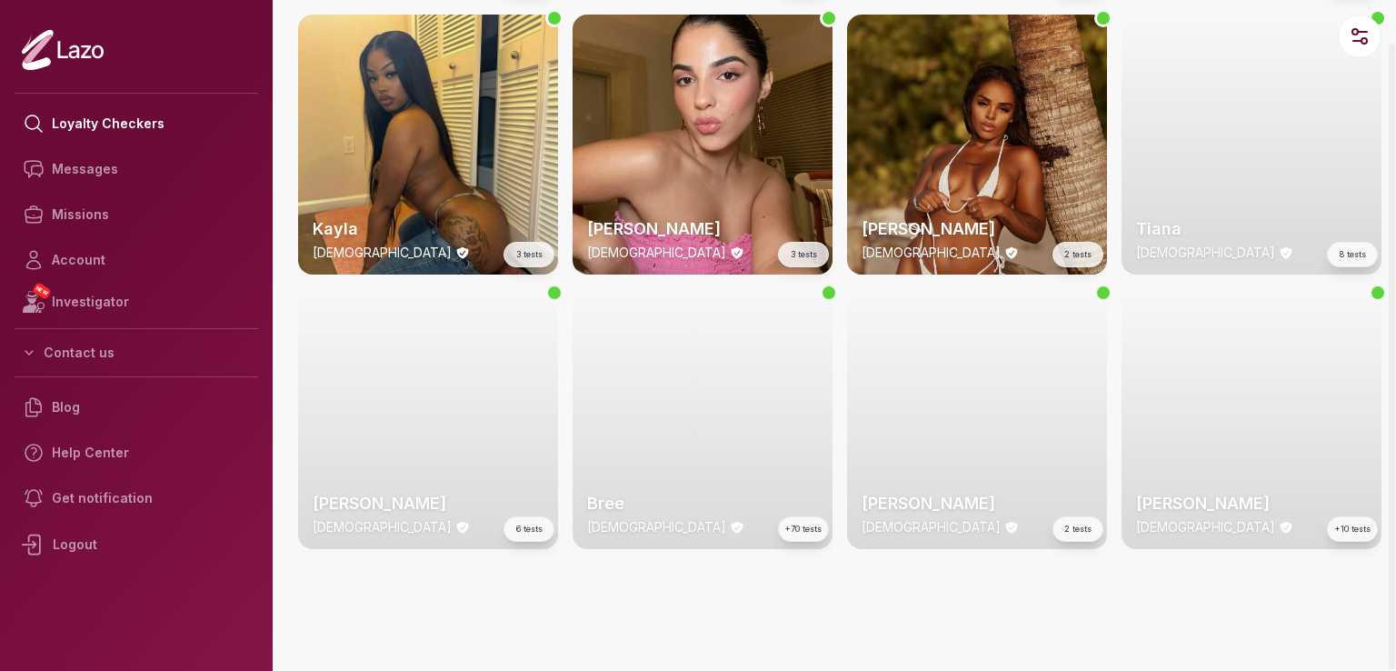
scroll to position [2805, 0]
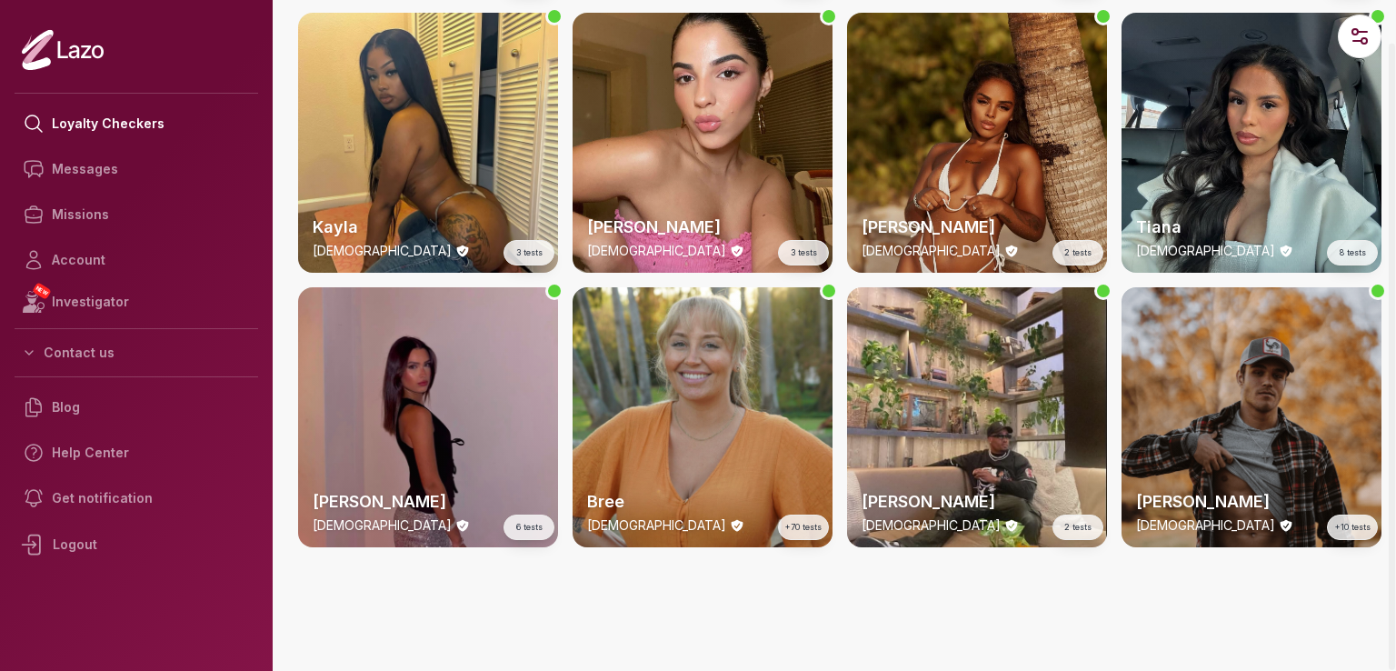
click at [1180, 391] on div "Trevor 26 y/o +10 tests" at bounding box center [1252, 417] width 260 height 260
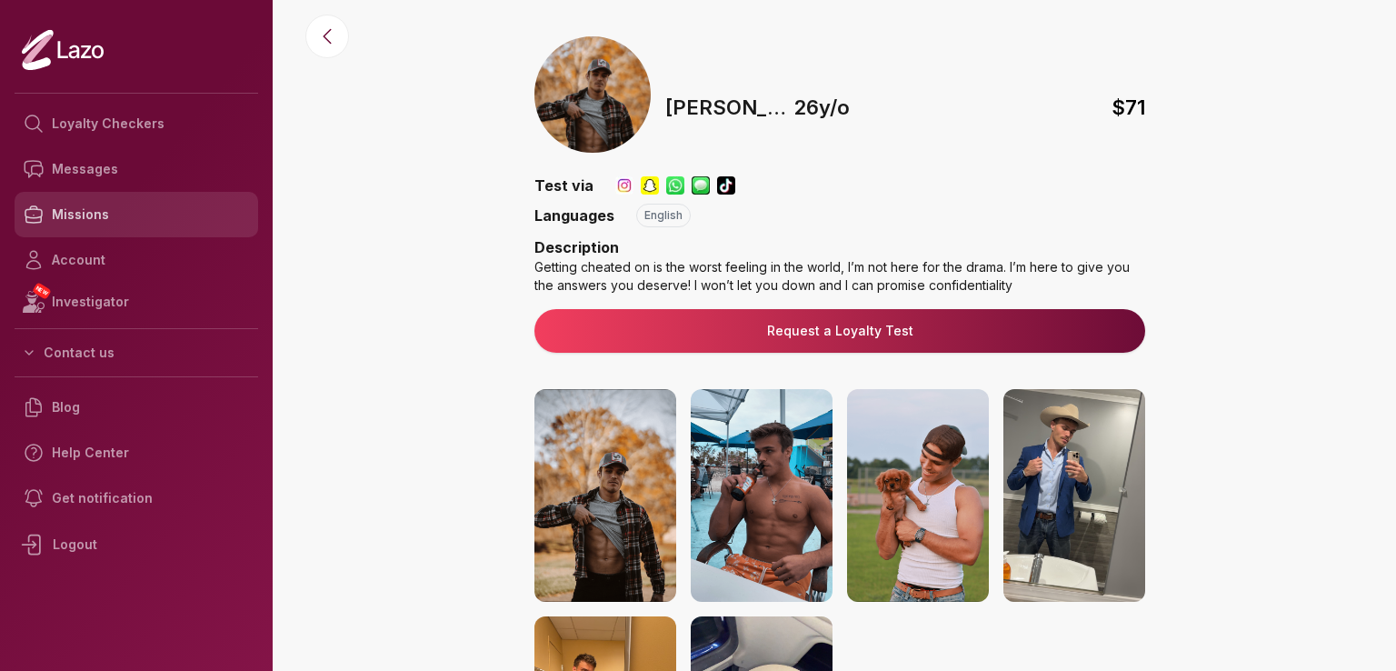
click at [83, 204] on link "Missions" at bounding box center [137, 214] width 244 height 45
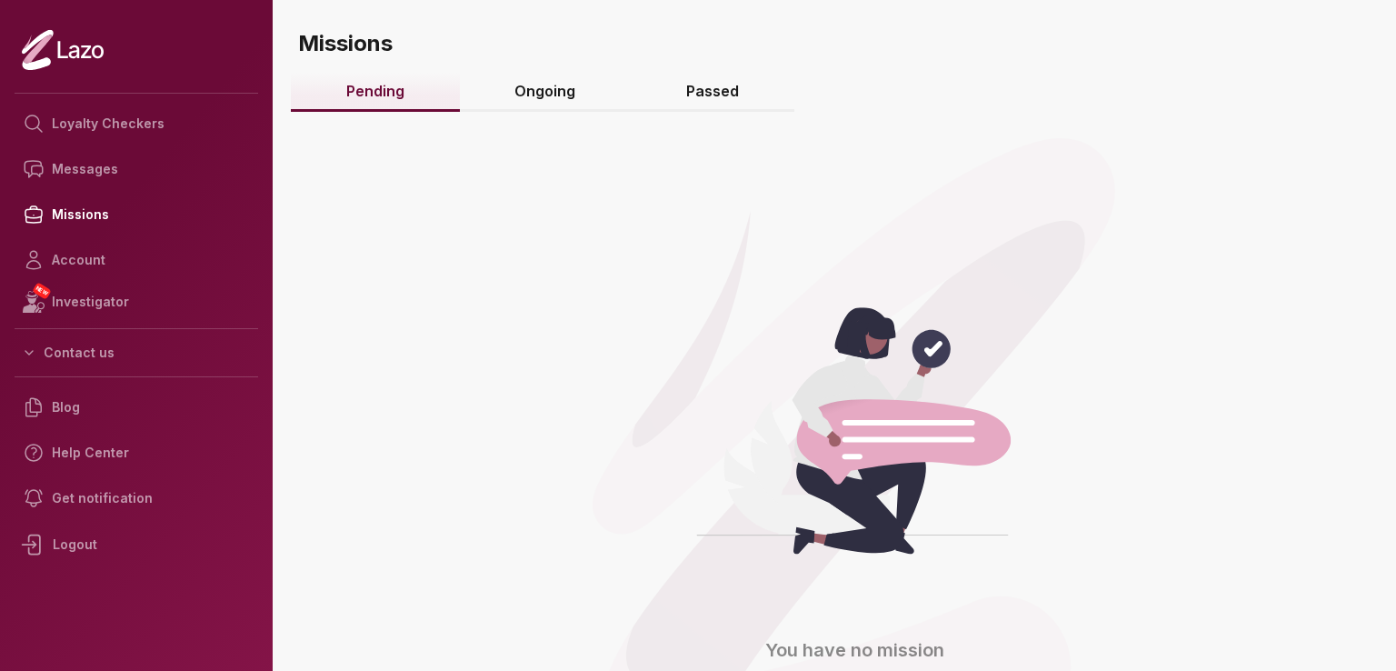
click at [529, 85] on link "Ongoing" at bounding box center [546, 92] width 172 height 39
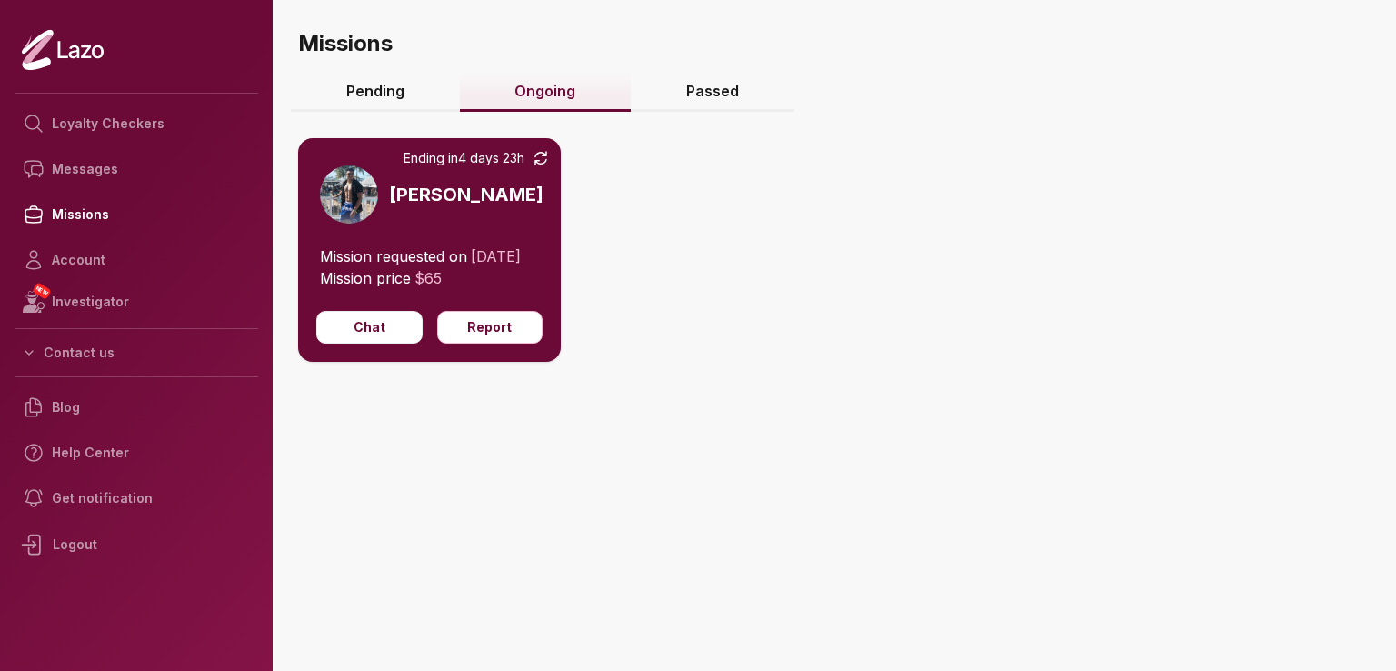
click at [482, 201] on div "Ending in 4 days 23h Malik" at bounding box center [429, 191] width 263 height 107
click at [370, 362] on div "Chat Report" at bounding box center [429, 336] width 263 height 51
click at [373, 344] on button "Chat" at bounding box center [369, 327] width 106 height 33
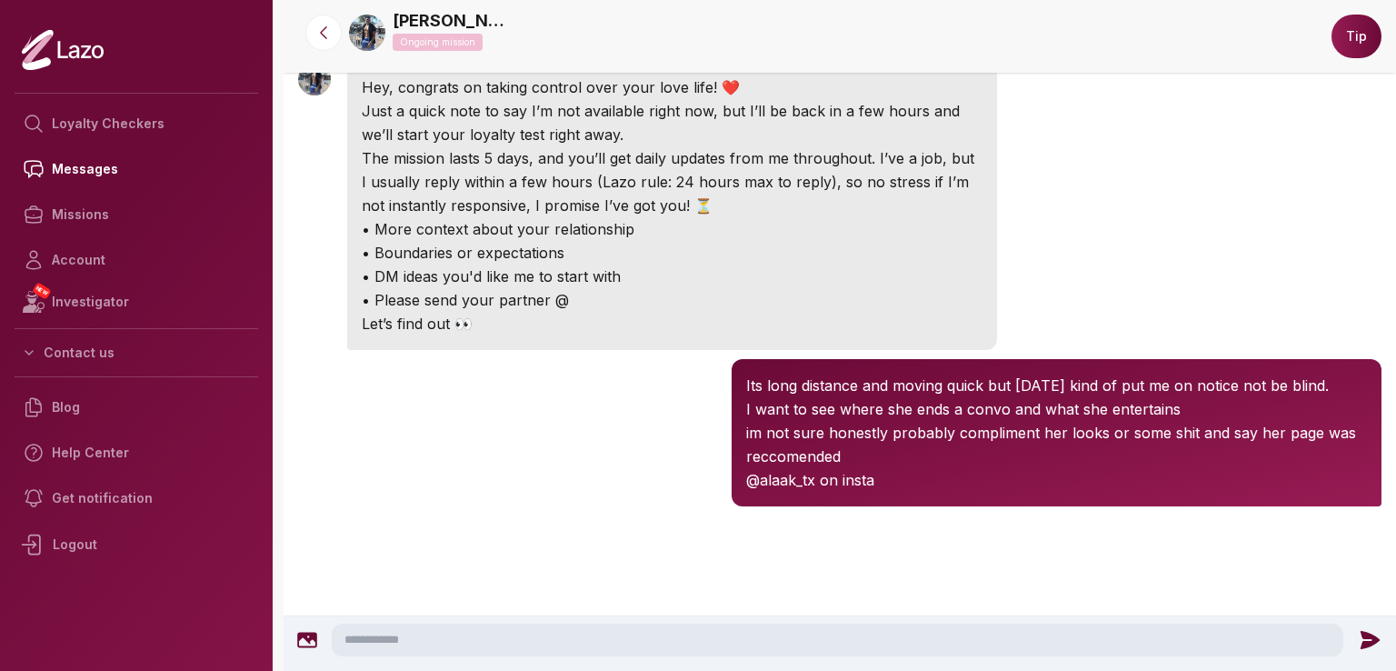
scroll to position [222, 0]
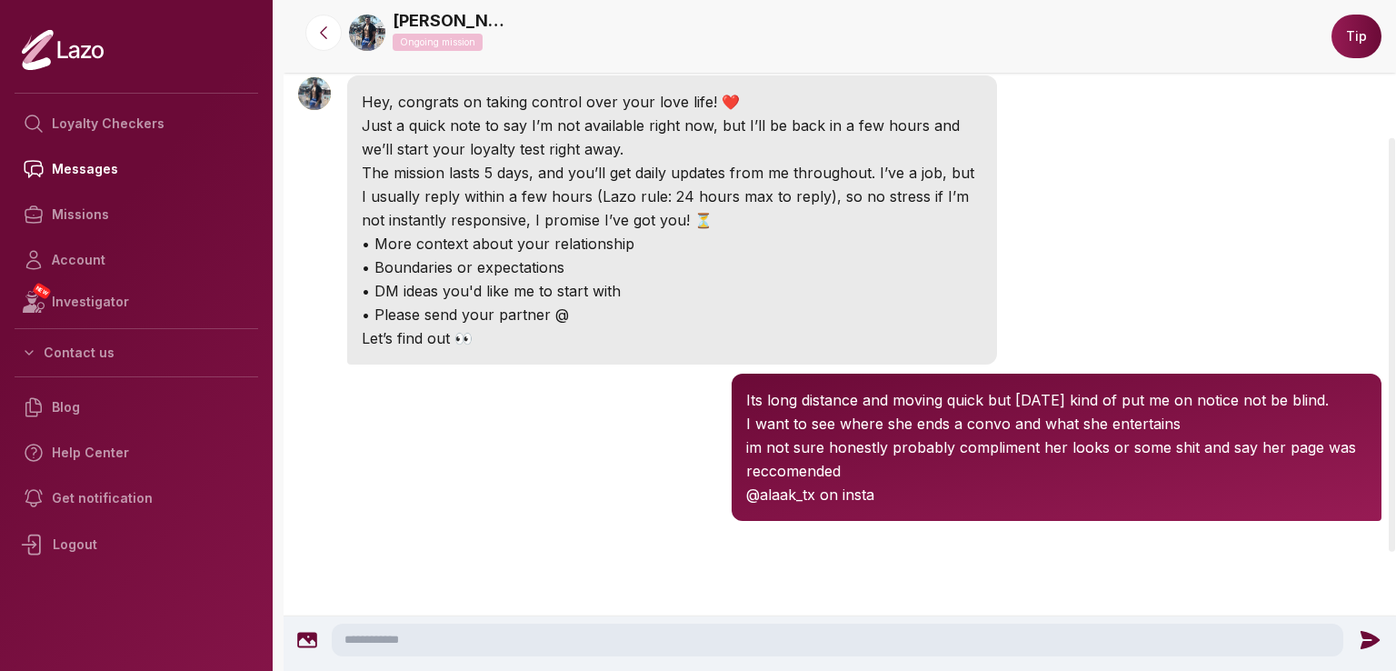
click at [1118, 283] on div "Malik 7:08 PM Hey, congrats on taking control over your love life! ❤️ Just a qu…" at bounding box center [840, 220] width 1113 height 298
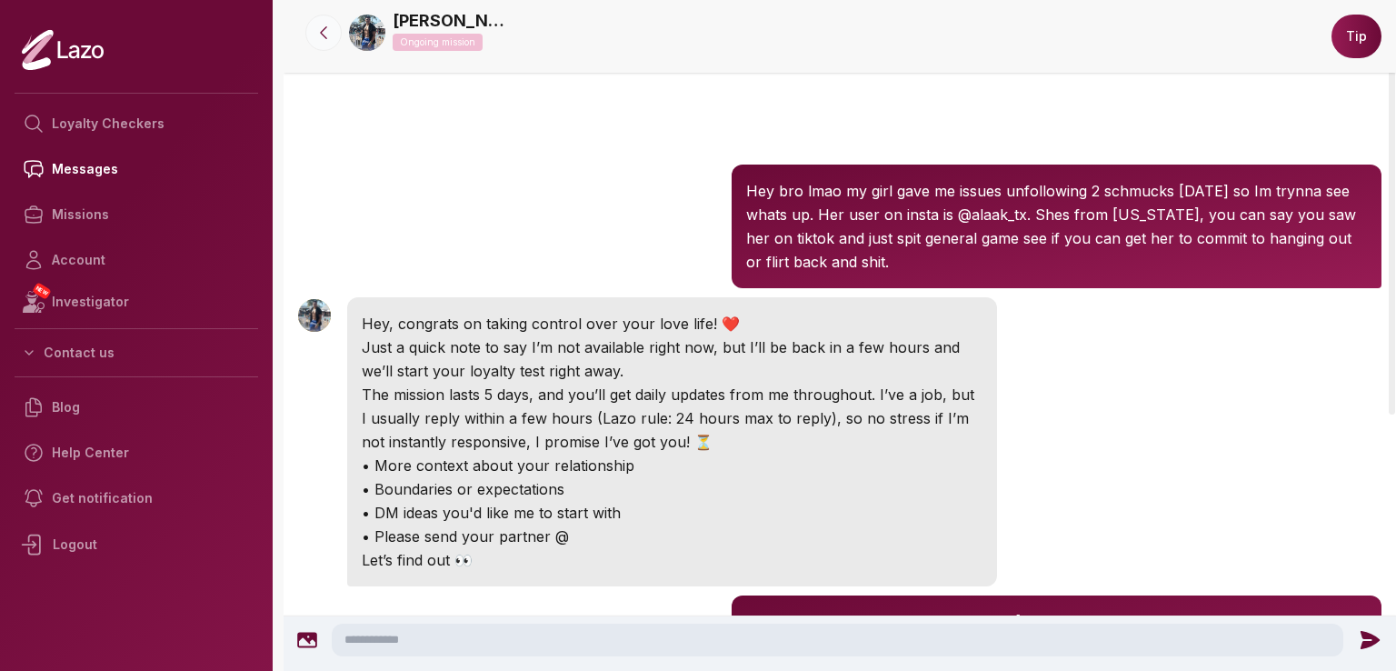
click at [320, 34] on icon at bounding box center [324, 33] width 18 height 18
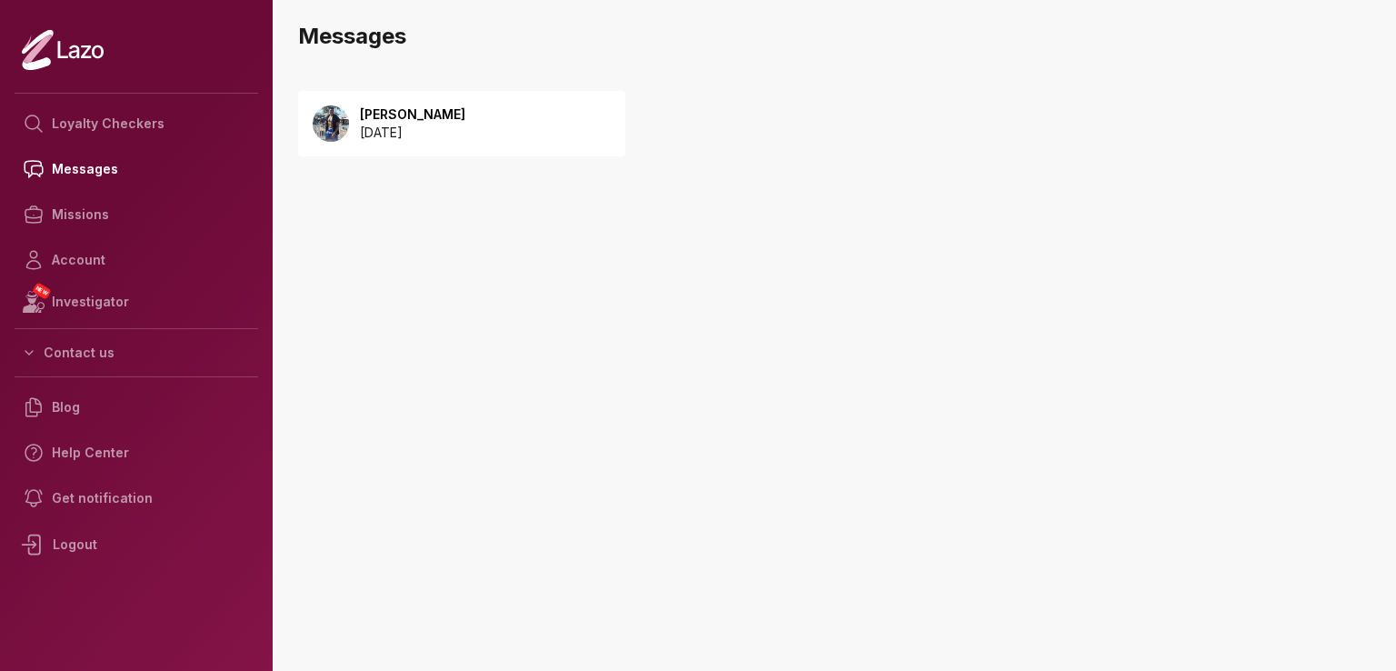
click at [379, 117] on p "[PERSON_NAME]" at bounding box center [412, 114] width 105 height 18
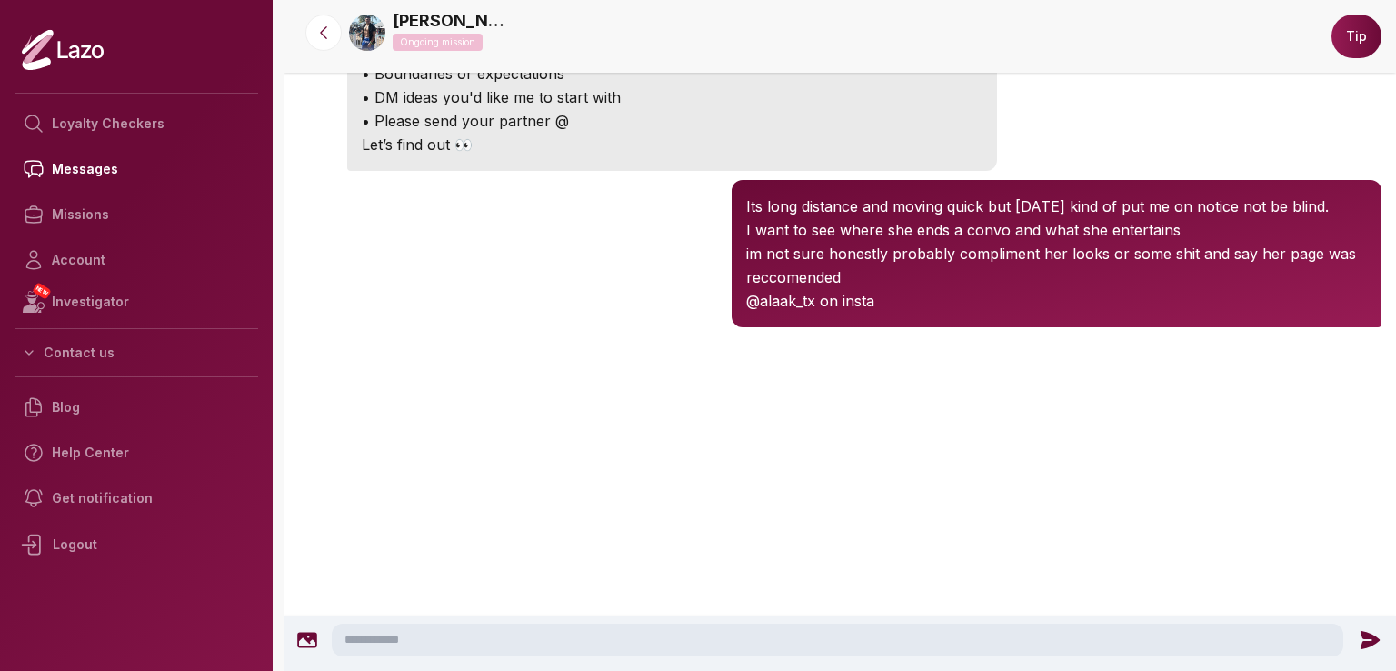
scroll to position [222, 0]
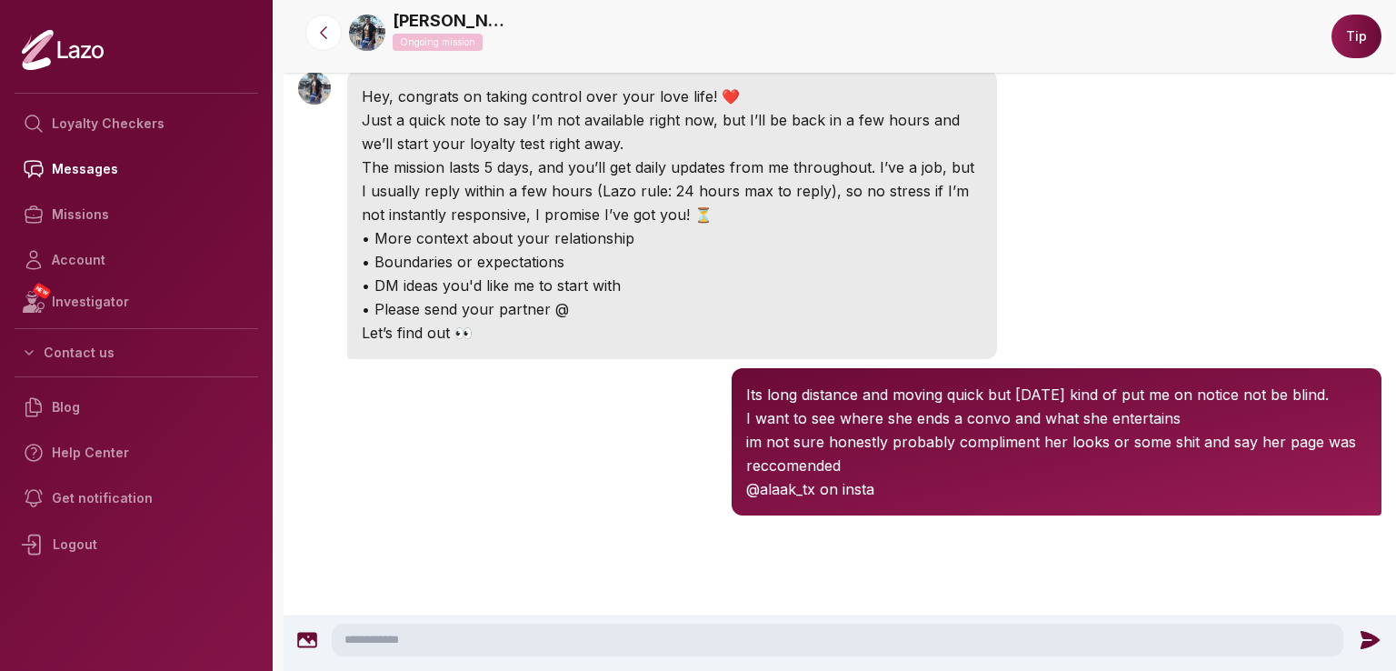
scroll to position [222, 0]
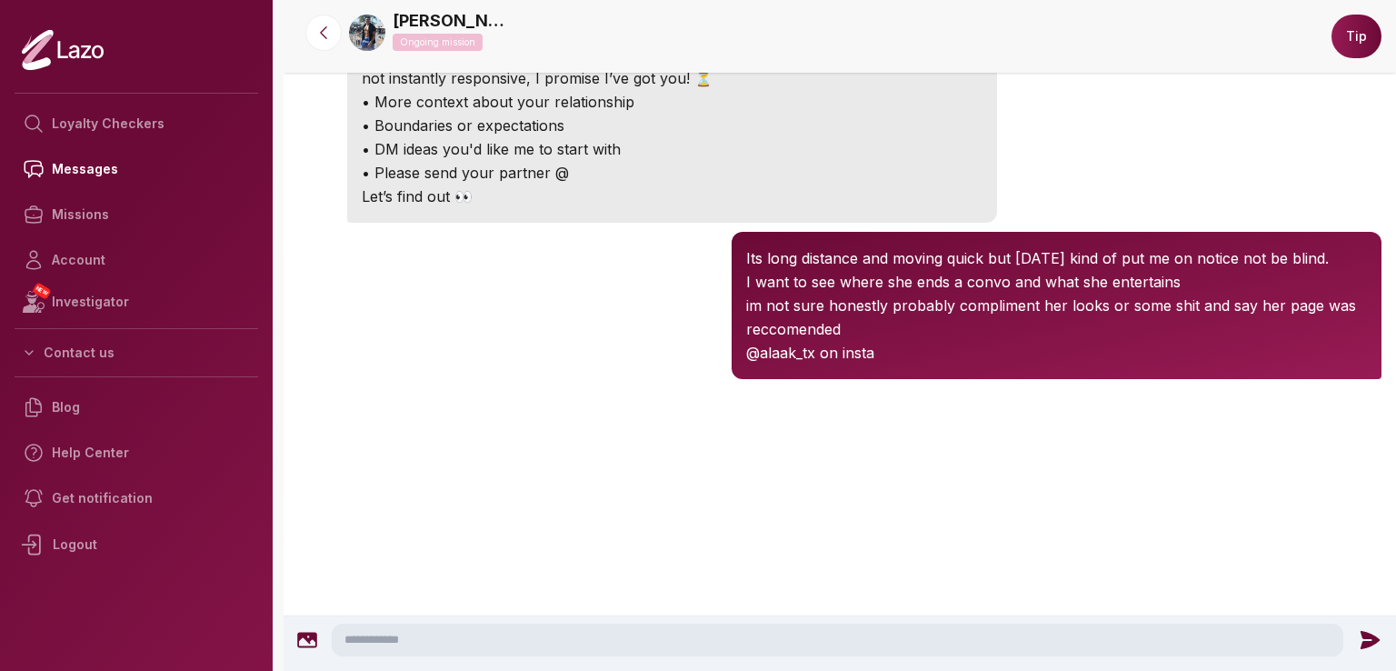
scroll to position [222, 0]
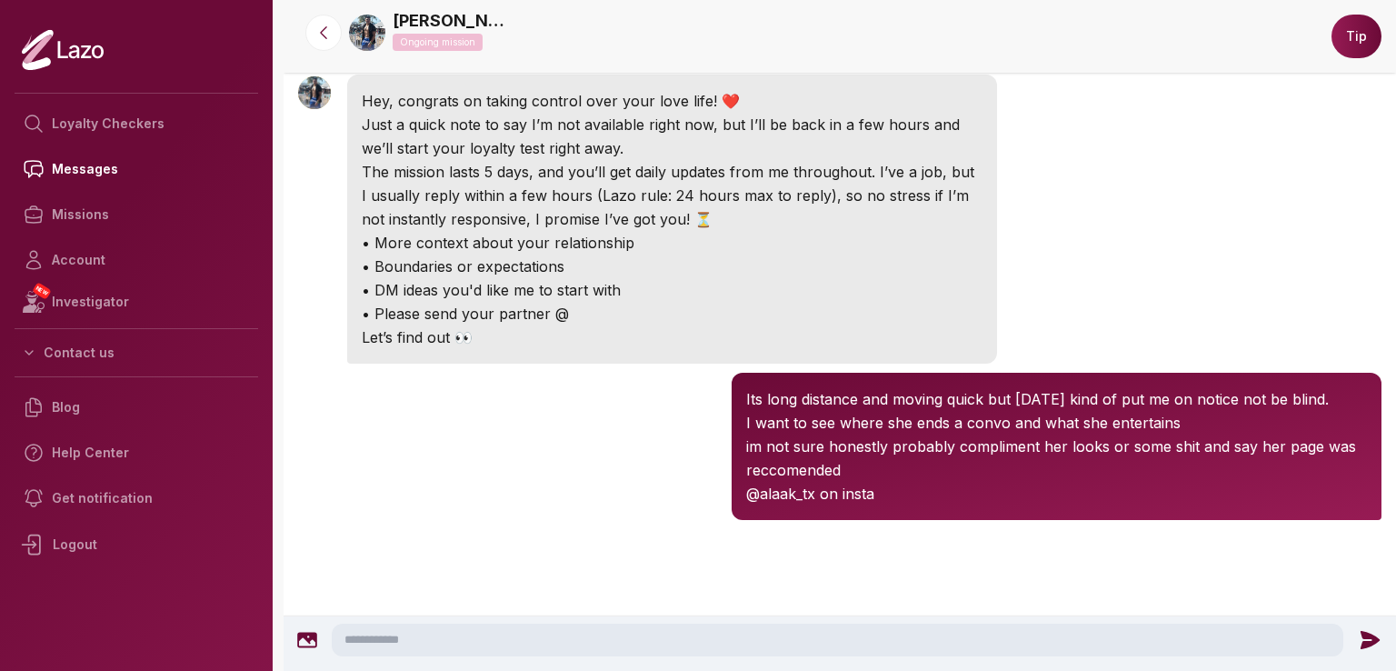
scroll to position [222, 0]
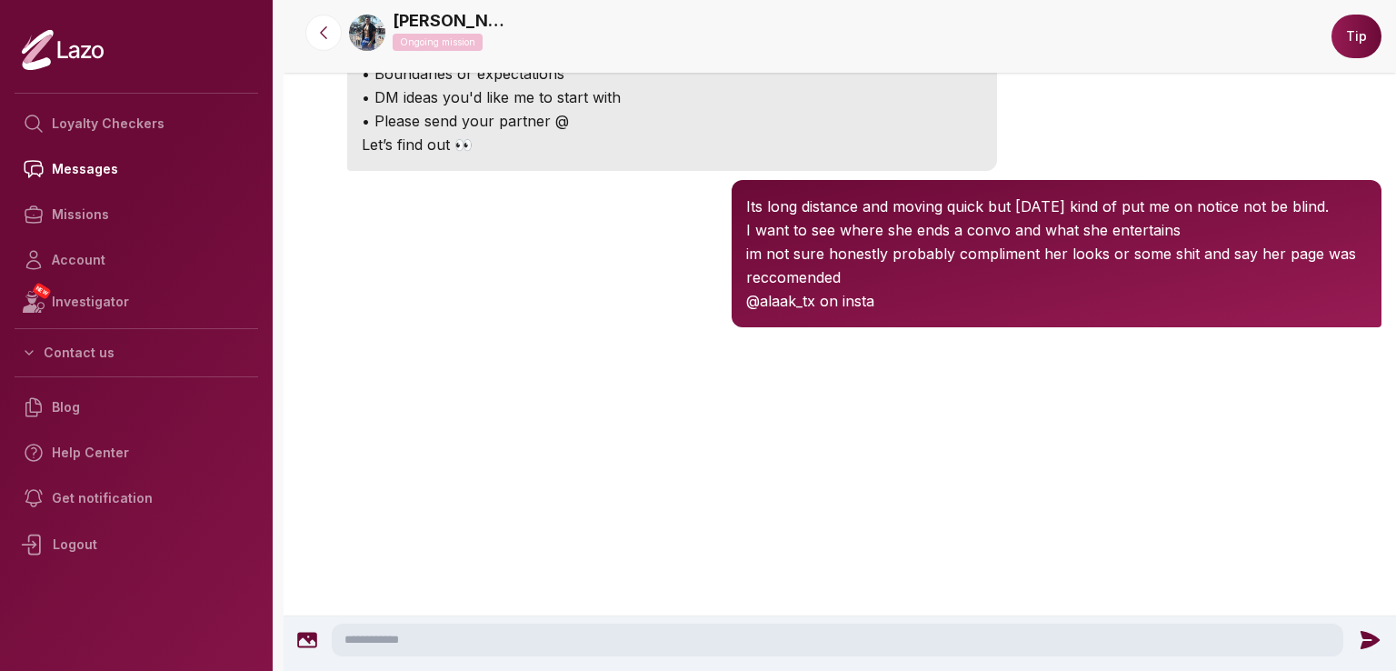
scroll to position [222, 0]
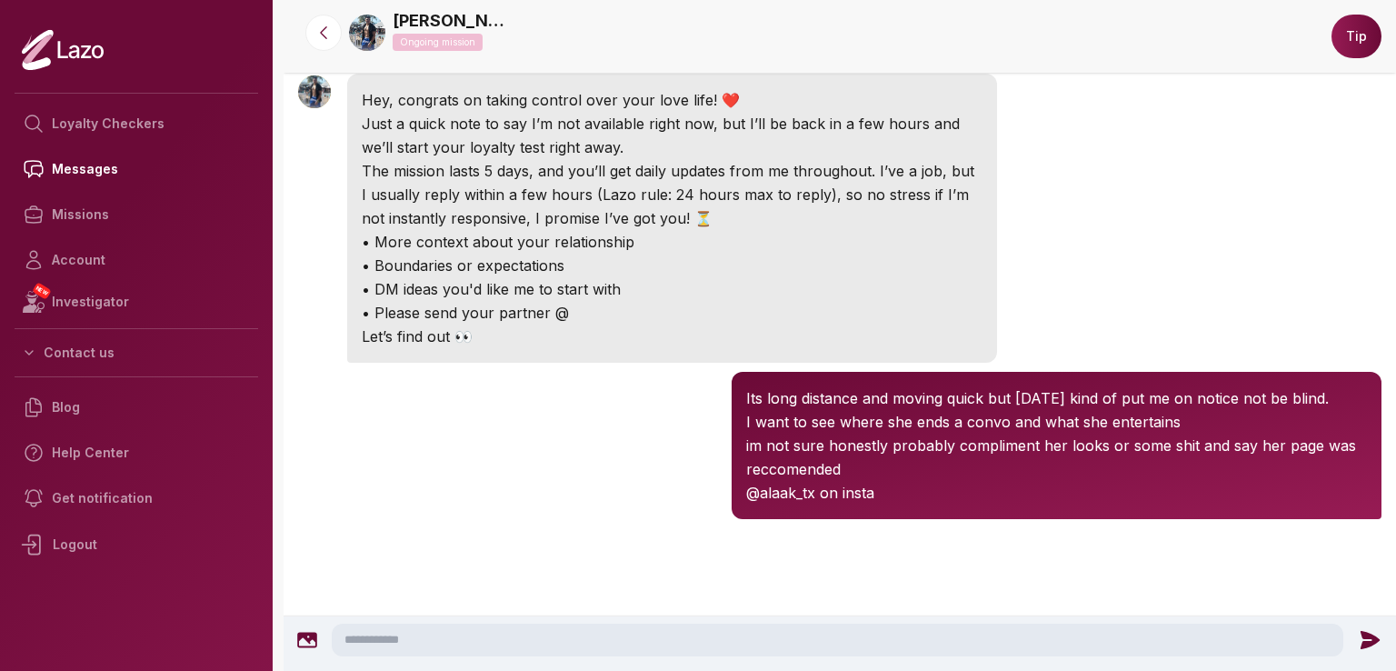
scroll to position [222, 0]
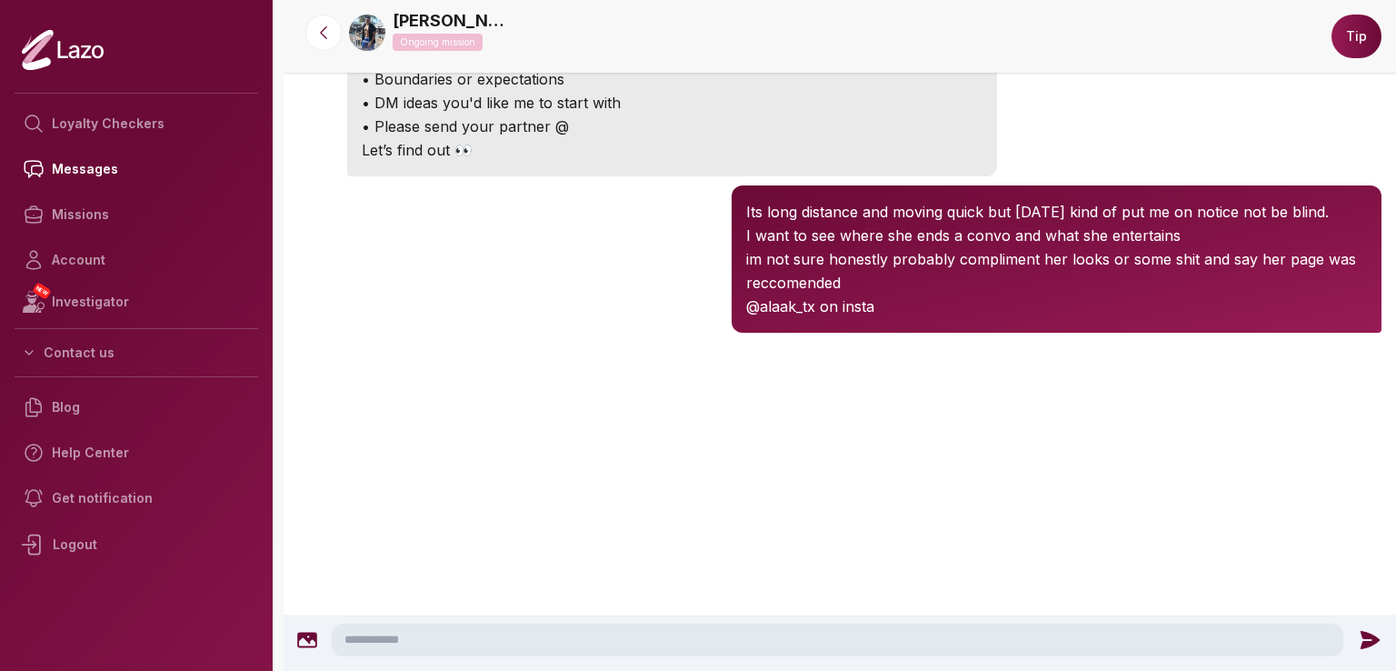
scroll to position [415, 0]
